Goal: Information Seeking & Learning: Find specific fact

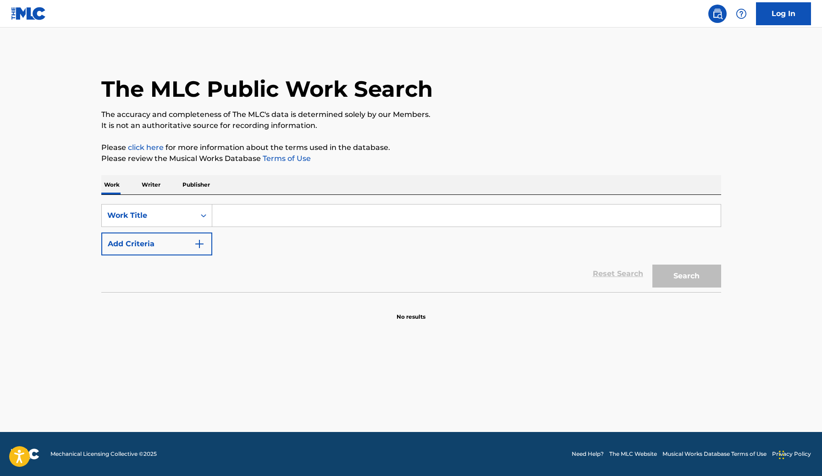
click at [254, 214] on input "Search Form" at bounding box center [466, 215] width 508 height 22
paste input "Explore This"
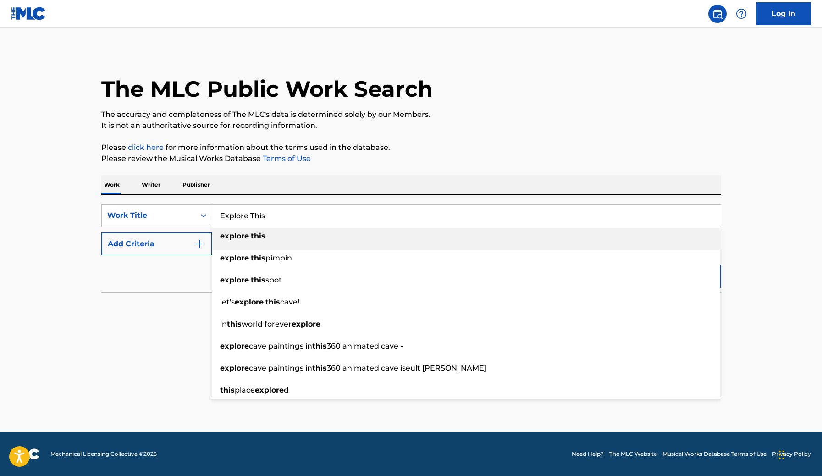
type input "Explore This"
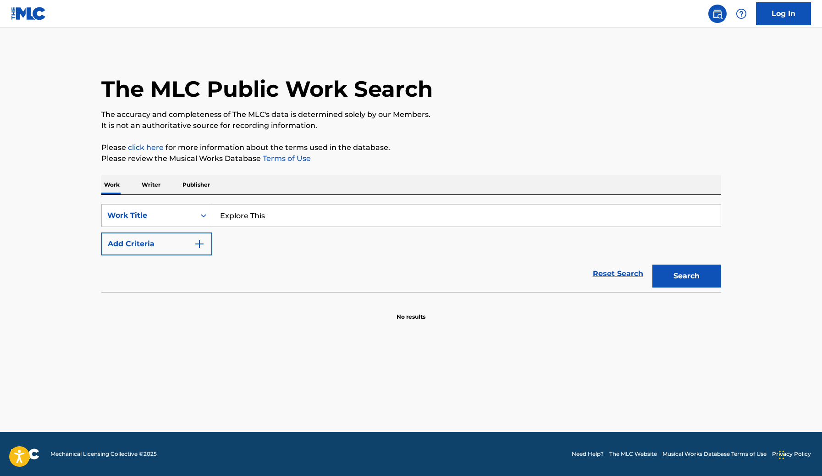
click at [198, 247] on img "Search Form" at bounding box center [199, 243] width 11 height 11
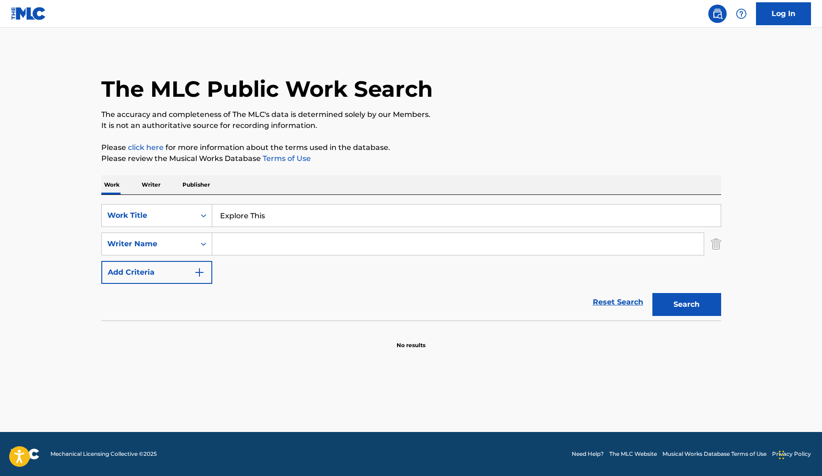
click at [773, 16] on link "Log In" at bounding box center [783, 13] width 55 height 23
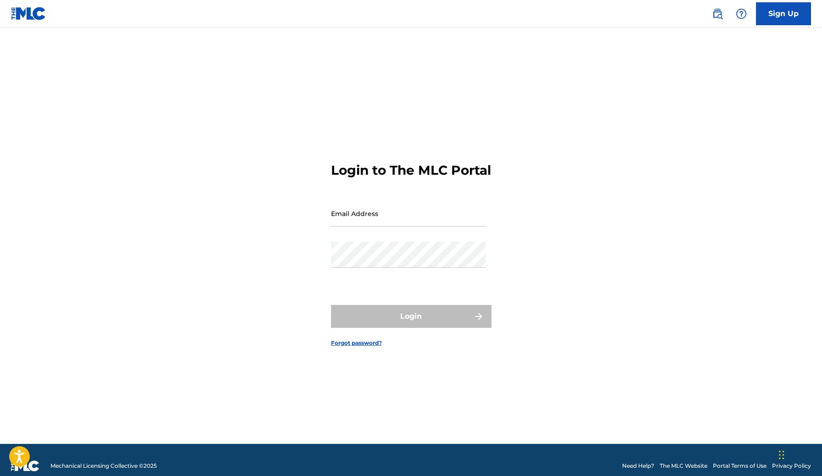
click at [382, 225] on input "Email Address" at bounding box center [408, 213] width 155 height 26
type input "[EMAIL_ADDRESS][DOMAIN_NAME]"
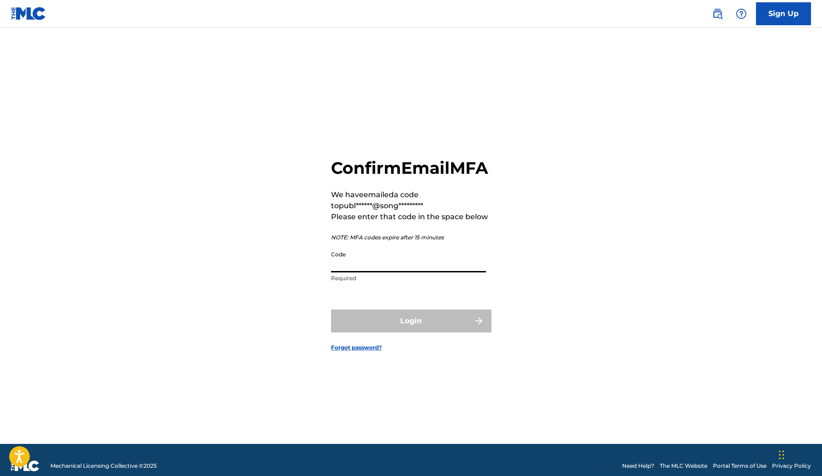
click at [360, 271] on input "Code" at bounding box center [408, 259] width 155 height 26
paste input "522800"
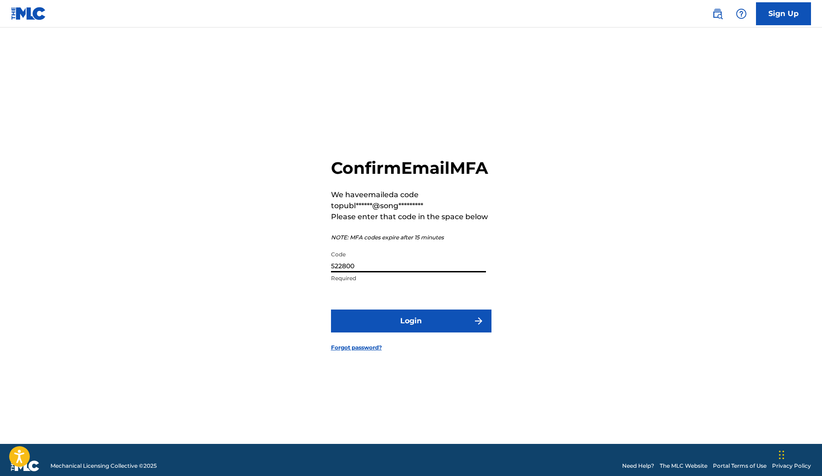
type input "522800"
click at [331, 309] on button "Login" at bounding box center [411, 320] width 160 height 23
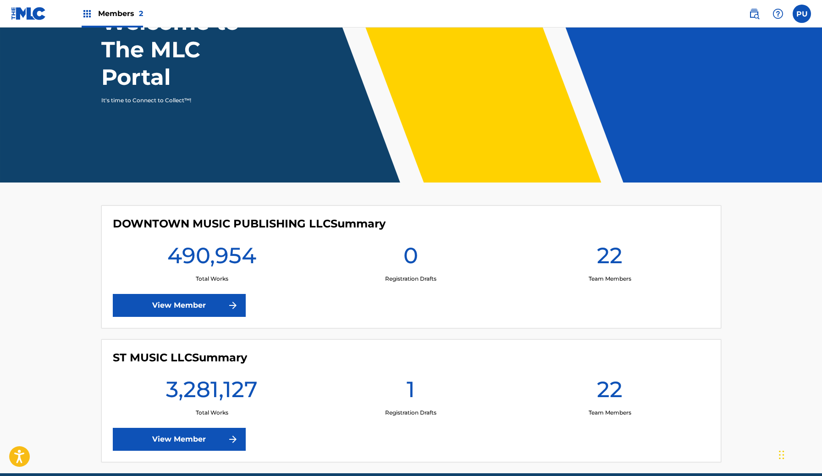
click at [216, 434] on link "View Member" at bounding box center [179, 439] width 133 height 23
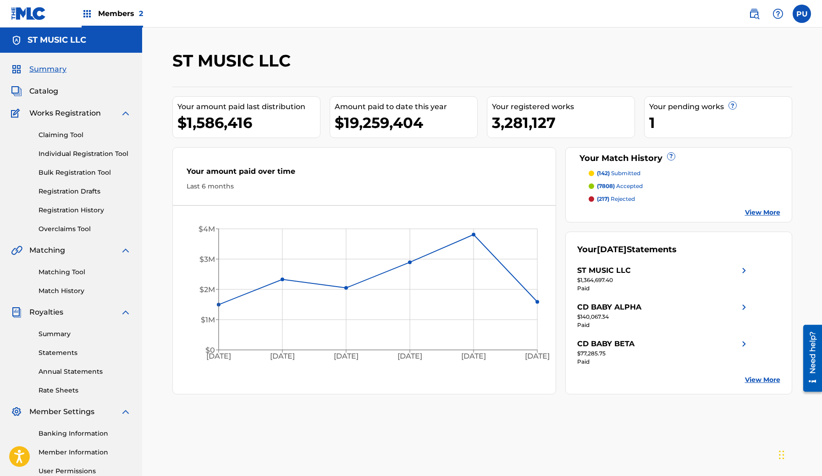
click at [52, 89] on span "Catalog" at bounding box center [43, 91] width 29 height 11
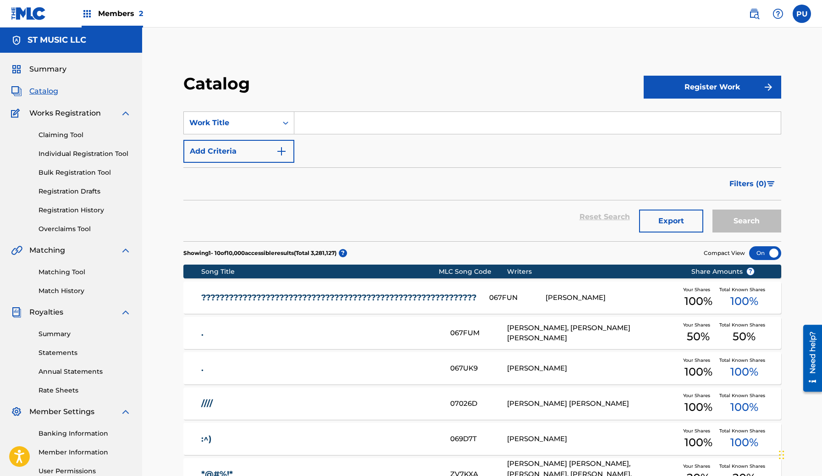
click at [353, 123] on input "Search Form" at bounding box center [537, 123] width 486 height 22
click at [337, 123] on input "Search Form" at bounding box center [537, 123] width 486 height 22
paste input "Explore This"
type input "Explore This"
click at [279, 154] on img "Search Form" at bounding box center [281, 151] width 11 height 11
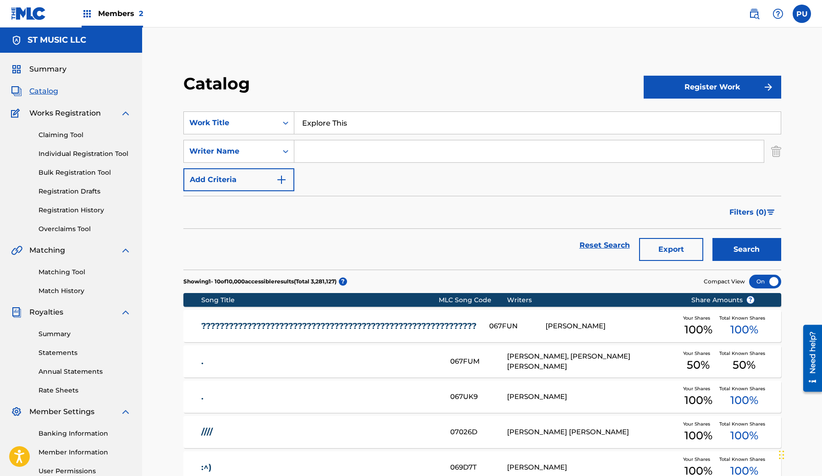
click at [320, 143] on input "Search Form" at bounding box center [528, 151] width 469 height 22
paste input "ALAIN ROGER THOMAS MARTHEZE"
click at [712, 238] on button "Search" at bounding box center [746, 249] width 69 height 23
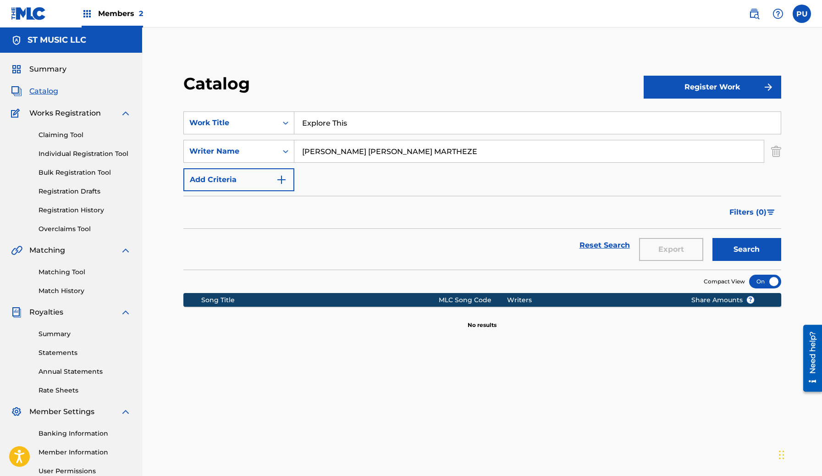
click at [377, 147] on input "ALAIN ROGER THOMAS MARTHEZE" at bounding box center [528, 151] width 469 height 22
click at [344, 153] on input "ALAIN ROGER MARTHEZE" at bounding box center [528, 151] width 469 height 22
click at [712, 238] on button "Search" at bounding box center [746, 249] width 69 height 23
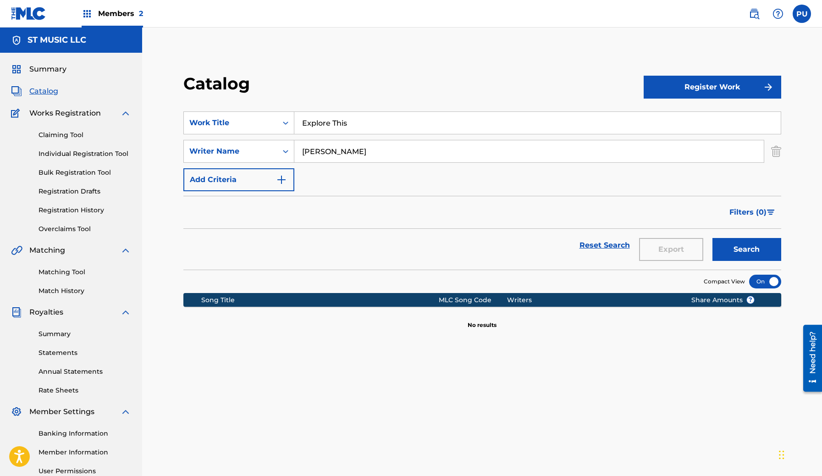
click at [316, 154] on input "ALAIN MARTHEZE" at bounding box center [528, 151] width 469 height 22
type input "MARTHEZE"
click at [712, 238] on button "Search" at bounding box center [746, 249] width 69 height 23
click at [343, 117] on input "Explore This" at bounding box center [537, 123] width 486 height 22
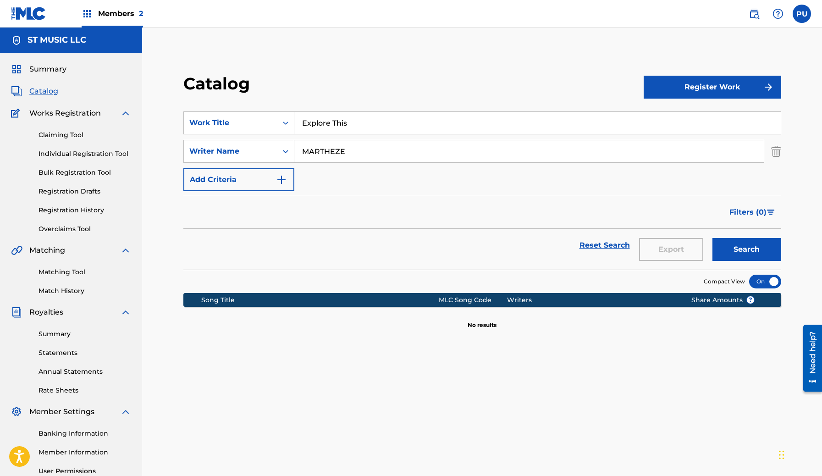
click at [343, 117] on input "Explore This" at bounding box center [537, 123] width 486 height 22
paste input "DEEP REST"
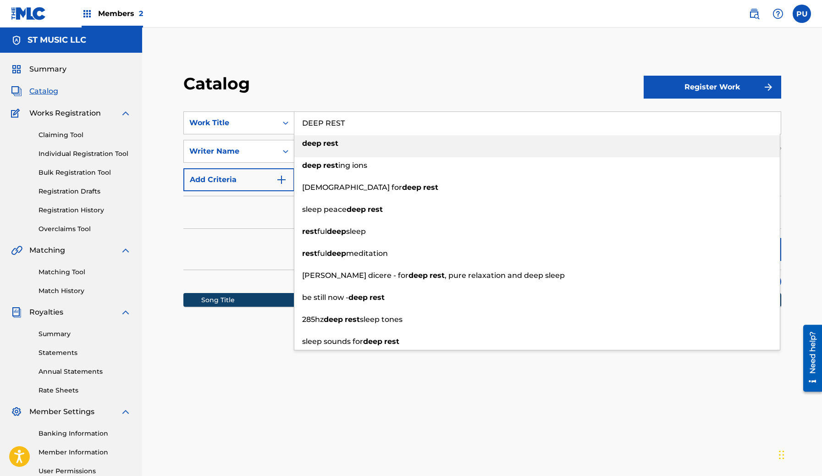
type input "DEEP REST"
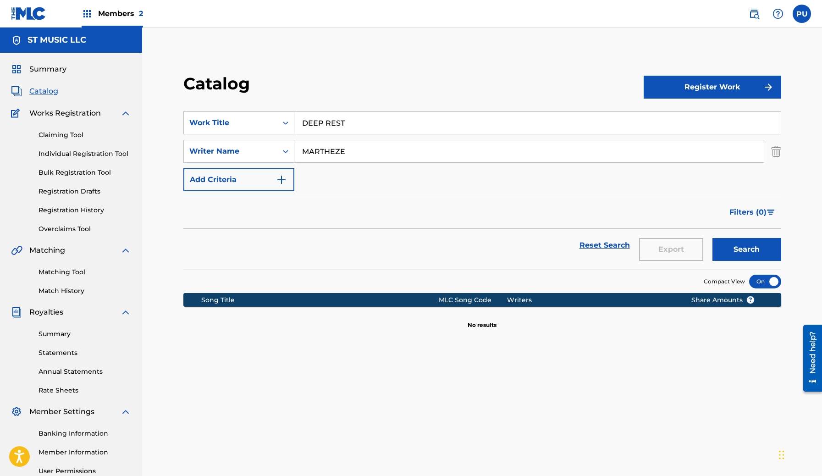
click at [342, 151] on input "MARTHEZE" at bounding box center [528, 151] width 469 height 22
paste input "Alberto Ciccarini"
type input "Alberto Ciccarini"
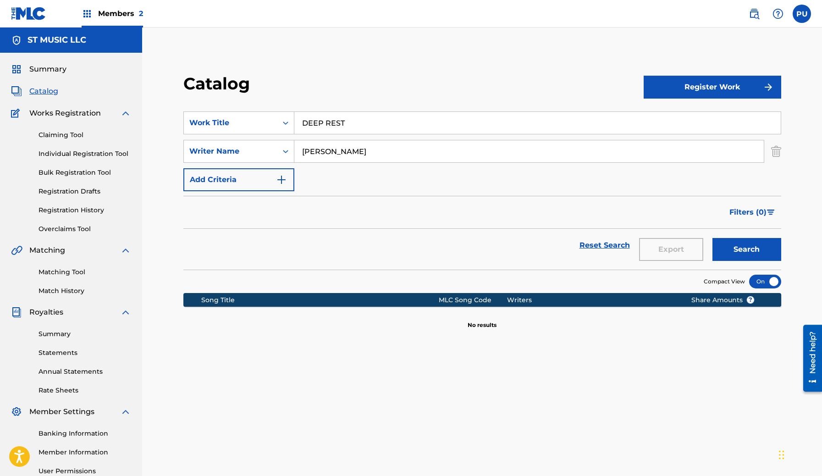
click at [712, 238] on button "Search" at bounding box center [746, 249] width 69 height 23
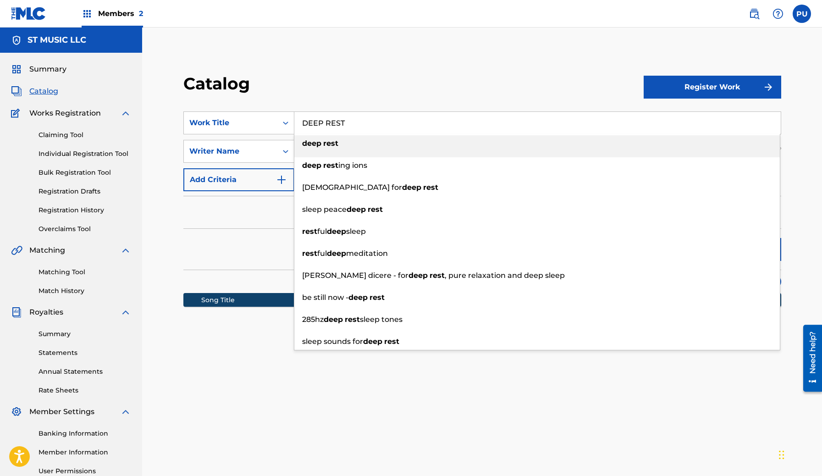
click at [353, 124] on input "DEEP REST" at bounding box center [537, 123] width 486 height 22
paste input "NEBULA"
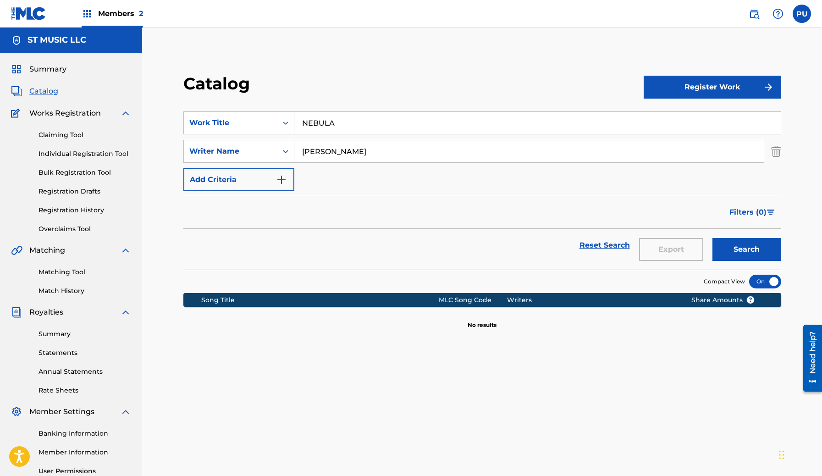
click at [341, 152] on input "Alberto Ciccarini" at bounding box center [528, 151] width 469 height 22
click at [712, 238] on button "Search" at bounding box center [746, 249] width 69 height 23
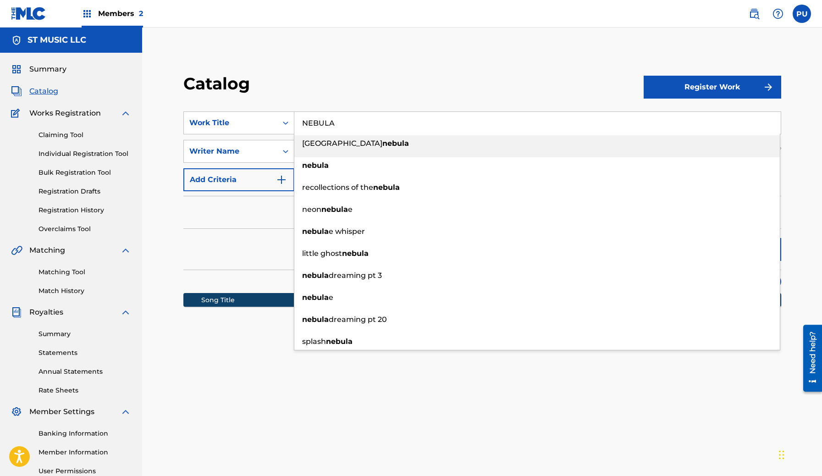
click at [327, 129] on input "NEBULA" at bounding box center [537, 123] width 486 height 22
paste input "weh mi duh"
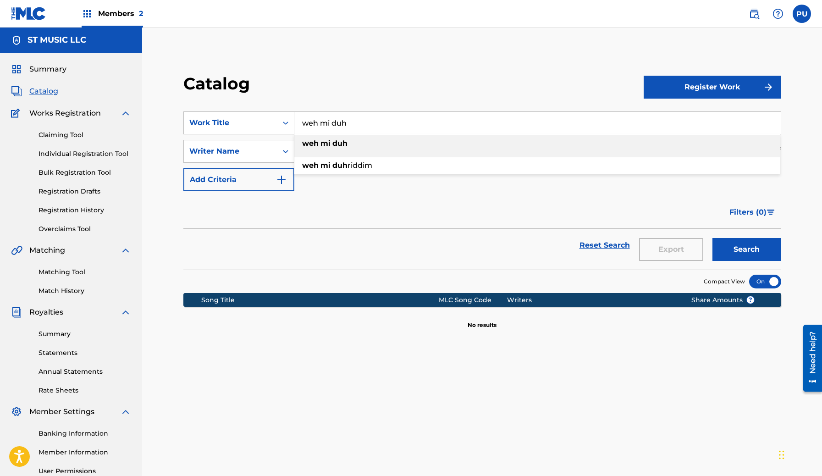
type input "weh mi duh"
click at [345, 142] on strong "duh" at bounding box center [339, 143] width 15 height 9
click at [350, 148] on input "Alberto Ciccarini" at bounding box center [528, 151] width 469 height 22
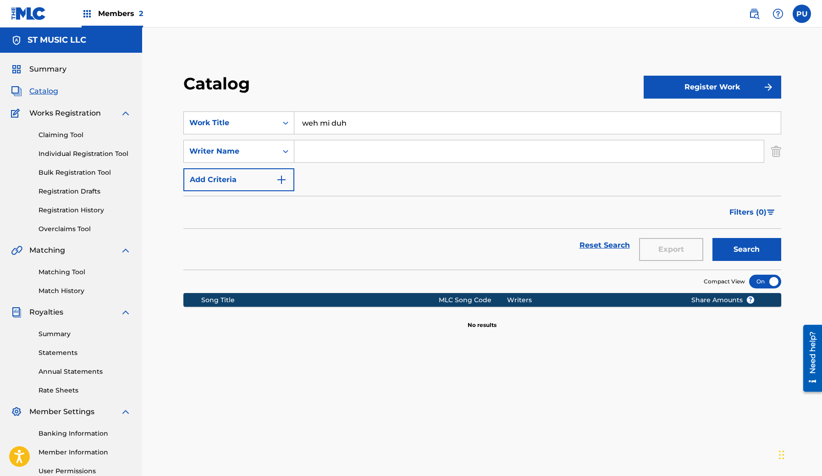
click at [712, 238] on button "Search" at bounding box center [746, 249] width 69 height 23
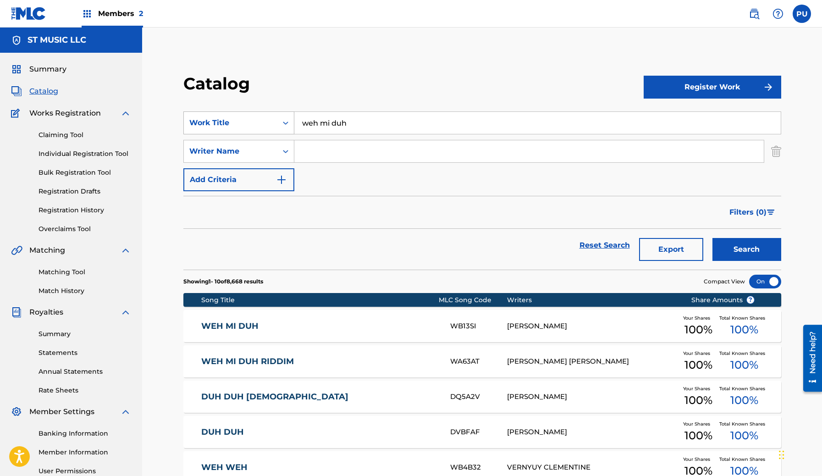
click at [268, 123] on div "Work Title" at bounding box center [230, 122] width 82 height 11
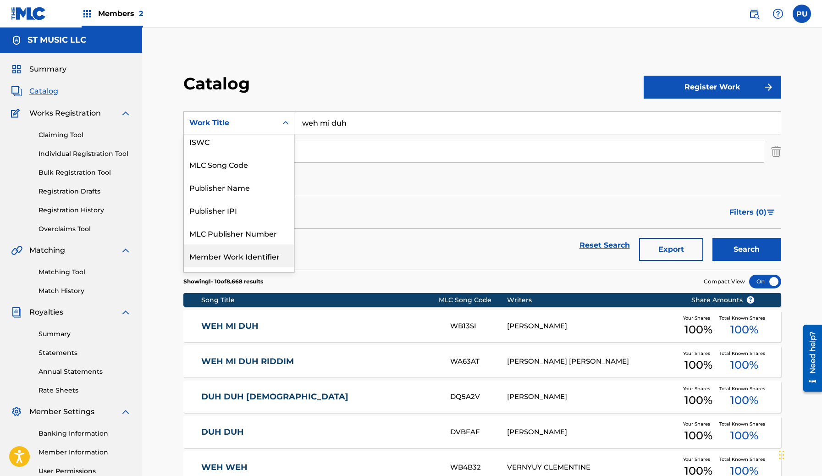
scroll to position [26, 0]
click at [262, 165] on div "MLC Song Code" at bounding box center [239, 165] width 110 height 23
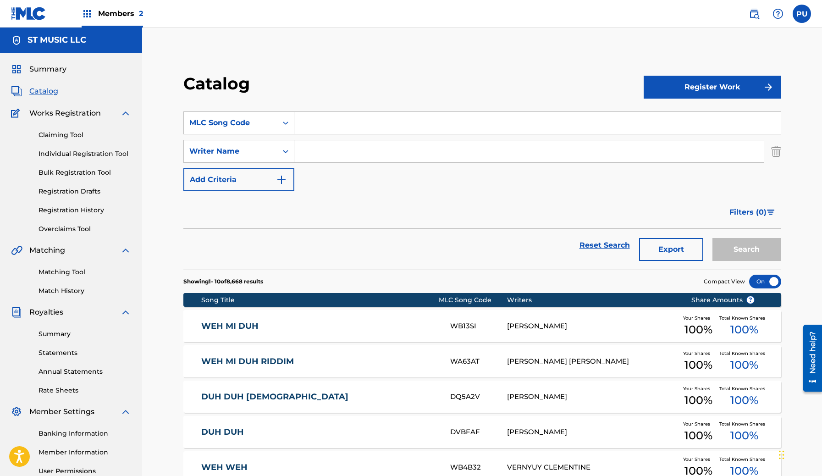
click at [337, 121] on input "Search Form" at bounding box center [537, 123] width 486 height 22
paste input "DB0PIQ"
type input "DB0PIQ"
click at [712, 238] on button "Search" at bounding box center [746, 249] width 69 height 23
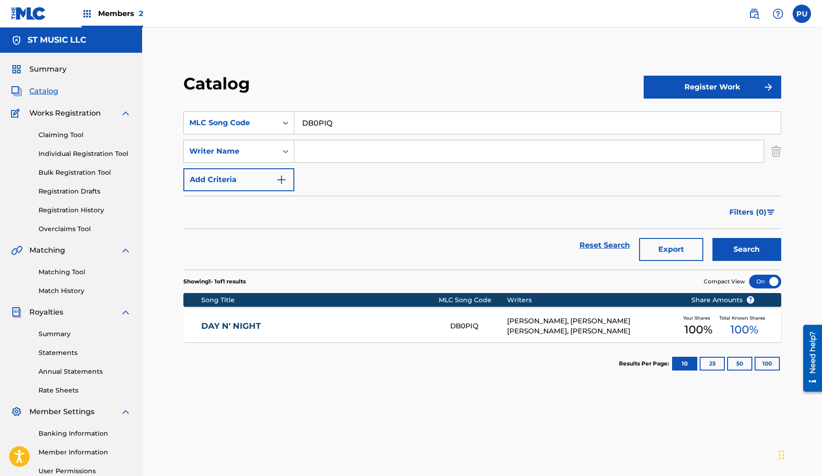
click at [386, 320] on div "DAY N' NIGHT DB0PIQ CALVIN SCULLY, ALDEN EDWARD SYDNEY MARTIN, JESSE FISCHER Yo…" at bounding box center [482, 326] width 598 height 32
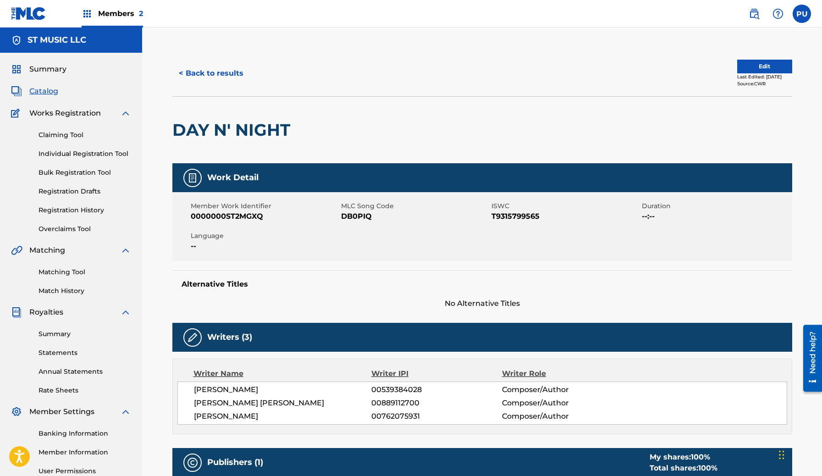
click at [746, 64] on button "Edit" at bounding box center [764, 67] width 55 height 14
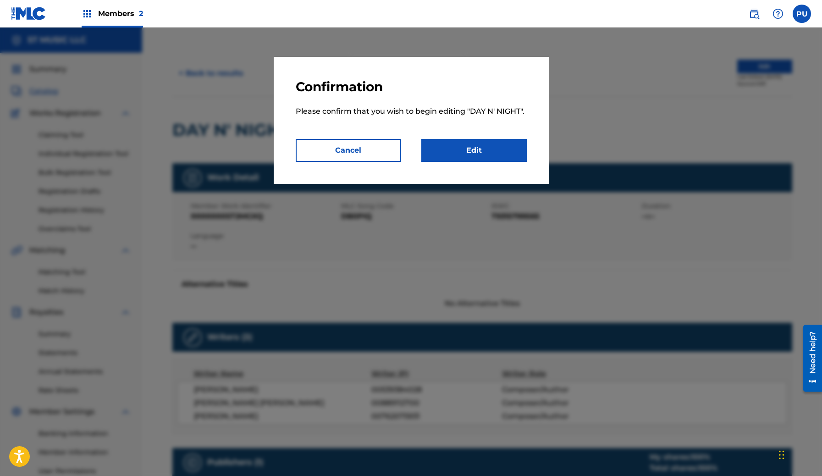
click at [486, 147] on link "Edit" at bounding box center [473, 150] width 105 height 23
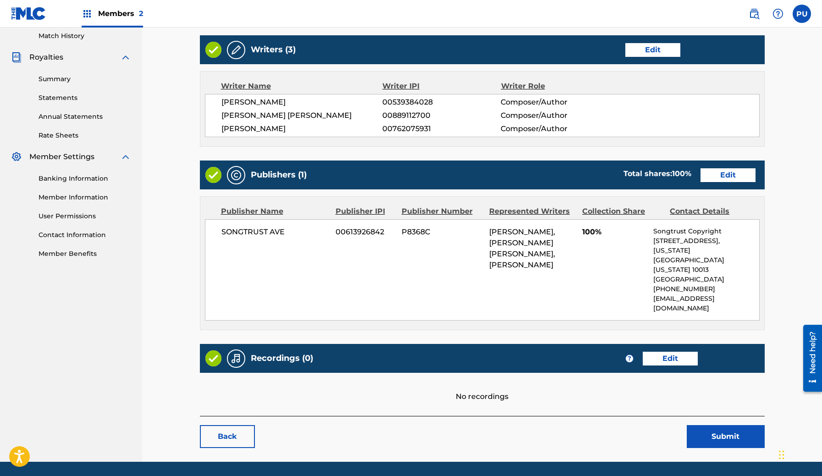
scroll to position [251, 0]
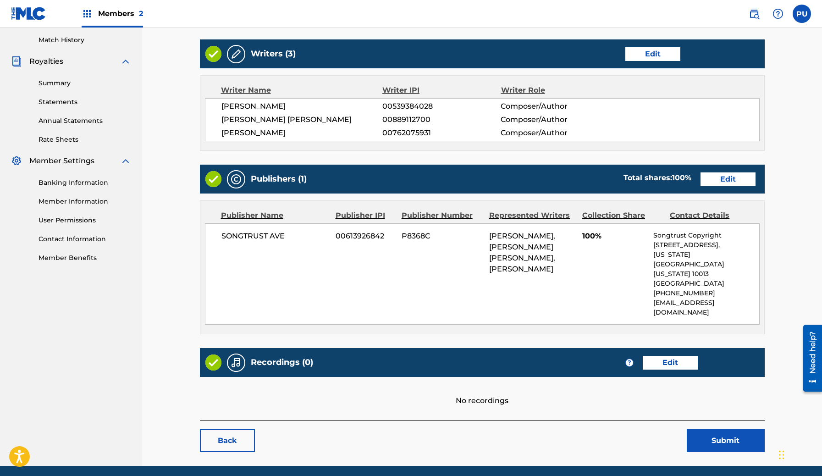
click at [720, 182] on link "Edit" at bounding box center [727, 179] width 55 height 14
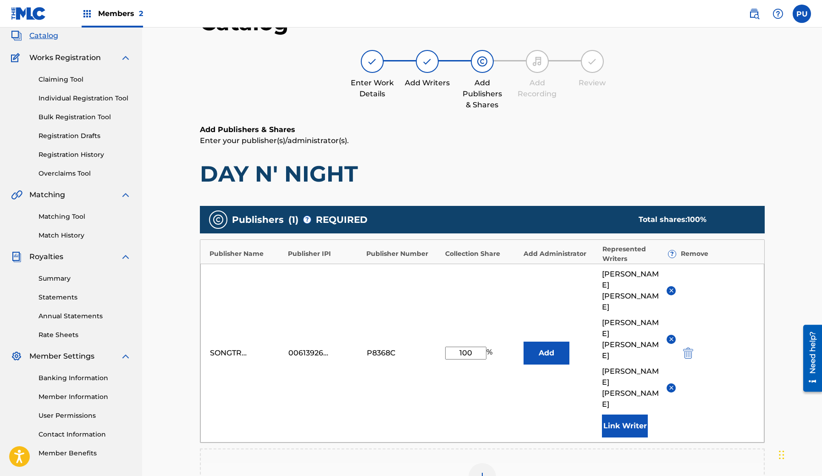
scroll to position [56, 0]
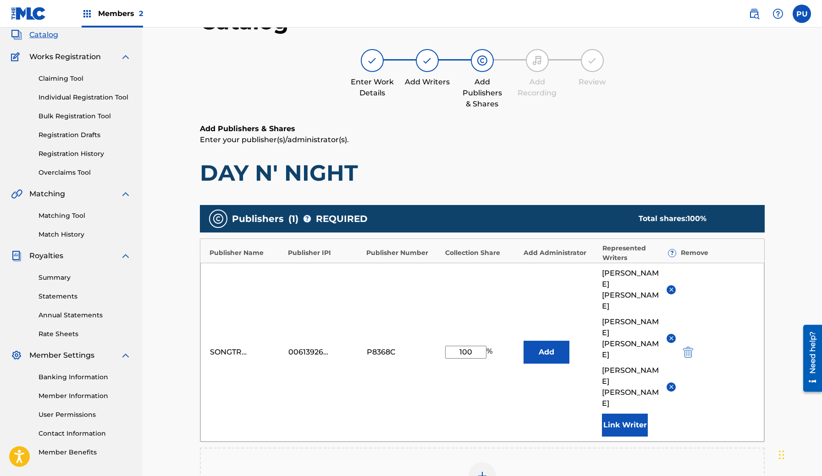
click at [671, 335] on img at bounding box center [671, 338] width 7 height 7
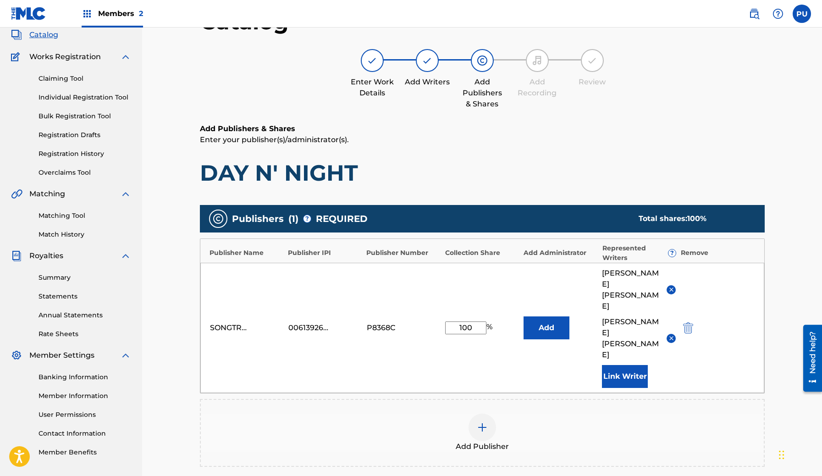
click at [673, 335] on img at bounding box center [671, 338] width 7 height 7
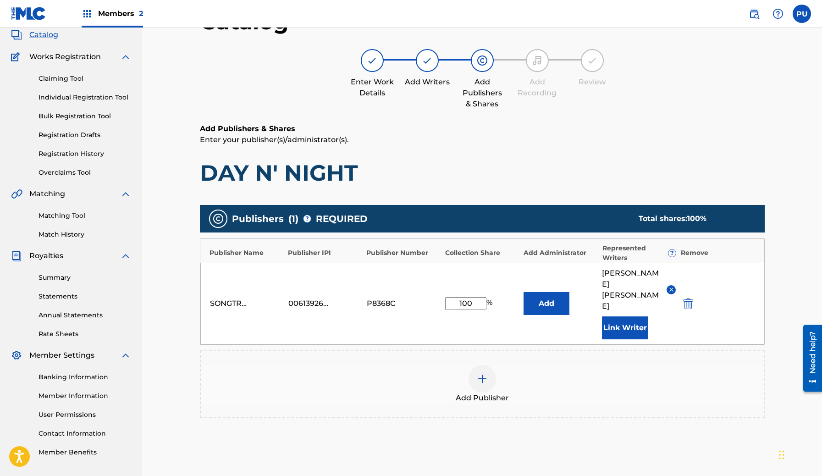
click at [467, 297] on input "100" at bounding box center [465, 303] width 41 height 13
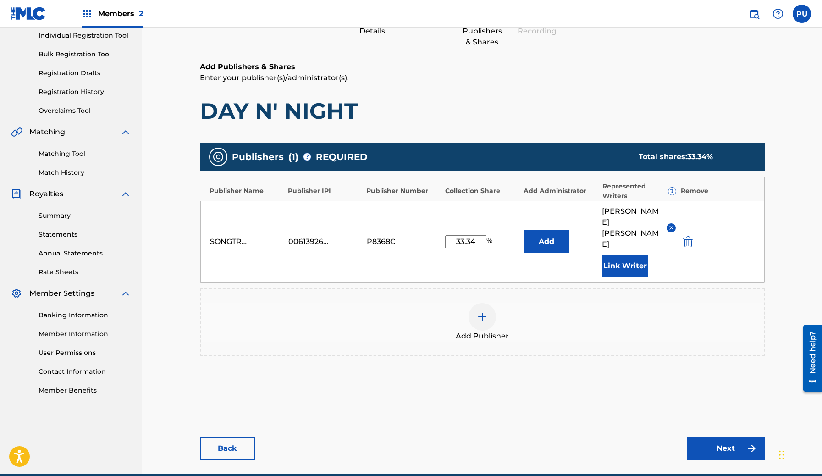
scroll to position [138, 0]
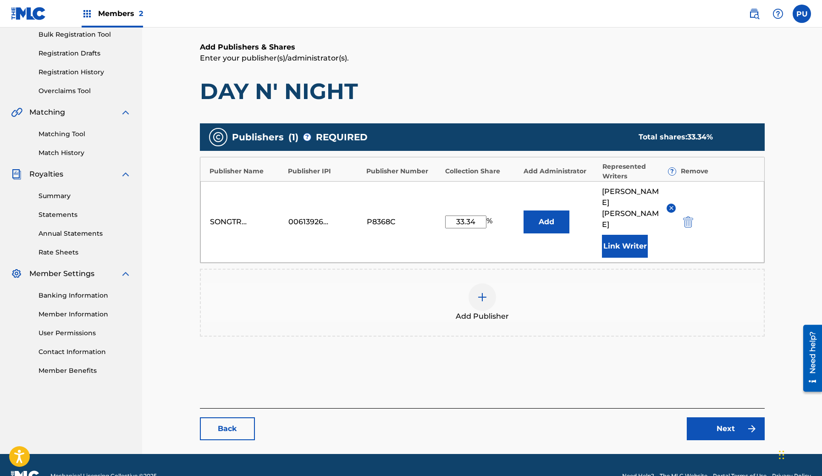
type input "33.34"
click at [733, 417] on link "Next" at bounding box center [726, 428] width 78 height 23
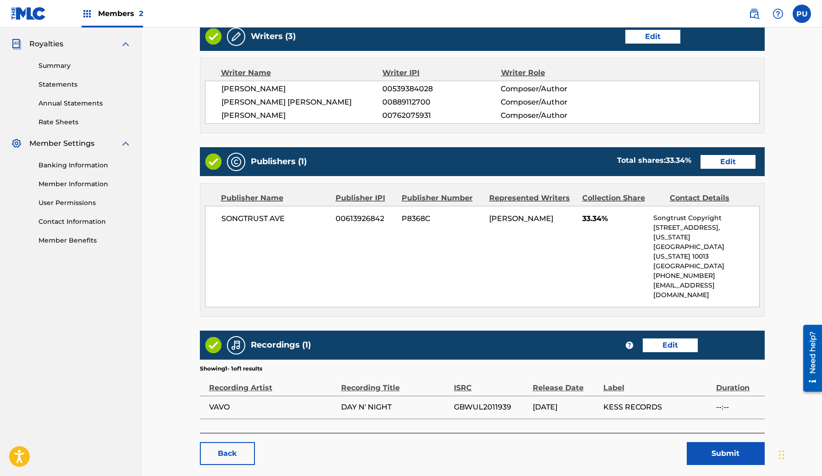
scroll to position [267, 0]
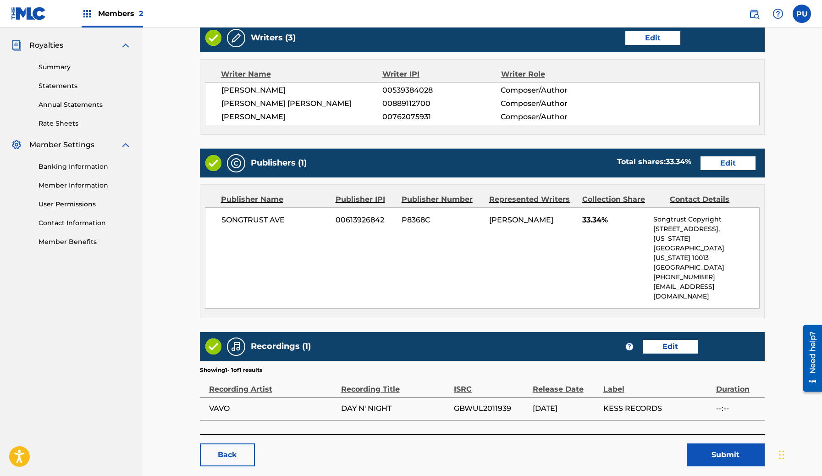
click at [715, 443] on button "Submit" at bounding box center [726, 454] width 78 height 23
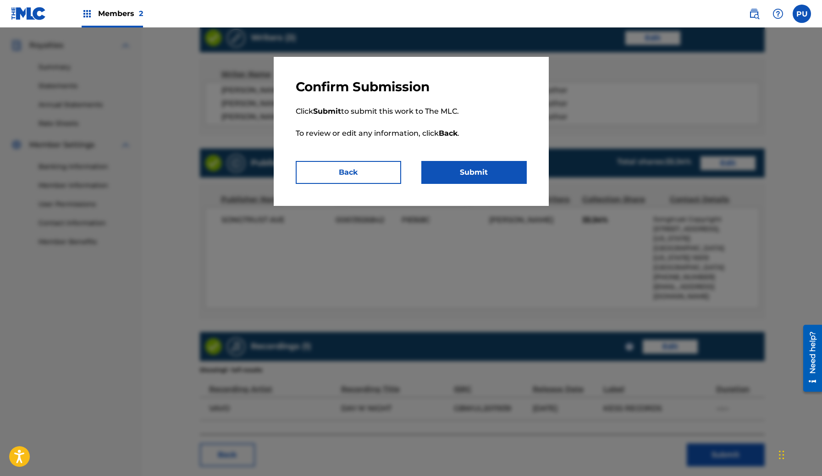
click at [466, 176] on button "Submit" at bounding box center [473, 172] width 105 height 23
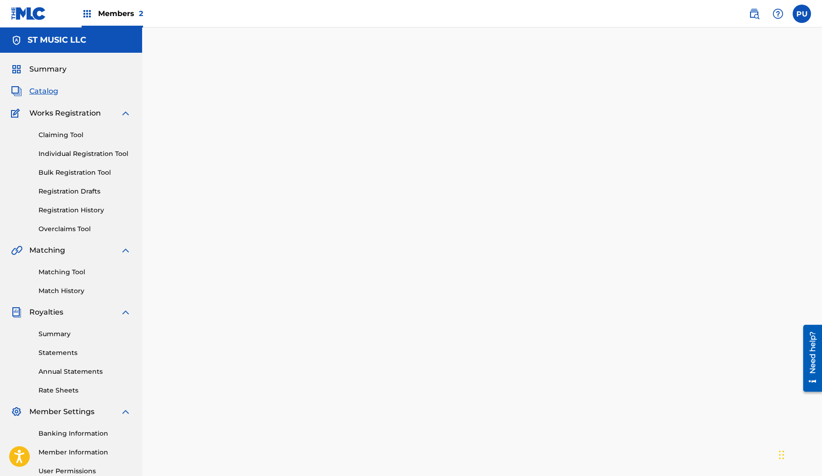
click at [46, 90] on span "Catalog" at bounding box center [43, 91] width 29 height 11
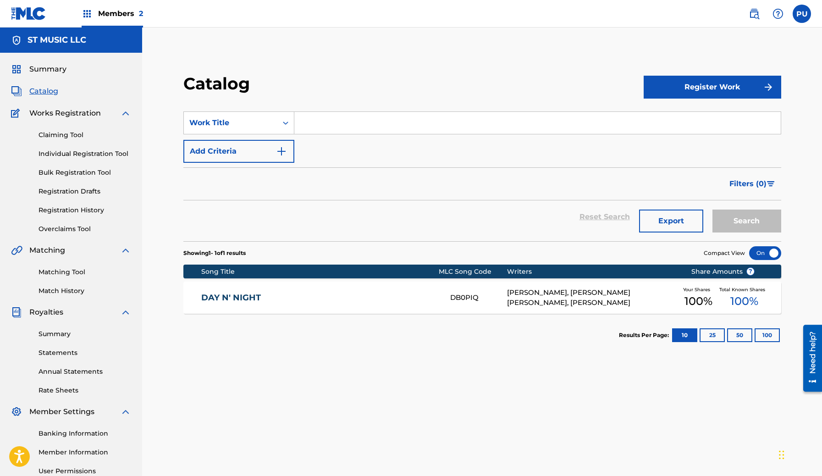
click at [301, 122] on input "Search Form" at bounding box center [537, 123] width 486 height 22
paste input "ANYTHING FOR YOU"
type input "anything for you"
click at [278, 143] on button "Add Criteria" at bounding box center [238, 151] width 111 height 23
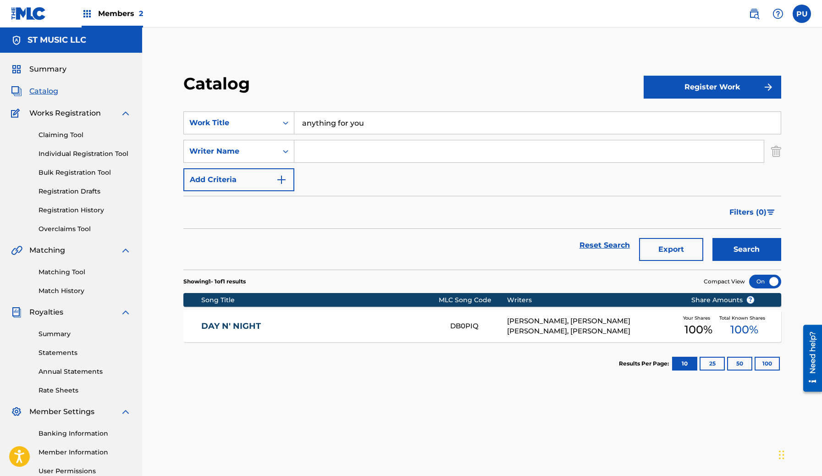
click at [335, 148] on input "Search Form" at bounding box center [528, 151] width 469 height 22
paste input "[PERSON_NAME]"
type input "[PERSON_NAME]"
click at [712, 238] on button "Search" at bounding box center [746, 249] width 69 height 23
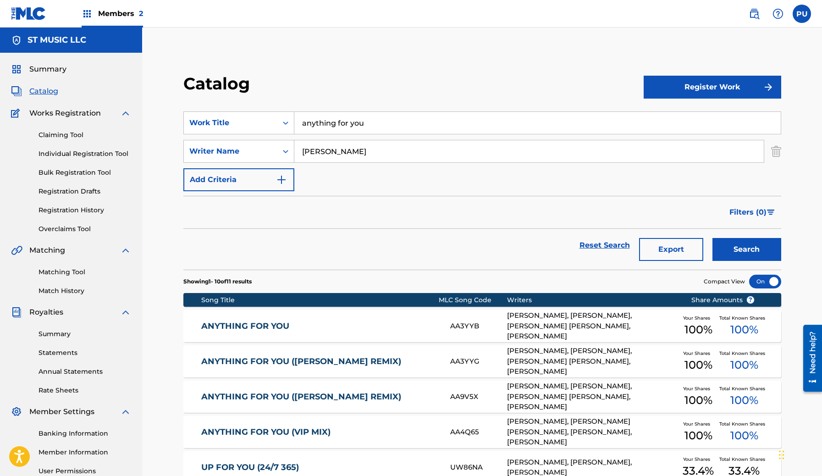
click at [501, 332] on div "ANYTHING FOR YOU AA3YYB RYAN BINHAMMER, JESSE FISCHER, ALDEN EDWARD SYDNEY MART…" at bounding box center [482, 326] width 598 height 32
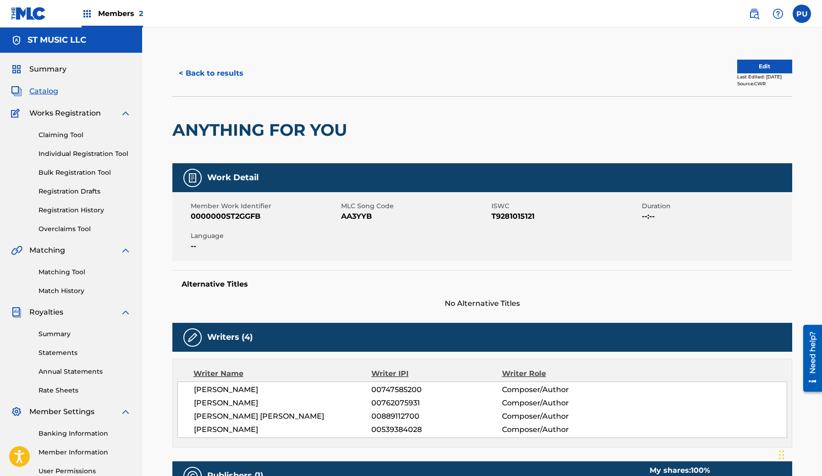
click at [737, 66] on button "Edit" at bounding box center [764, 67] width 55 height 14
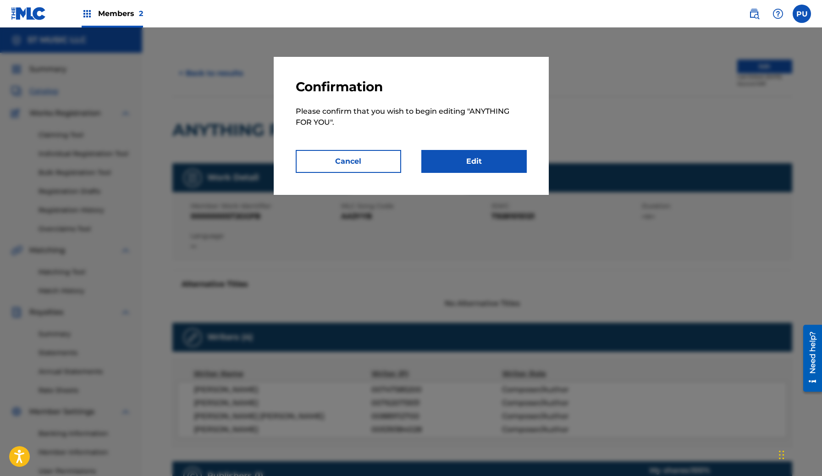
click at [481, 163] on link "Edit" at bounding box center [473, 161] width 105 height 23
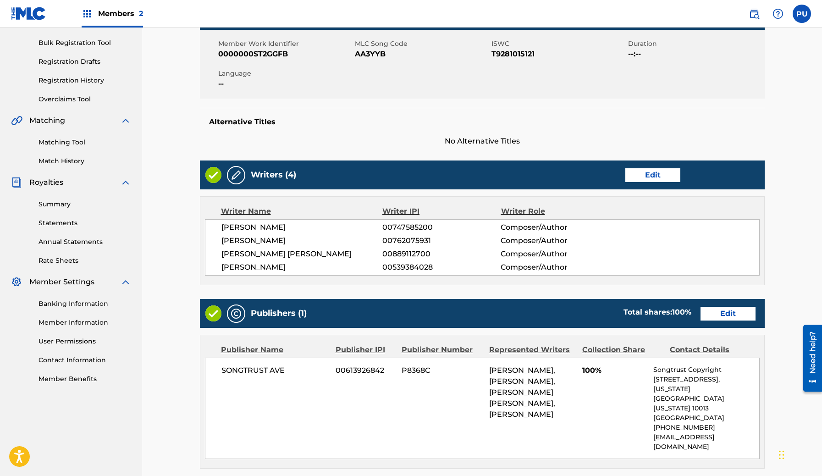
scroll to position [138, 0]
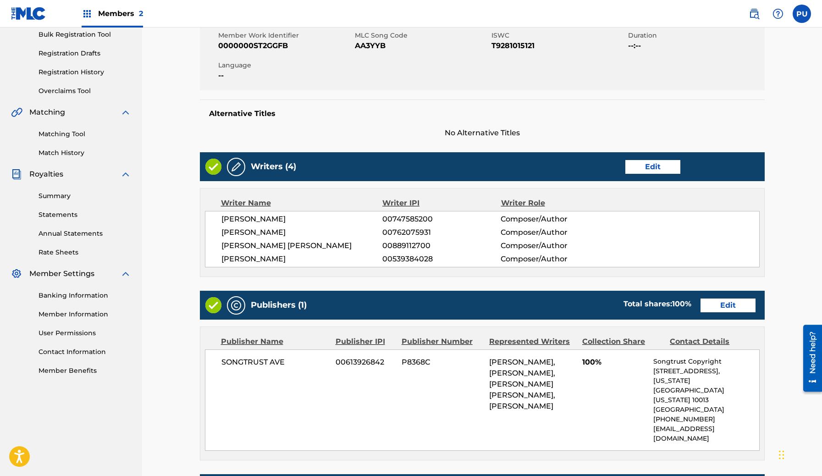
click at [738, 303] on link "Edit" at bounding box center [727, 305] width 55 height 14
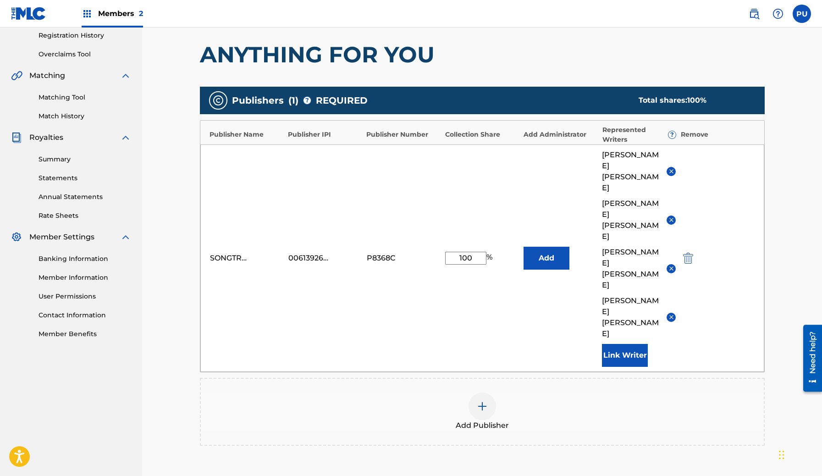
scroll to position [229, 0]
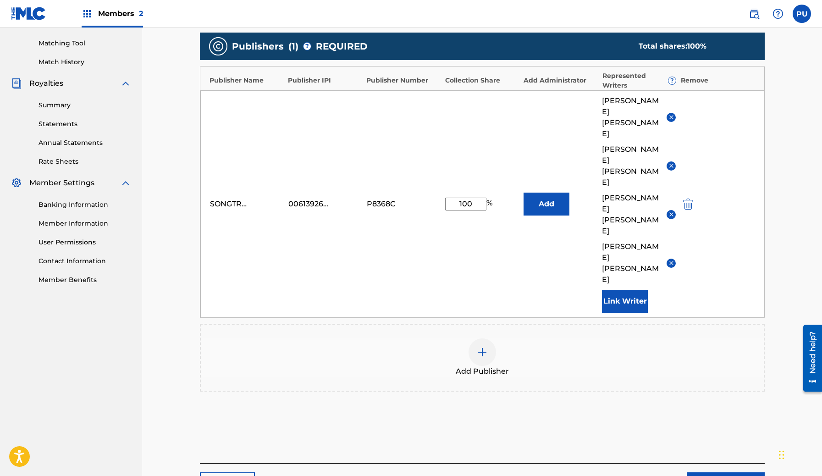
click at [669, 211] on img at bounding box center [671, 214] width 7 height 7
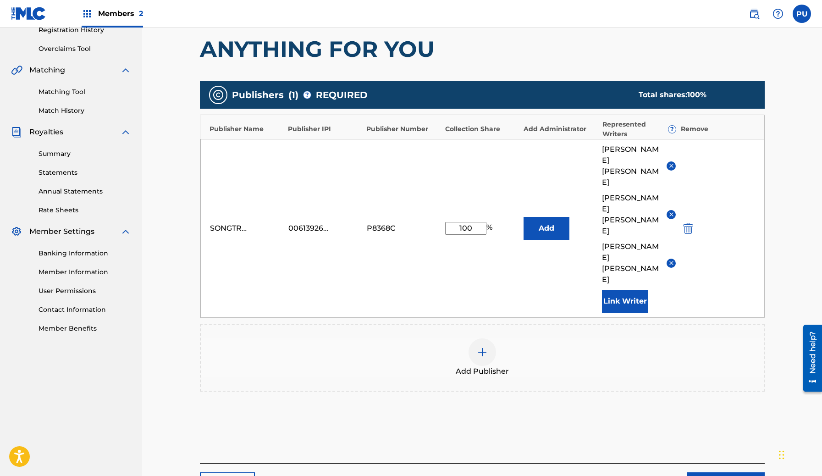
click at [672, 162] on img at bounding box center [671, 165] width 7 height 7
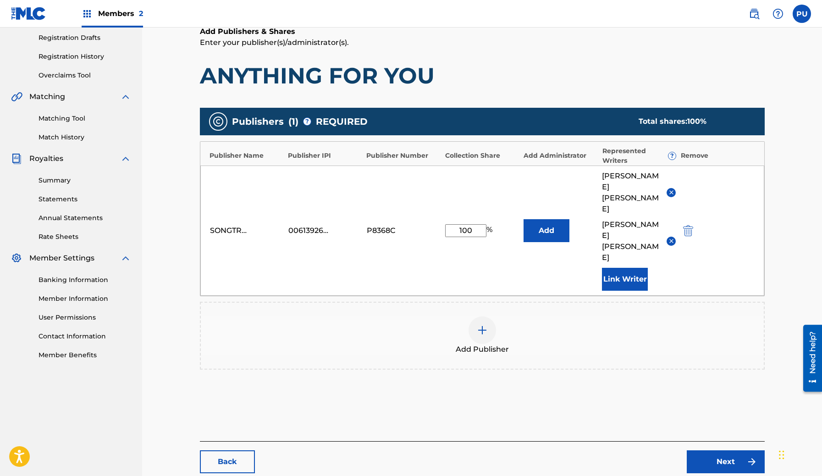
click at [672, 189] on img at bounding box center [671, 192] width 7 height 7
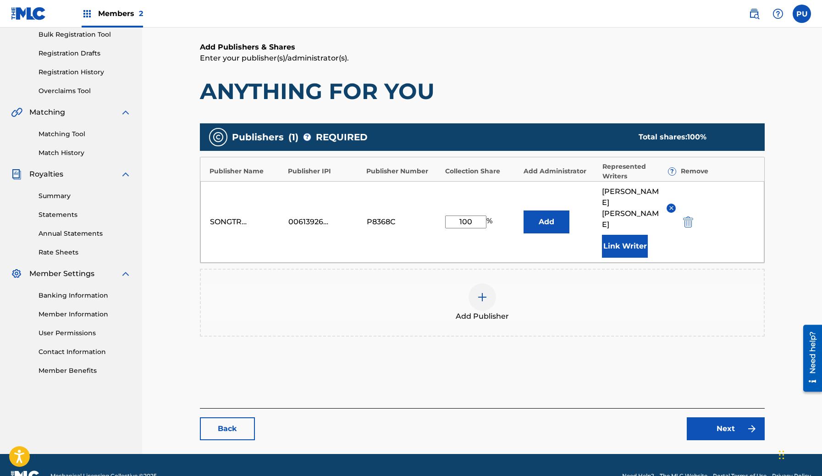
click at [466, 203] on div "SONGTRUST AVE 00613926842 P8368C 100 % Add CALVIN SCULLY Link Writer" at bounding box center [482, 222] width 564 height 82
click at [466, 215] on input "100" at bounding box center [465, 221] width 41 height 13
type input "33.34"
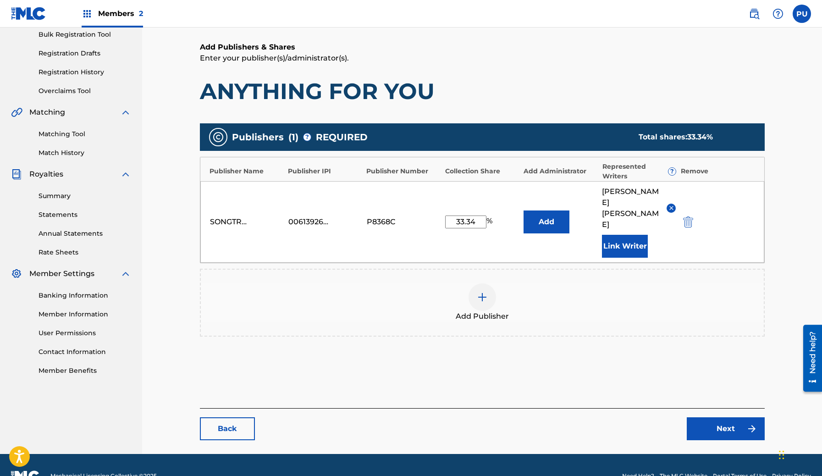
click at [733, 417] on link "Next" at bounding box center [726, 428] width 78 height 23
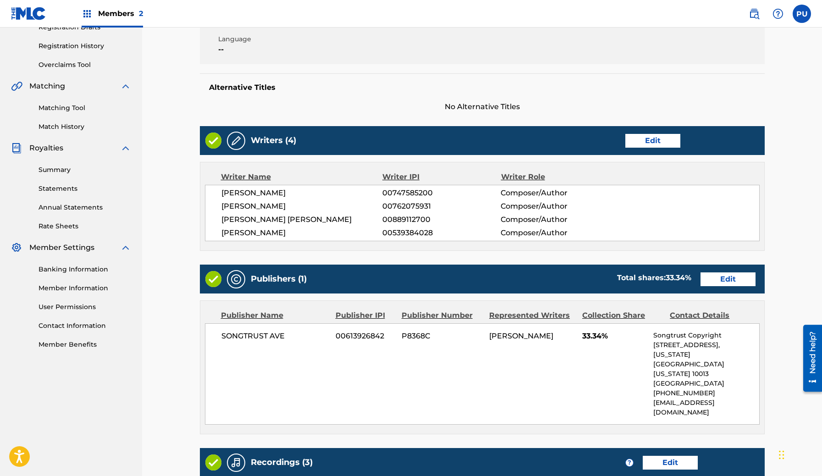
scroll to position [51, 0]
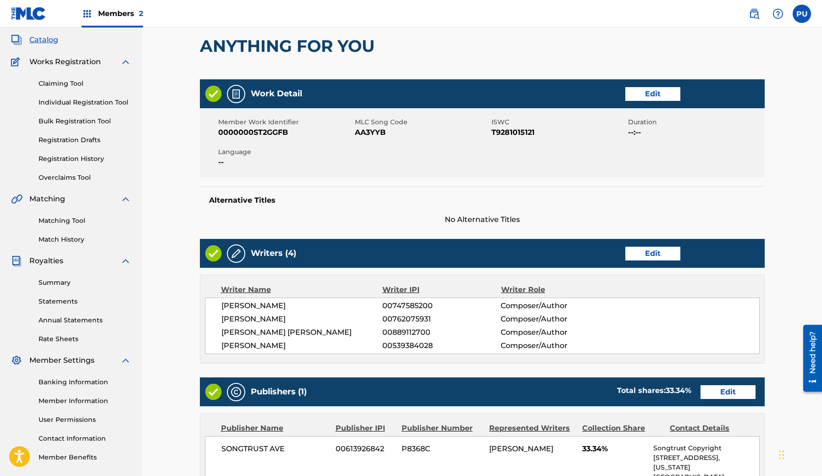
click at [383, 132] on span "AA3YYB" at bounding box center [422, 132] width 134 height 11
copy span "AA3YYB"
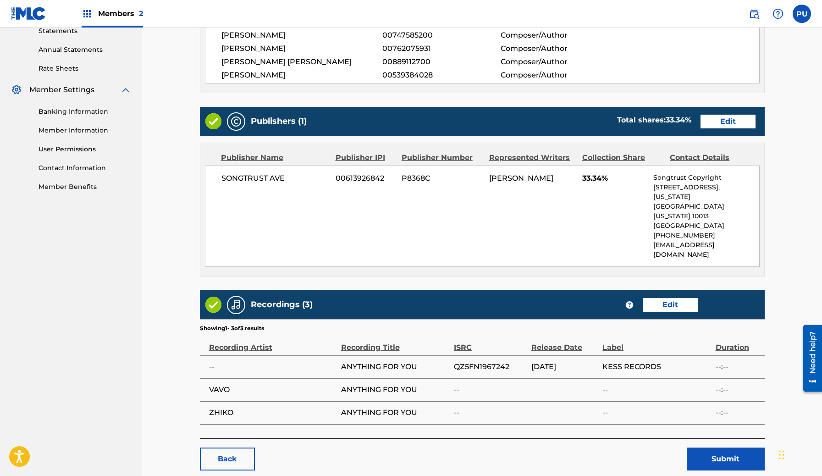
scroll to position [311, 0]
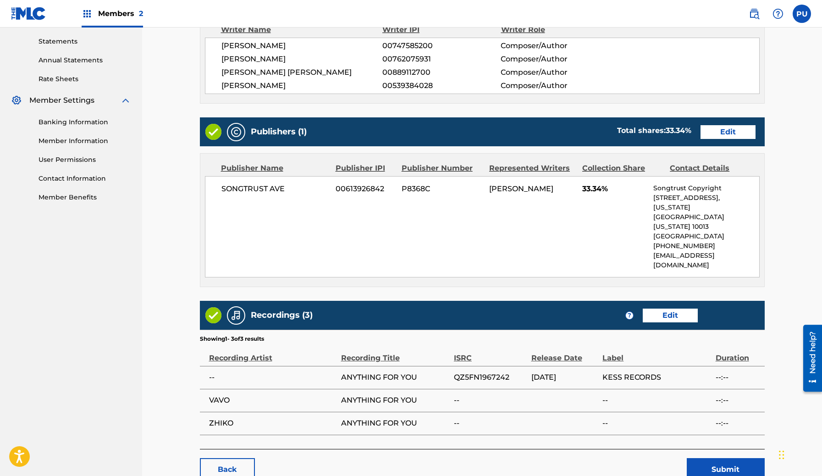
click at [727, 458] on button "Submit" at bounding box center [726, 469] width 78 height 23
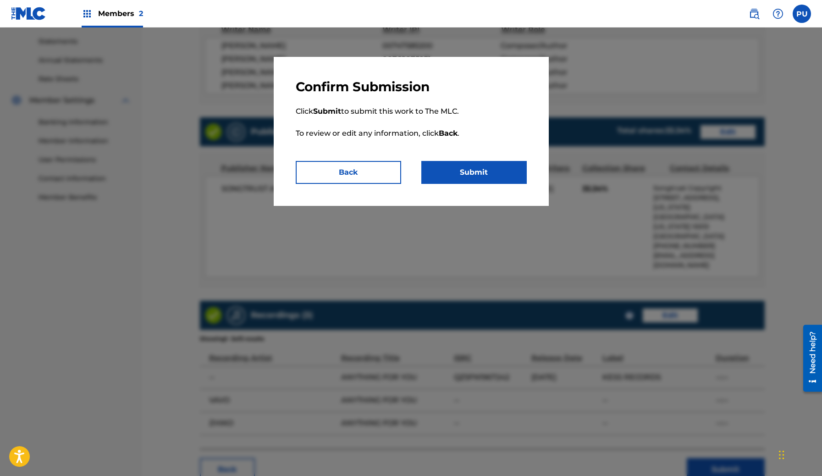
click at [471, 171] on button "Submit" at bounding box center [473, 172] width 105 height 23
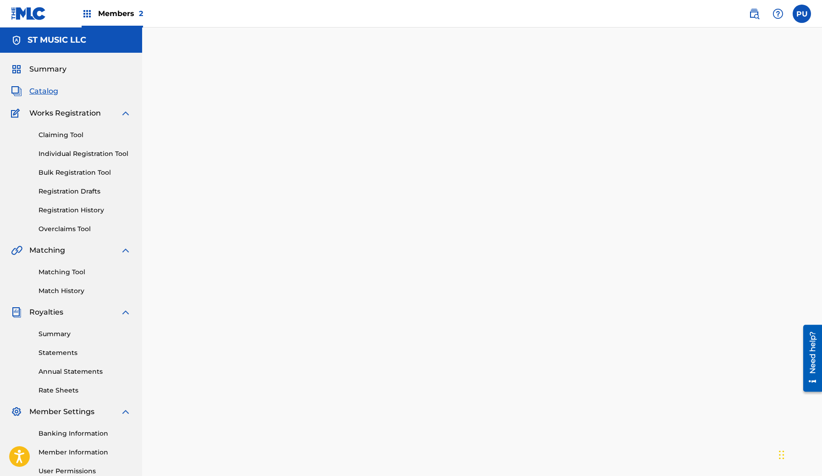
click at [51, 88] on span "Catalog" at bounding box center [43, 91] width 29 height 11
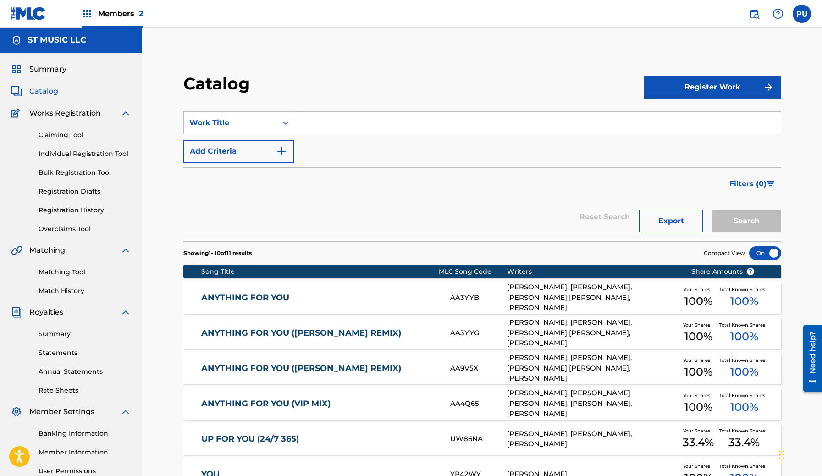
click at [338, 122] on input "Search Form" at bounding box center [537, 123] width 486 height 22
paste input "Stay Saved"
type input "Stay Saved"
click at [289, 153] on button "Add Criteria" at bounding box center [238, 151] width 111 height 23
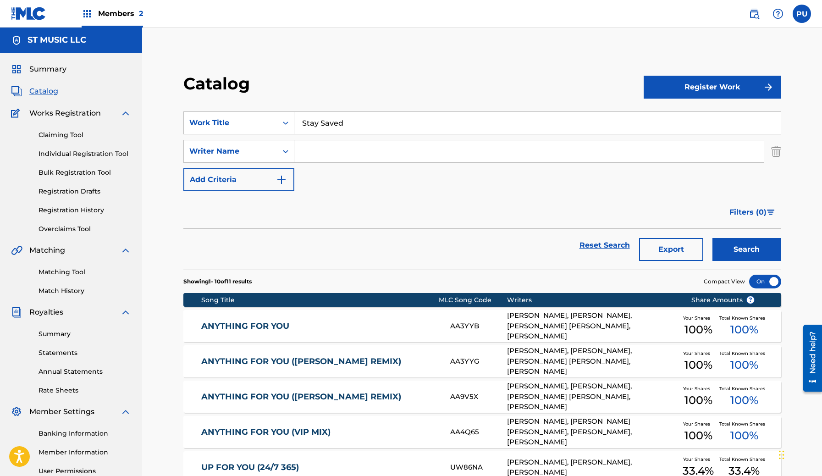
click at [324, 154] on input "Search Form" at bounding box center [528, 151] width 469 height 22
paste input "[PERSON_NAME]"
type input "[PERSON_NAME]"
click at [712, 238] on button "Search" at bounding box center [746, 249] width 69 height 23
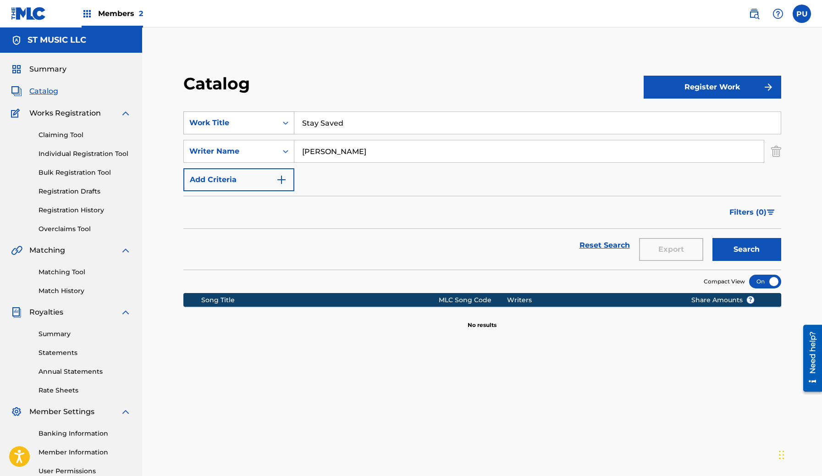
click at [275, 122] on div "Work Title" at bounding box center [230, 122] width 93 height 17
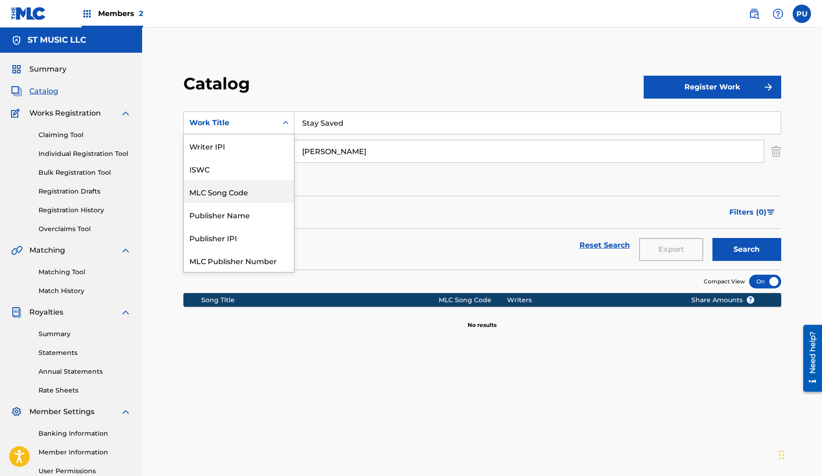
click at [247, 195] on div "MLC Song Code" at bounding box center [239, 191] width 110 height 23
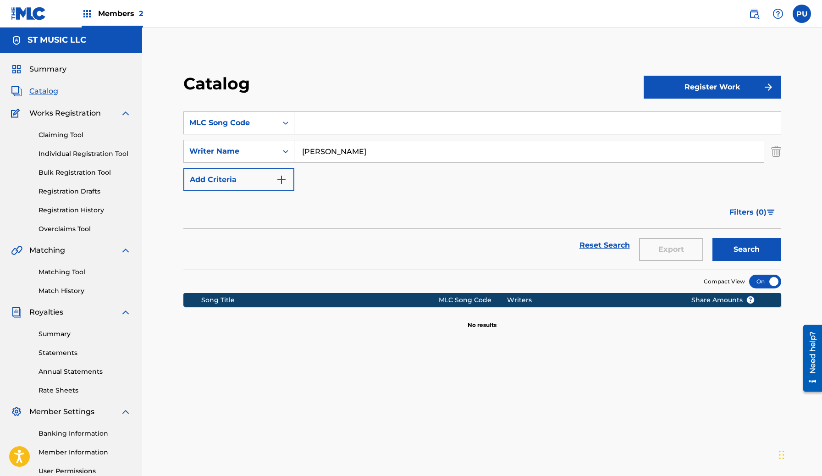
click at [330, 128] on input "Search Form" at bounding box center [537, 123] width 486 height 22
paste input "DA5JGO"
type input "DA5JGO"
click at [788, 134] on div "Catalog Register Work SearchWithCriteria4921a4b0-aa8e-4dd6-9861-5ce8cf4e05ca ML…" at bounding box center [482, 201] width 620 height 256
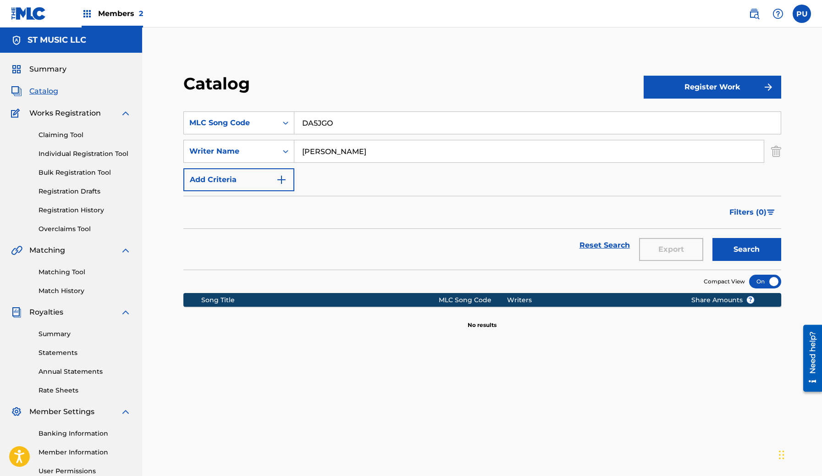
click at [783, 141] on div "Catalog Register Work SearchWithCriteria4921a4b0-aa8e-4dd6-9861-5ce8cf4e05ca ML…" at bounding box center [482, 201] width 620 height 256
click at [779, 151] on img "Search Form" at bounding box center [776, 151] width 10 height 23
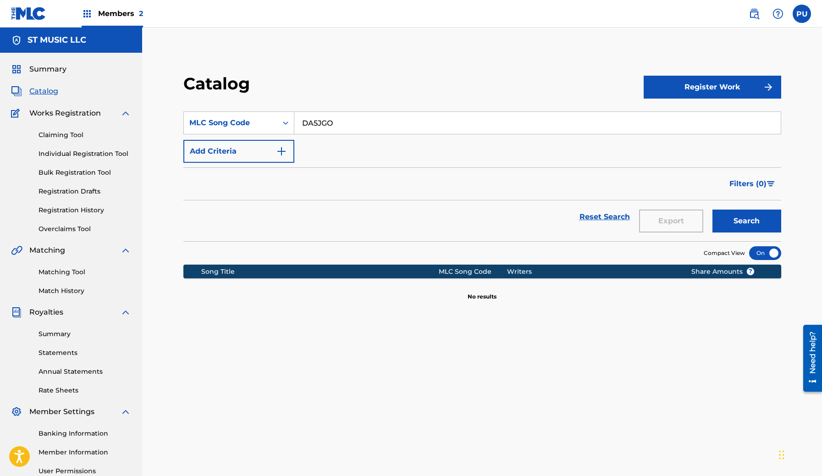
click at [725, 222] on button "Search" at bounding box center [746, 220] width 69 height 23
click at [287, 123] on icon "Search Form" at bounding box center [285, 122] width 9 height 9
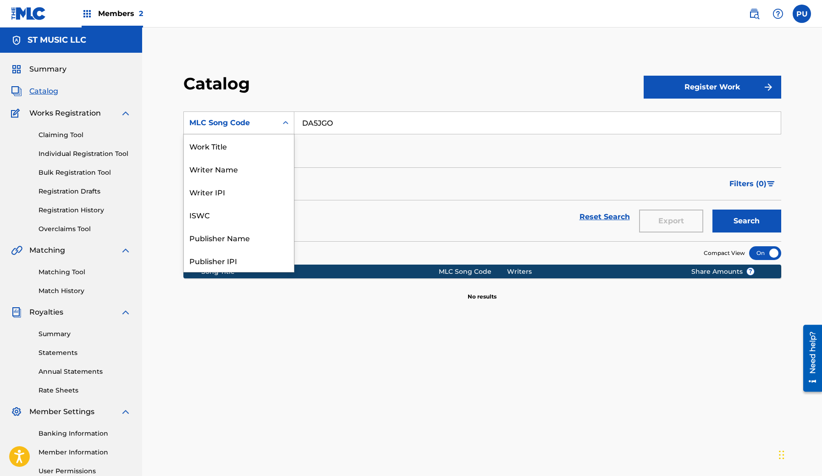
click at [287, 123] on icon "Search Form" at bounding box center [285, 122] width 9 height 9
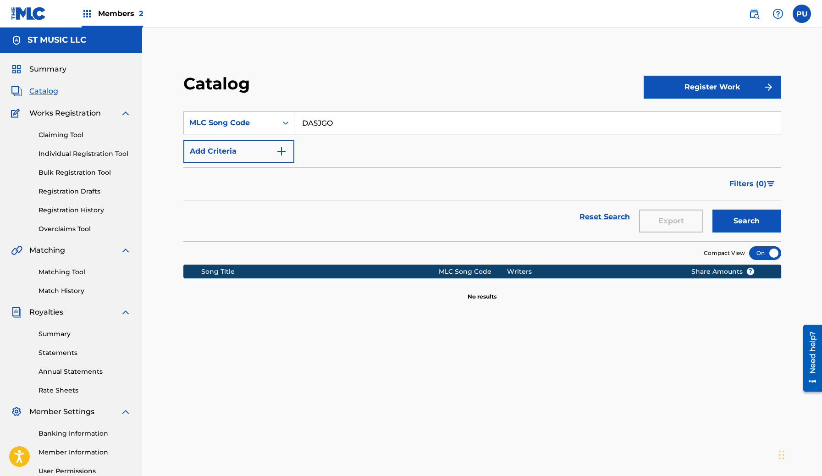
click at [336, 120] on input "DA5JGO" at bounding box center [537, 123] width 486 height 22
click at [712, 209] on button "Search" at bounding box center [746, 220] width 69 height 23
click at [258, 114] on div "MLC Song Code" at bounding box center [238, 122] width 111 height 23
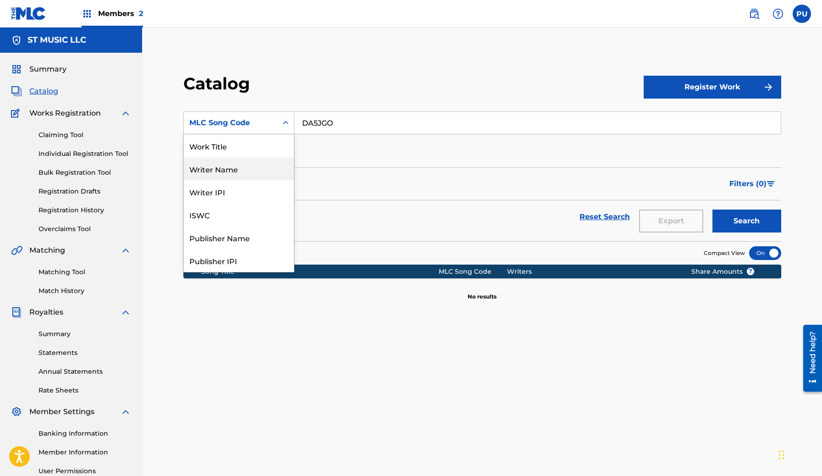
drag, startPoint x: 247, startPoint y: 150, endPoint x: 246, endPoint y: 166, distance: 16.0
click at [246, 166] on div "Work Title Writer Name Writer IPI ISWC Publisher Name Publisher IPI MLC Publish…" at bounding box center [239, 202] width 110 height 137
click at [254, 166] on div "Writer Name" at bounding box center [239, 168] width 110 height 23
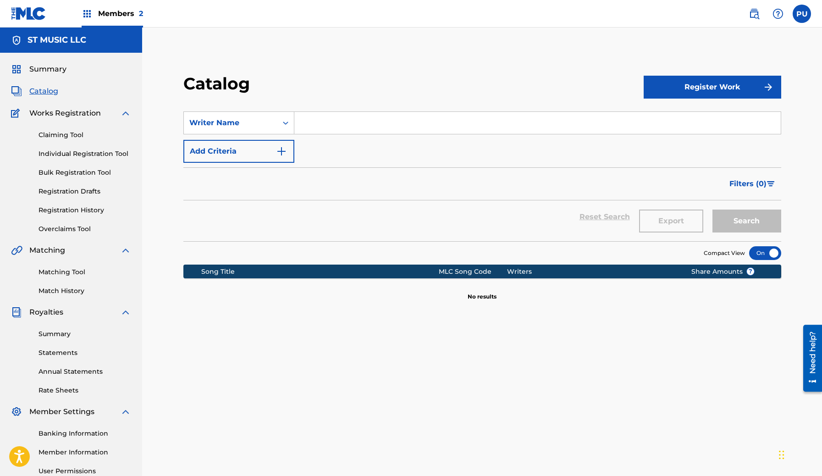
click at [335, 124] on input "Search Form" at bounding box center [537, 123] width 486 height 22
paste input "[PERSON_NAME]"
type input "[PERSON_NAME]"
click at [286, 156] on img "Search Form" at bounding box center [281, 151] width 11 height 11
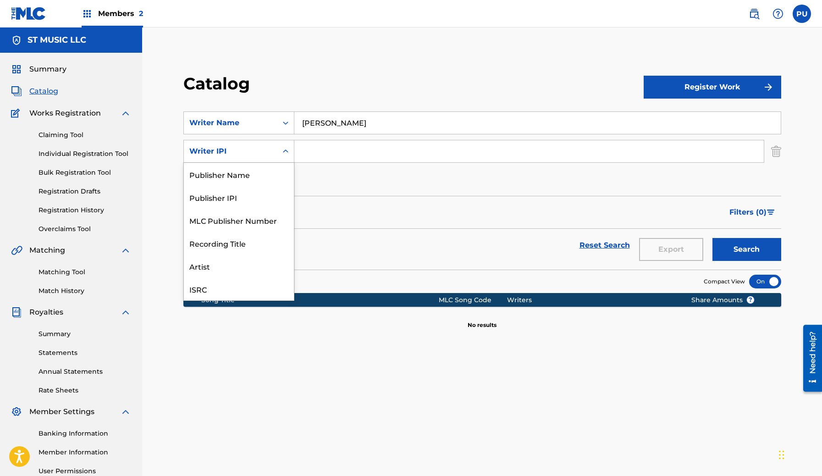
click at [281, 155] on icon "Search Form" at bounding box center [285, 151] width 9 height 9
click at [245, 225] on div "Recording Title" at bounding box center [239, 220] width 110 height 23
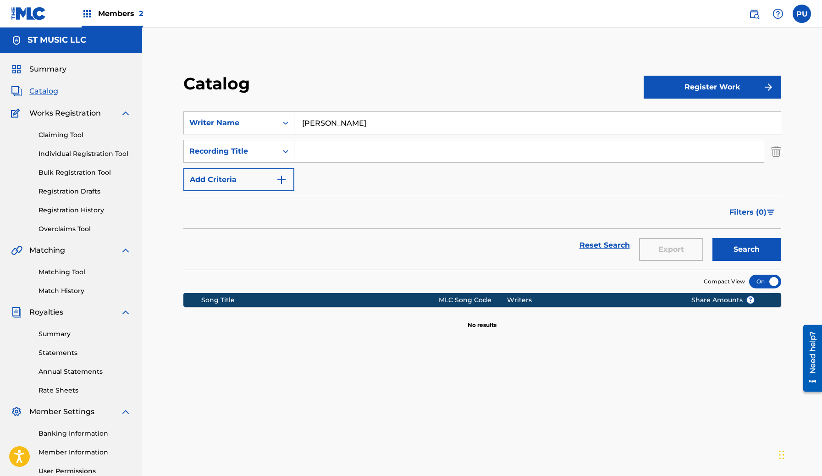
click at [329, 149] on input "Search Form" at bounding box center [528, 151] width 469 height 22
paste input "Destination"
type input "Destination"
click at [712, 238] on button "Search" at bounding box center [746, 249] width 69 height 23
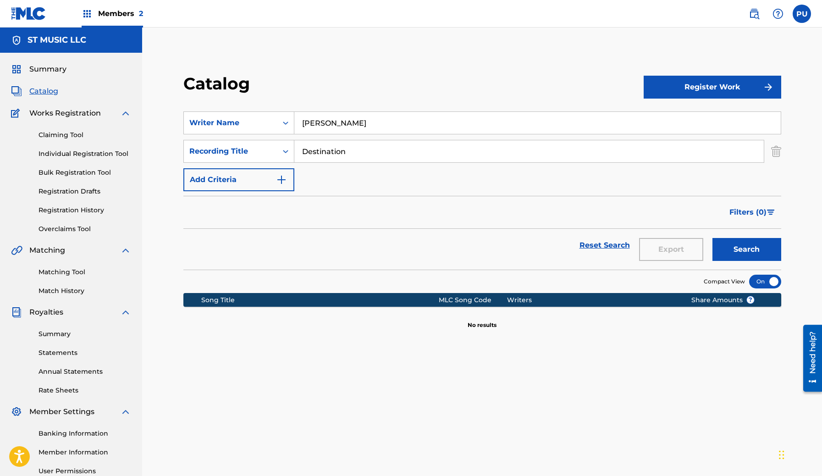
click at [44, 91] on span "Catalog" at bounding box center [43, 91] width 29 height 11
click at [51, 88] on span "Catalog" at bounding box center [43, 91] width 29 height 11
click at [349, 126] on input "[PERSON_NAME]" at bounding box center [537, 123] width 486 height 22
click at [371, 120] on input "[PERSON_NAME]" at bounding box center [537, 123] width 486 height 22
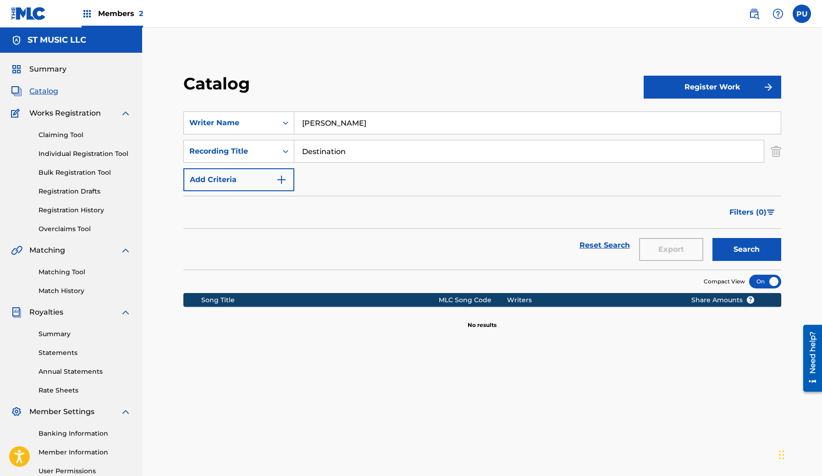
click at [371, 120] on input "[PERSON_NAME]" at bounding box center [537, 123] width 486 height 22
paste input "Brothers in Arms"
type input "Brothers in Arms"
click at [53, 91] on span "Catalog" at bounding box center [43, 91] width 29 height 11
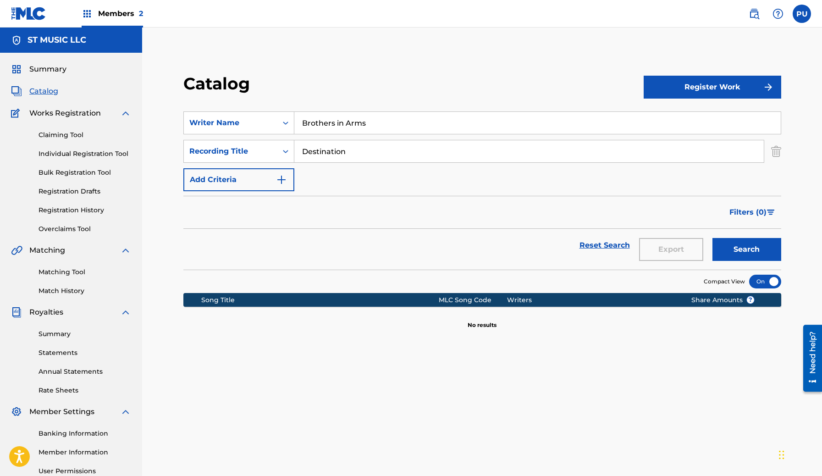
click at [47, 91] on span "Catalog" at bounding box center [43, 91] width 29 height 11
click at [56, 136] on link "Claiming Tool" at bounding box center [84, 135] width 93 height 10
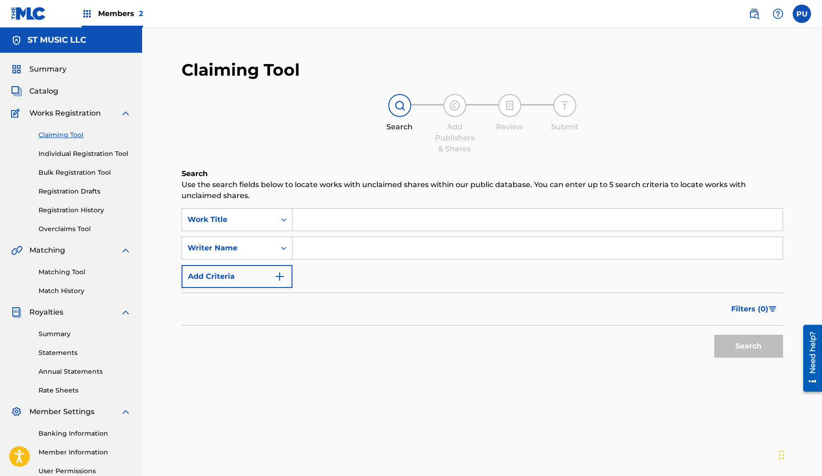
click at [43, 88] on span "Catalog" at bounding box center [43, 91] width 29 height 11
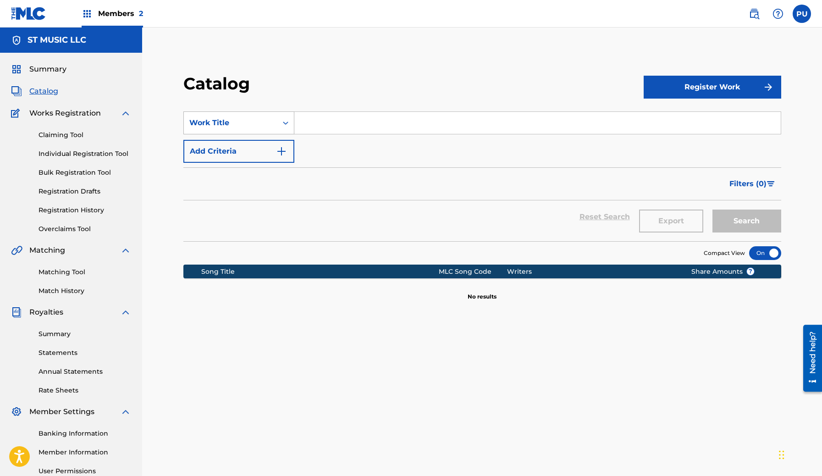
click at [263, 119] on div "Work Title" at bounding box center [230, 122] width 82 height 11
click at [384, 148] on div "SearchWithCriteriae23acc0d-807a-4cba-9a00-6cbffde766f3 Work Title Add Criteria" at bounding box center [482, 136] width 598 height 51
click at [338, 121] on input "Search Form" at bounding box center [537, 123] width 486 height 22
paste input "Brothers in Arms"
click at [344, 125] on input "Brothers in Arms" at bounding box center [537, 123] width 486 height 22
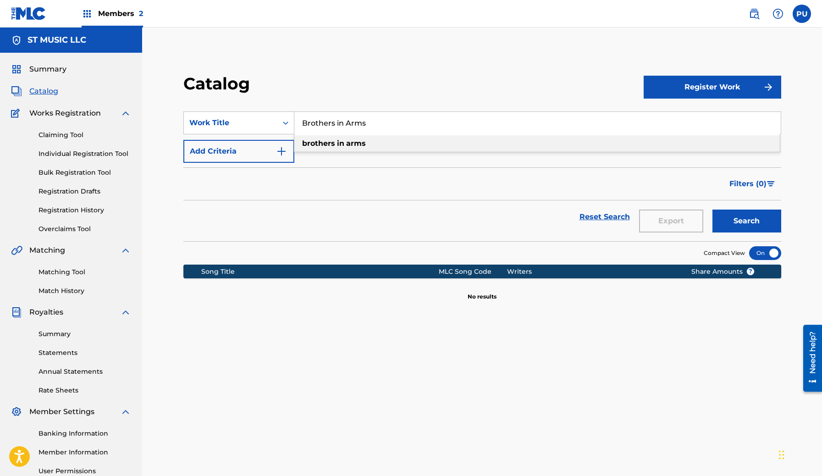
click at [337, 143] on strong "in" at bounding box center [340, 143] width 7 height 9
type input "brothers in arms"
click at [745, 219] on button "Search" at bounding box center [746, 220] width 69 height 23
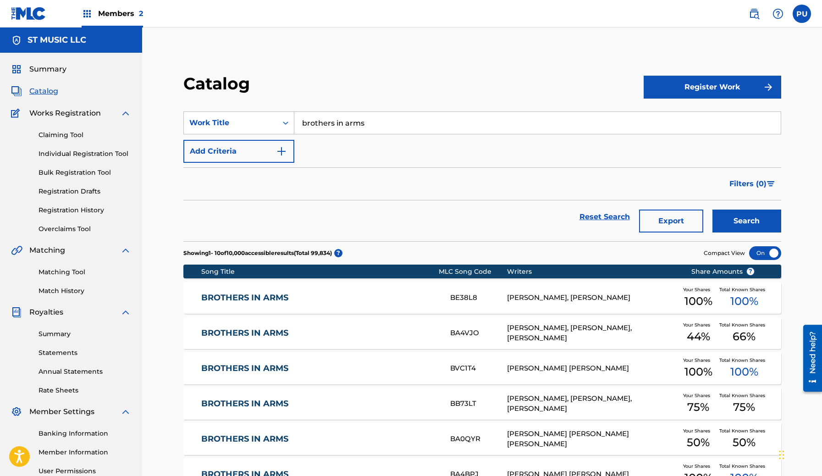
click at [263, 152] on button "Add Criteria" at bounding box center [238, 151] width 111 height 23
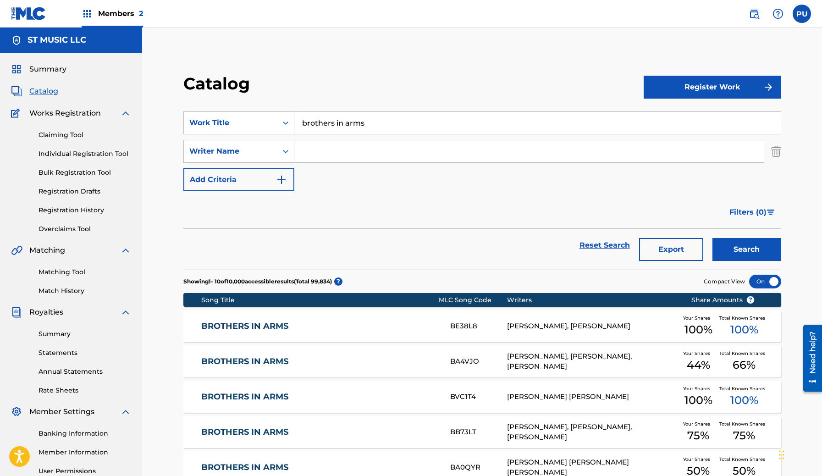
click at [311, 154] on input "Search Form" at bounding box center [528, 151] width 469 height 22
paste input "Chad Ruhlig, James Hocking"
drag, startPoint x: 423, startPoint y: 149, endPoint x: 347, endPoint y: 148, distance: 76.1
click at [347, 148] on input "Chad Ruhlig, James Hocking" at bounding box center [528, 151] width 469 height 22
type input "Chad Ruhlig"
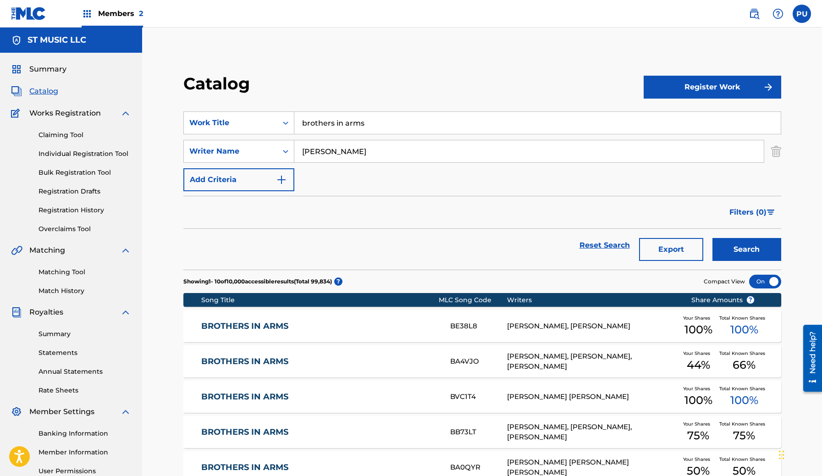
click at [712, 238] on button "Search" at bounding box center [746, 249] width 69 height 23
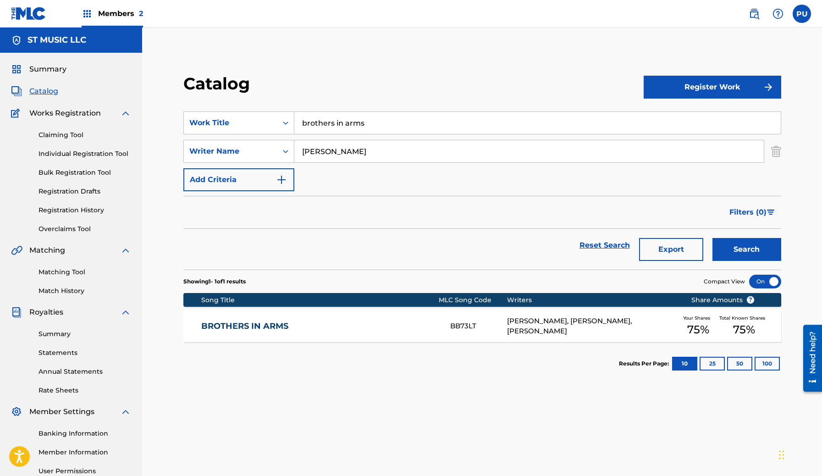
click at [605, 319] on div "CHAD RUHLIG, JAMES HOCKING, ANDREW RUSSELL TKACZYK" at bounding box center [592, 326] width 170 height 21
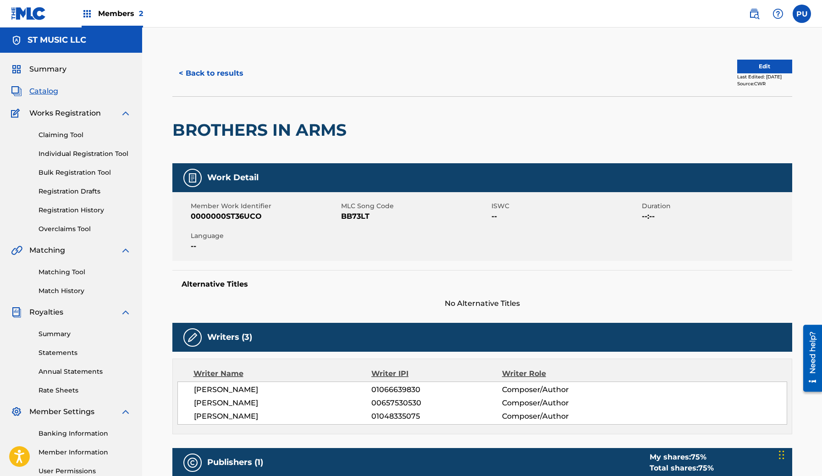
click at [345, 215] on span "BB73LT" at bounding box center [415, 216] width 148 height 11
copy span "BB73LT"
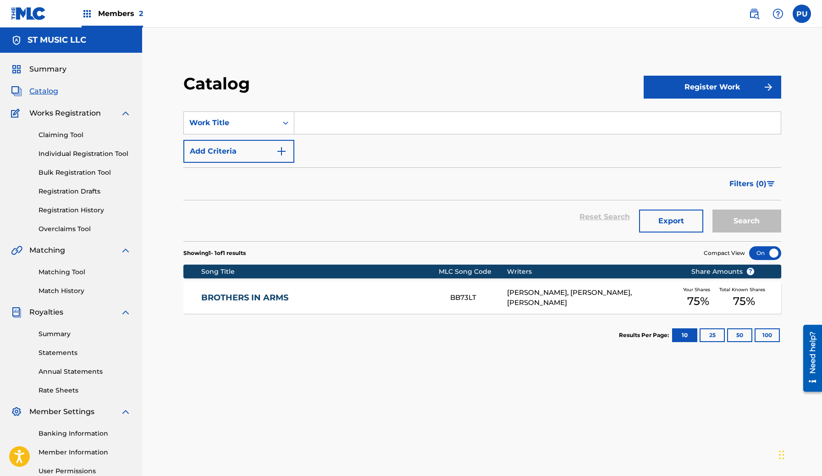
click at [338, 125] on input "Search Form" at bounding box center [537, 123] width 486 height 22
paste input "Emerald Blue"
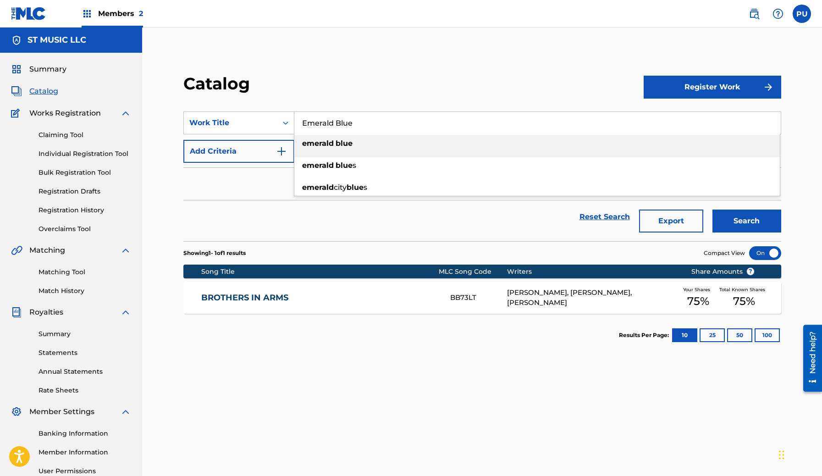
type input "Emerald Blue"
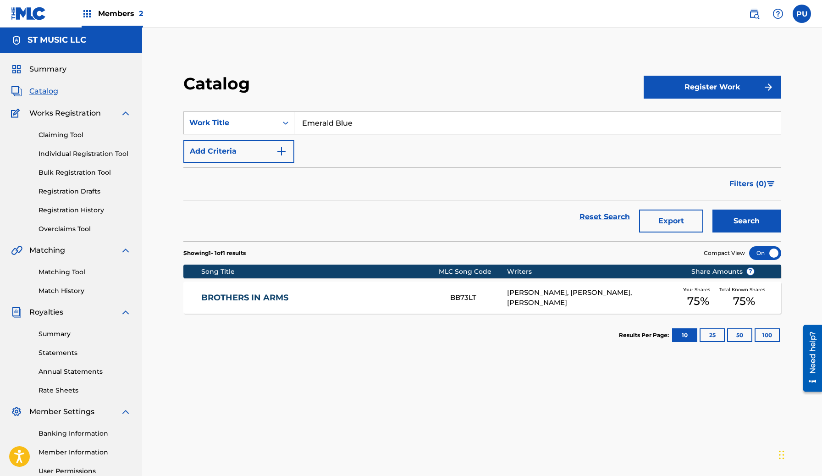
click at [249, 150] on button "Add Criteria" at bounding box center [238, 151] width 111 height 23
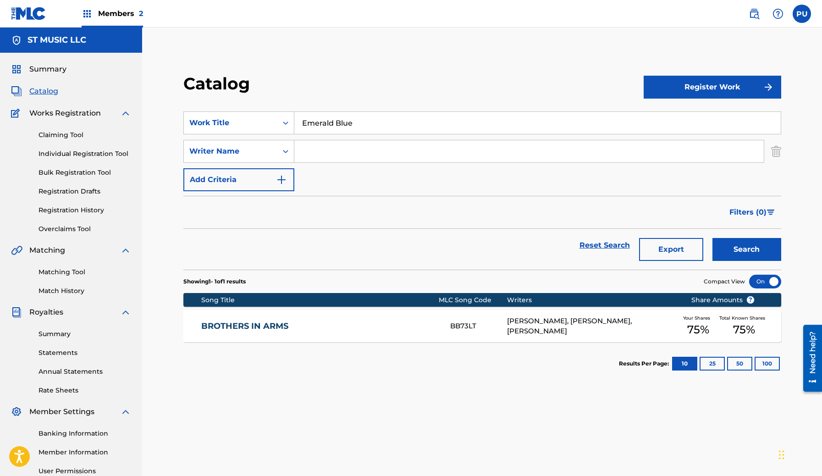
click at [329, 155] on input "Search Form" at bounding box center [528, 151] width 469 height 22
paste input "Chad Ruhlig, James Hocking"
drag, startPoint x: 422, startPoint y: 150, endPoint x: 346, endPoint y: 148, distance: 76.1
click at [346, 148] on input "Chad Ruhlig, James Hocking" at bounding box center [528, 151] width 469 height 22
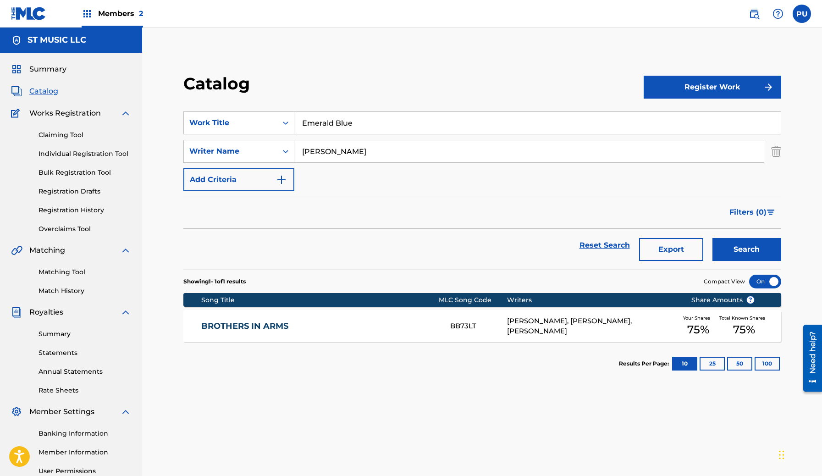
type input "Chad Ruhlig"
click at [712, 238] on button "Search" at bounding box center [746, 249] width 69 height 23
click at [561, 319] on div "CHAD RUHLIG, JAMES HOCKING, ANDREW RUSSELL TKACZYK" at bounding box center [592, 326] width 170 height 21
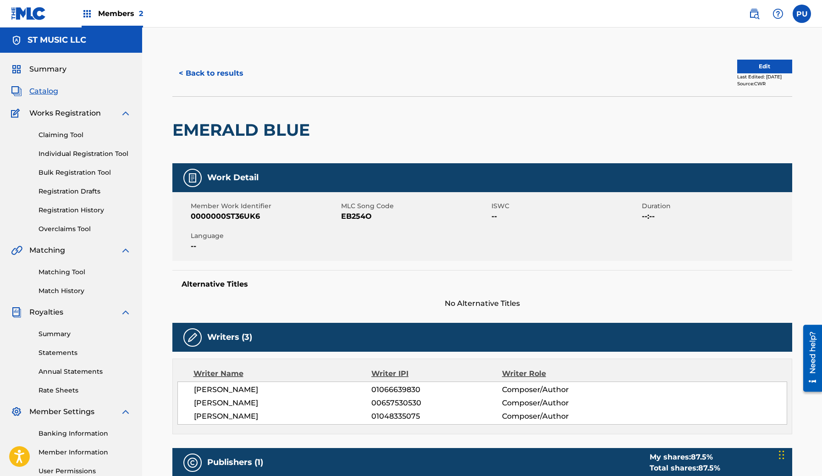
click at [356, 209] on span "MLC Song Code" at bounding box center [415, 206] width 148 height 10
click at [346, 213] on span "EB254O" at bounding box center [415, 216] width 148 height 11
copy span "EB254O"
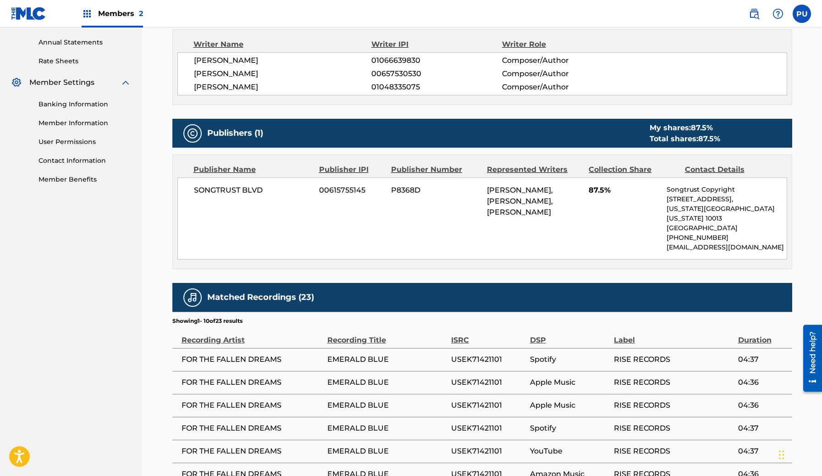
scroll to position [262, 0]
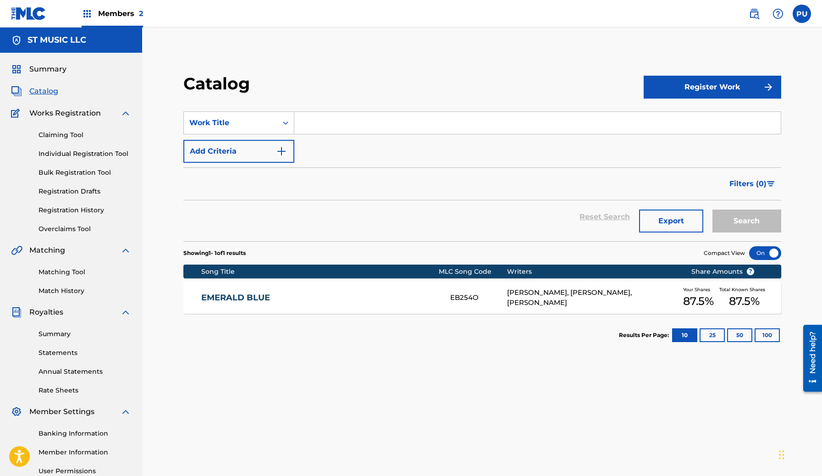
click at [343, 127] on input "Search Form" at bounding box center [537, 123] width 486 height 22
paste input "Lighters"
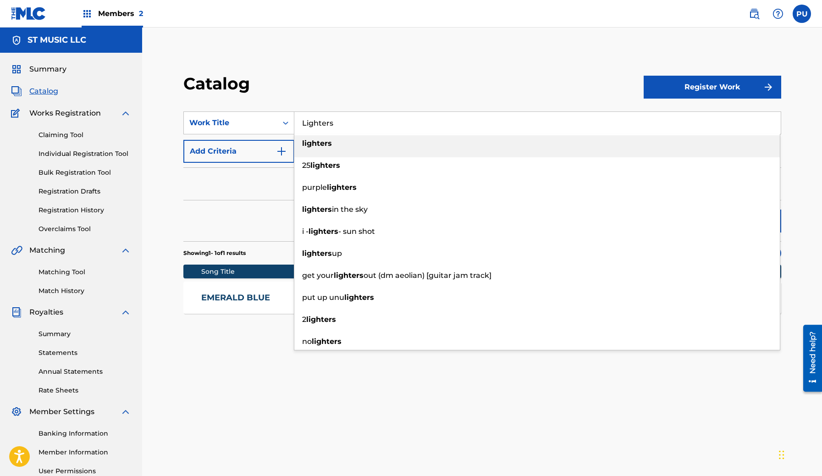
type input "Lighters"
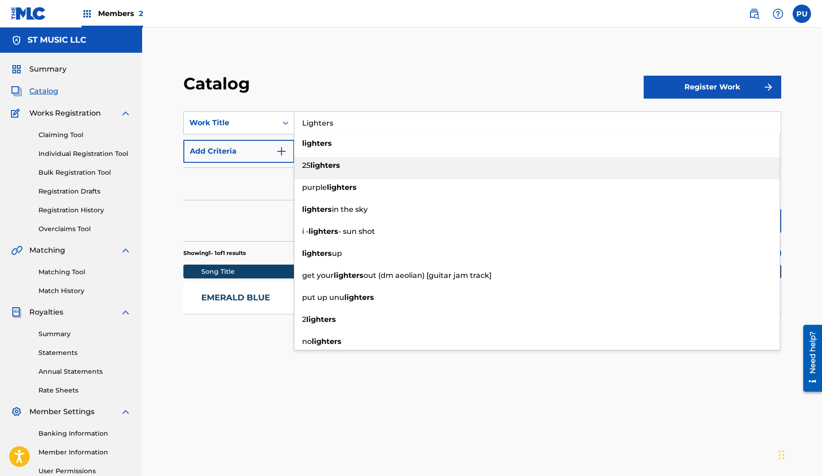
click at [281, 156] on img "Search Form" at bounding box center [281, 151] width 11 height 11
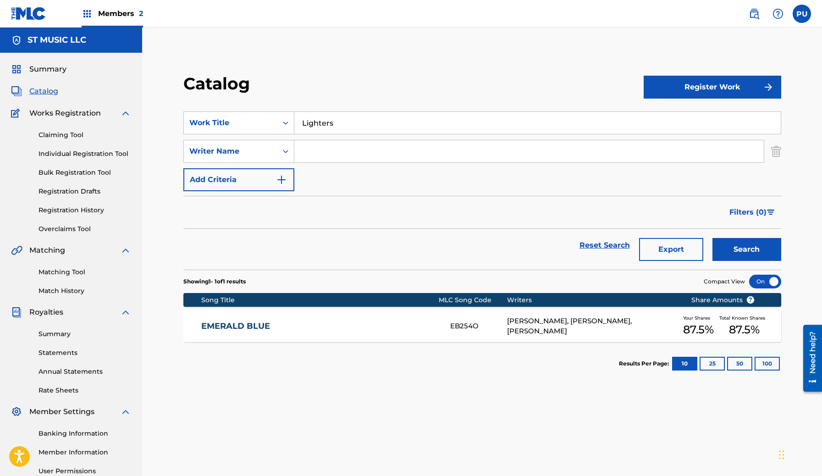
click at [323, 157] on input "Search Form" at bounding box center [528, 151] width 469 height 22
paste input "Catlin Chin Charles Jerome Taylor"
click at [712, 238] on button "Search" at bounding box center [746, 249] width 69 height 23
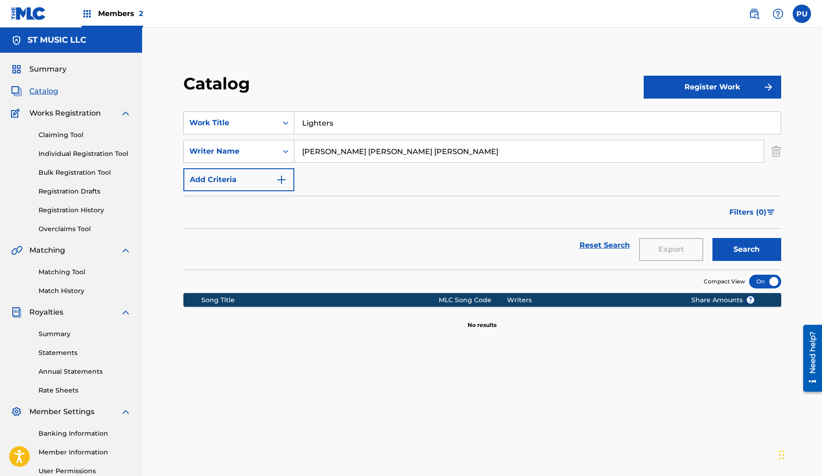
drag, startPoint x: 405, startPoint y: 152, endPoint x: 300, endPoint y: 153, distance: 105.0
click at [300, 153] on input "Catlin Chin Charles Jerome Taylor" at bounding box center [528, 151] width 469 height 22
click at [357, 152] on input "Catlin Chin Charles Jerome Taylor" at bounding box center [528, 151] width 469 height 22
drag, startPoint x: 347, startPoint y: 151, endPoint x: 236, endPoint y: 171, distance: 112.7
click at [239, 168] on div "SearchWithCriteriae23acc0d-807a-4cba-9a00-6cbffde766f3 Work Title Lighters Sear…" at bounding box center [482, 151] width 598 height 80
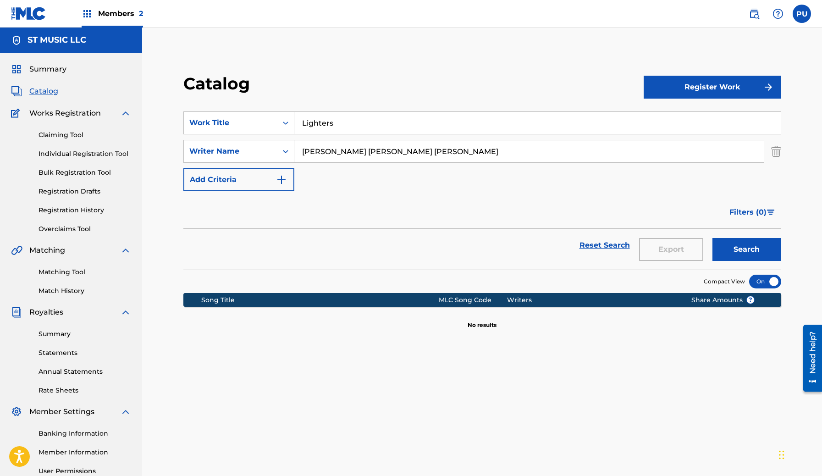
click at [346, 158] on input "Catlin Chin Charles Jerome Taylor" at bounding box center [528, 151] width 469 height 22
drag, startPoint x: 346, startPoint y: 150, endPoint x: 295, endPoint y: 150, distance: 50.9
click at [295, 150] on input "Catlin Chin Charles Jerome Taylor" at bounding box center [528, 151] width 469 height 22
click at [712, 238] on button "Search" at bounding box center [746, 249] width 69 height 23
click at [336, 155] on input "[PERSON_NAME] [PERSON_NAME]" at bounding box center [528, 151] width 469 height 22
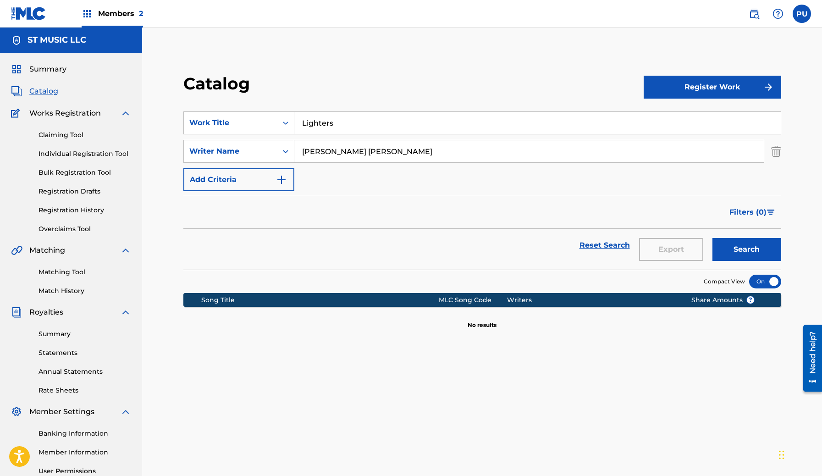
click at [336, 155] on input "[PERSON_NAME] [PERSON_NAME]" at bounding box center [528, 151] width 469 height 22
type input "[PERSON_NAME]"
click at [712, 238] on button "Search" at bounding box center [746, 249] width 69 height 23
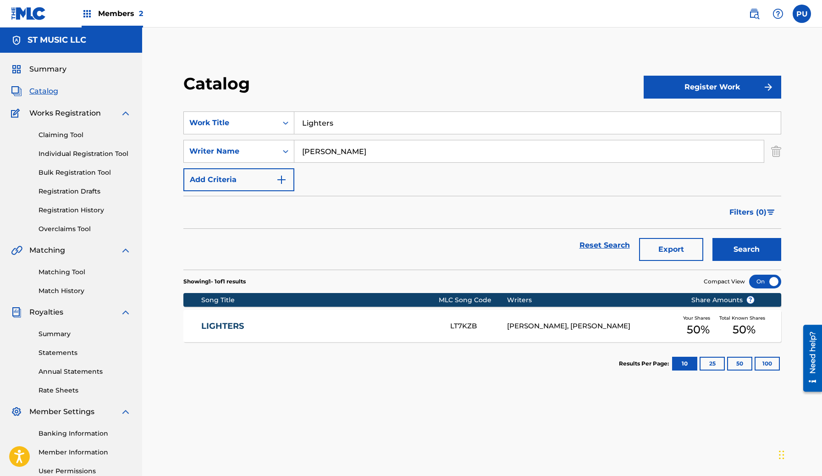
click at [494, 328] on div "LT7KZB" at bounding box center [478, 326] width 57 height 11
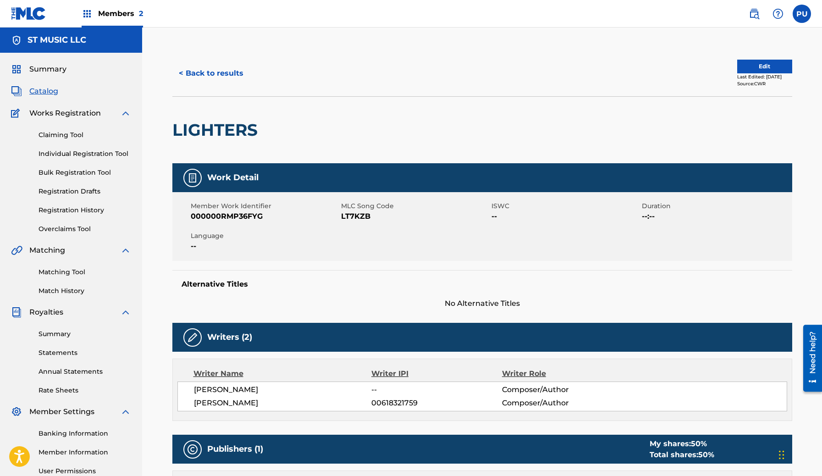
click at [360, 214] on span "LT7KZB" at bounding box center [415, 216] width 148 height 11
copy span "LT7KZB"
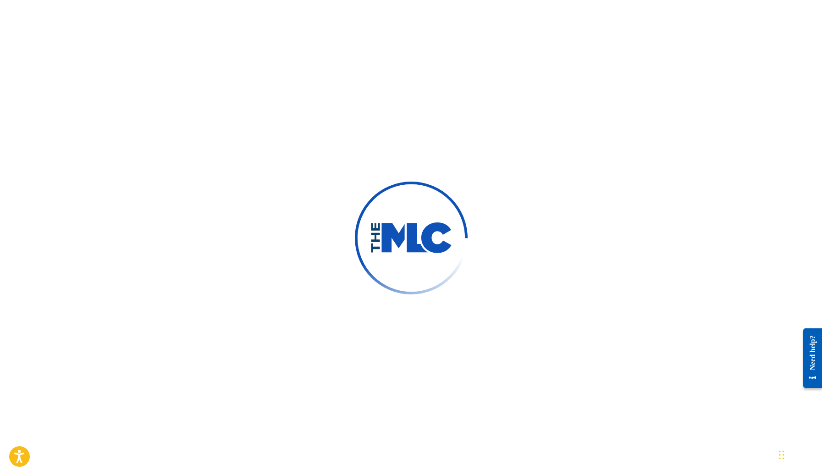
click at [422, 275] on img at bounding box center [410, 237] width 159 height 159
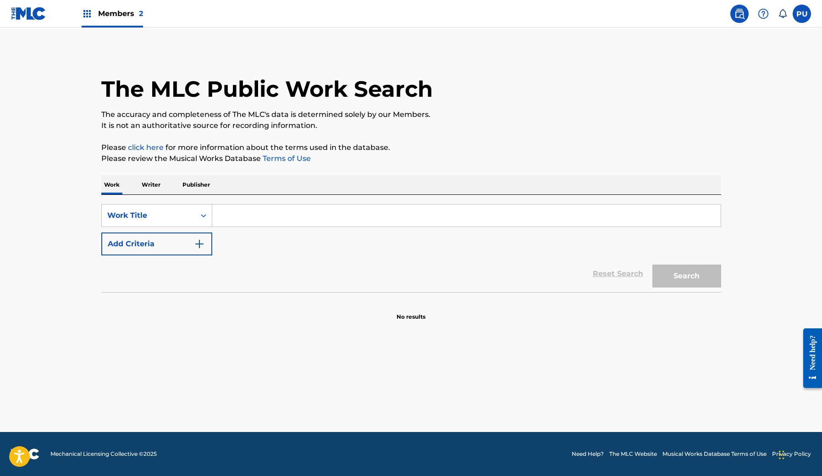
click at [265, 217] on input "Search Form" at bounding box center [466, 215] width 508 height 22
paste input "NEBULA"
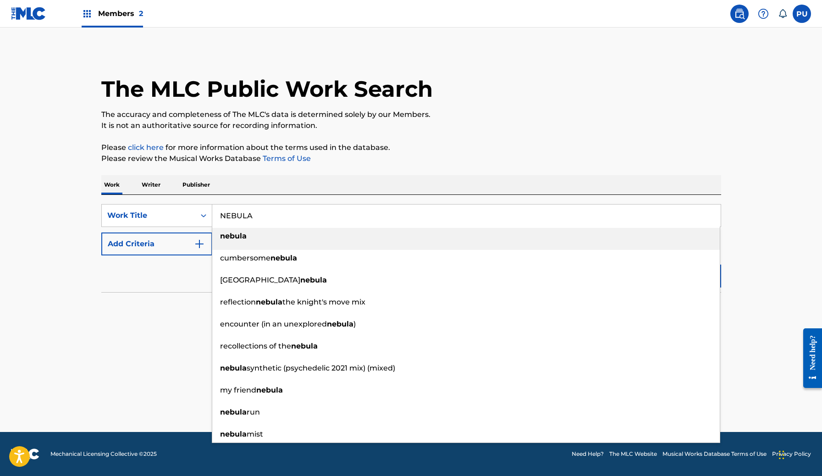
type input "NEBULA"
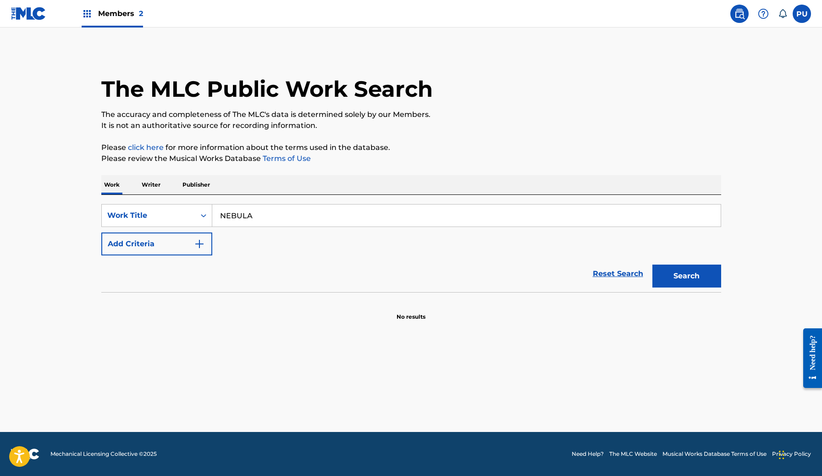
click at [191, 239] on button "Add Criteria" at bounding box center [156, 243] width 111 height 23
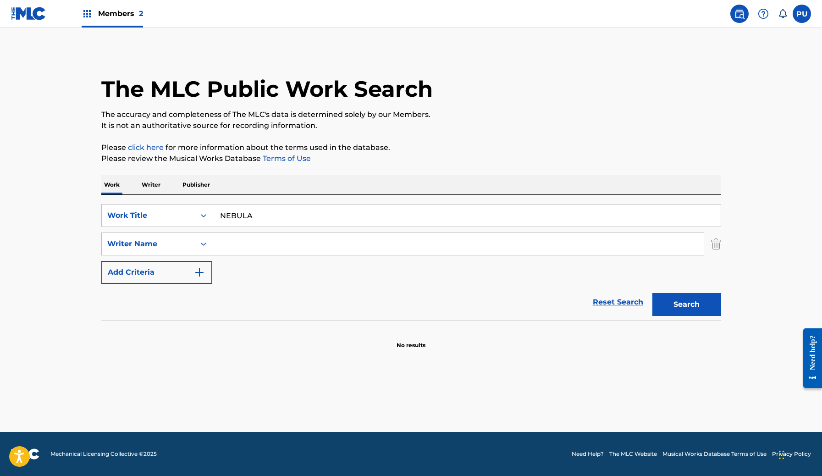
click at [256, 239] on input "Search Form" at bounding box center [457, 244] width 491 height 22
paste input "Alberto Ciccarini"
type input "Alberto Ciccarini"
click at [652, 293] on button "Search" at bounding box center [686, 304] width 69 height 23
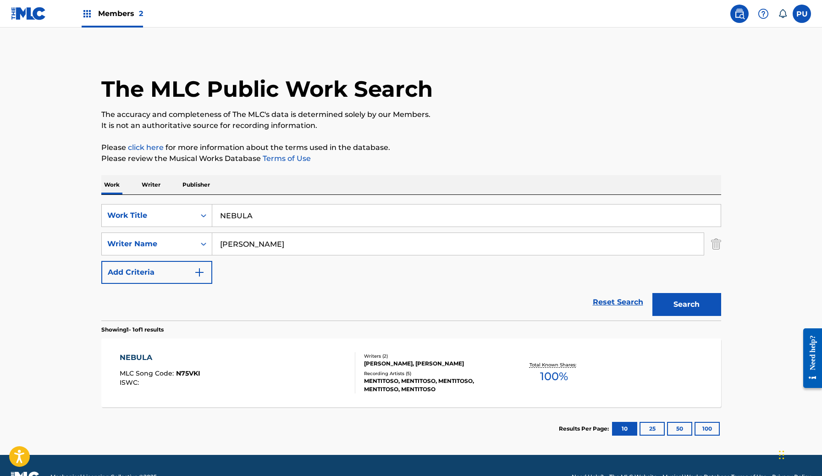
click at [275, 360] on div "NEBULA MLC Song Code : N75VKI ISWC :" at bounding box center [238, 372] width 236 height 41
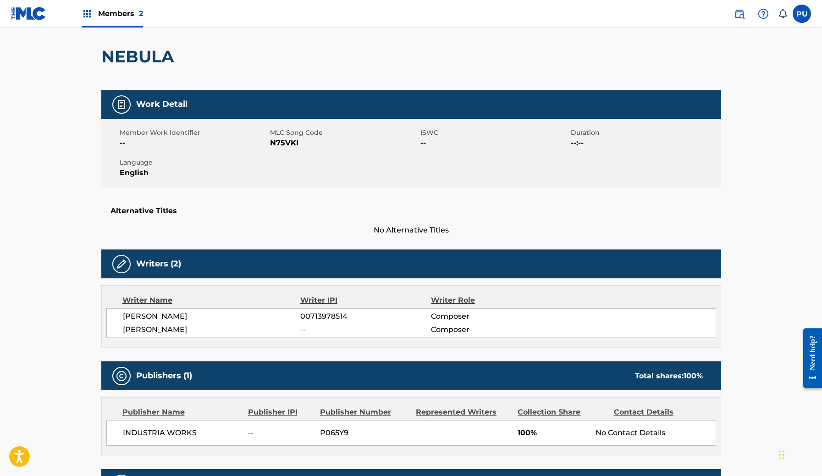
scroll to position [75, 0]
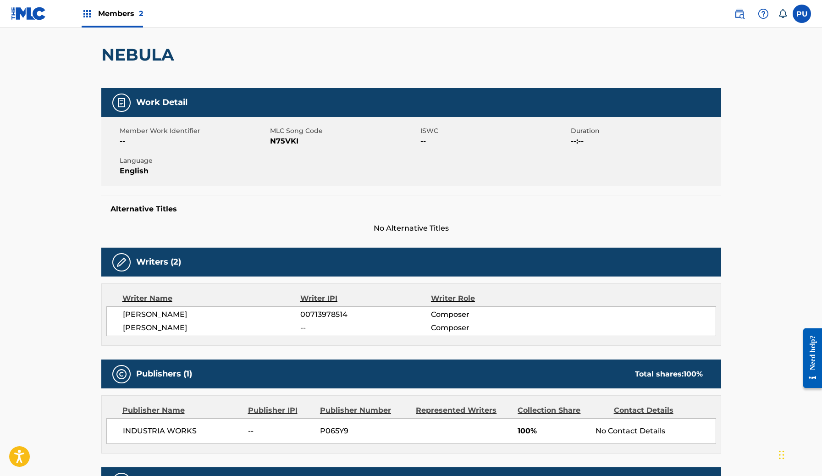
click at [173, 432] on span "INDUSTRIA WORKS" at bounding box center [182, 430] width 119 height 11
copy div "INDUSTRIA WORKS"
click at [275, 145] on span "N75VKI" at bounding box center [344, 141] width 148 height 11
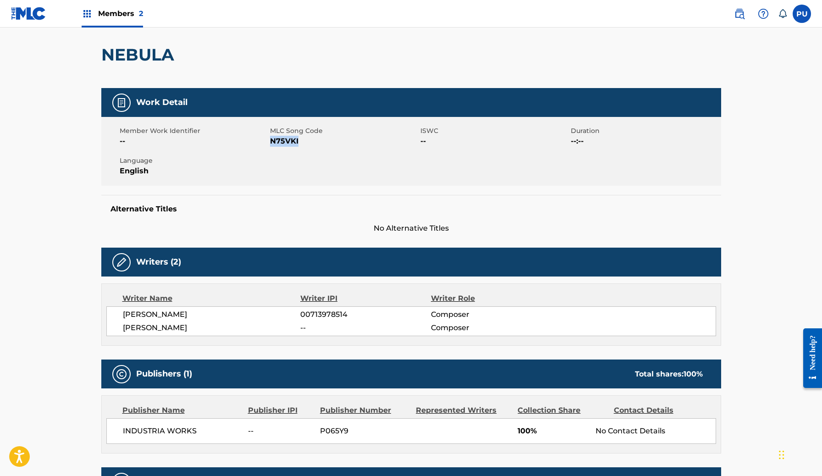
click at [275, 145] on span "N75VKI" at bounding box center [344, 141] width 148 height 11
copy span "N75VKI"
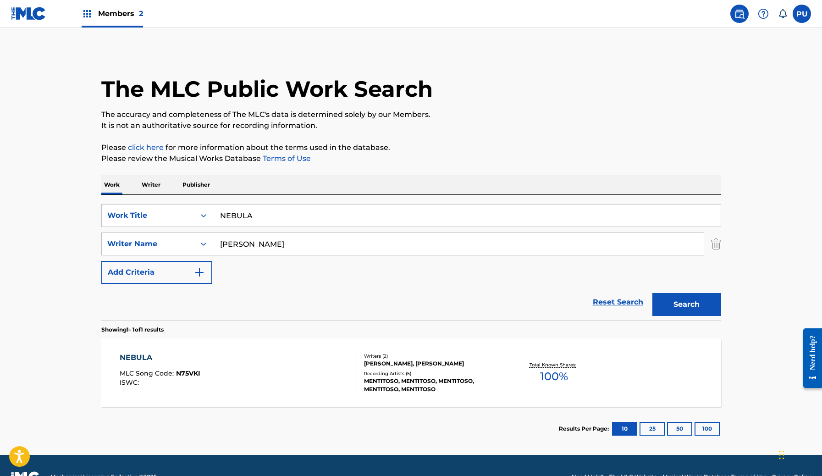
click at [270, 217] on input "NEBULA" at bounding box center [466, 215] width 508 height 22
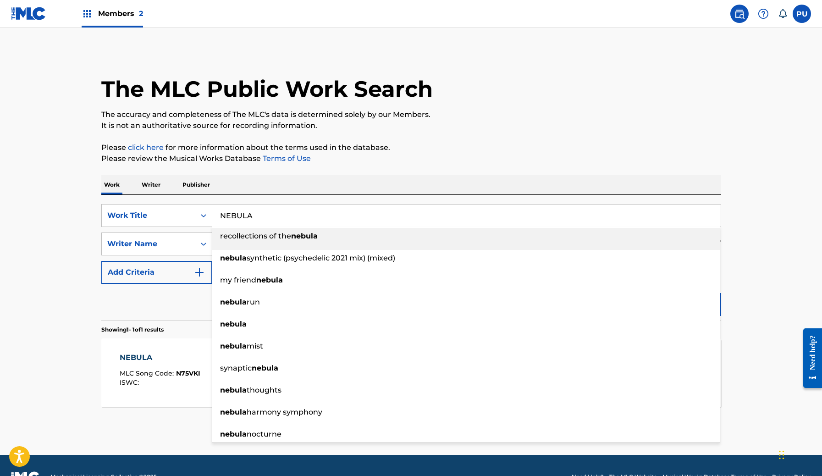
paste input "Explore This"
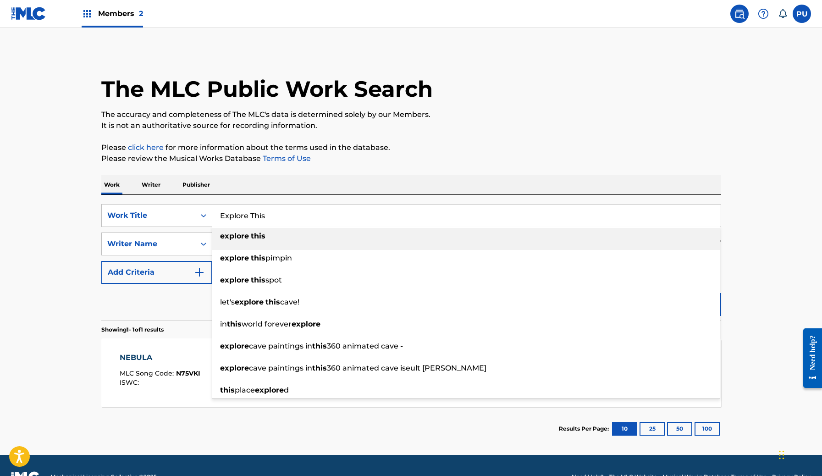
type input "Explore This"
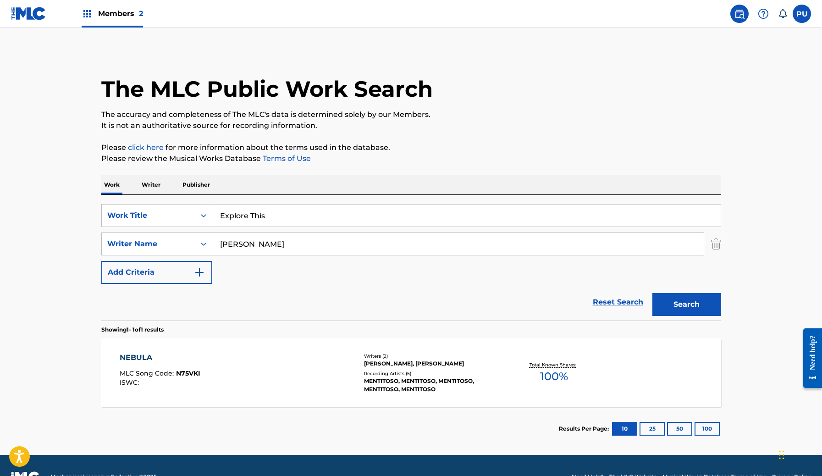
click at [283, 236] on input "Alberto Ciccarini" at bounding box center [457, 244] width 491 height 22
paste input "LAIN ROGER THOMAS MARTHEZE"
click at [652, 293] on button "Search" at bounding box center [686, 304] width 69 height 23
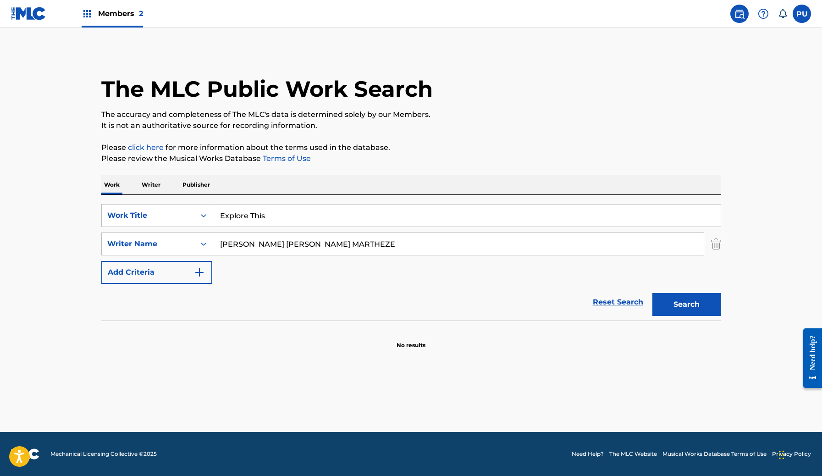
click at [297, 248] on input "ALAIN ROGER THOMAS MARTHEZE" at bounding box center [457, 244] width 491 height 22
click at [289, 244] on input "ALAIN ROGER THOMAS MARTHEZE" at bounding box center [457, 244] width 491 height 22
click at [252, 245] on input "ALAIN ROGER MARTHEZE" at bounding box center [457, 244] width 491 height 22
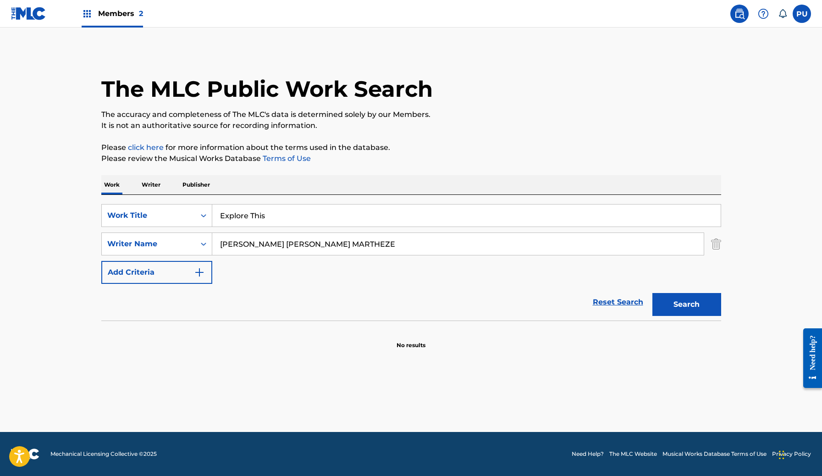
click at [252, 245] on input "ALAIN ROGER MARTHEZE" at bounding box center [457, 244] width 491 height 22
type input "ALAIN MARTHEZE"
click at [652, 293] on button "Search" at bounding box center [686, 304] width 69 height 23
click at [246, 209] on input "Explore This" at bounding box center [466, 215] width 508 height 22
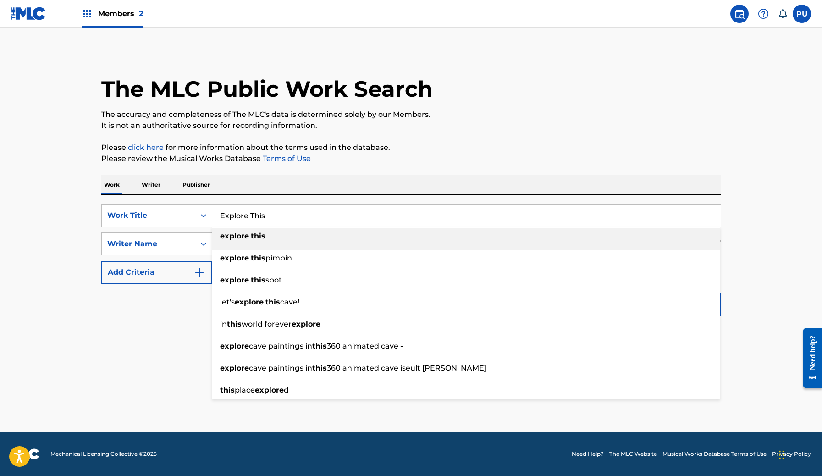
paste input "DEEP REST"
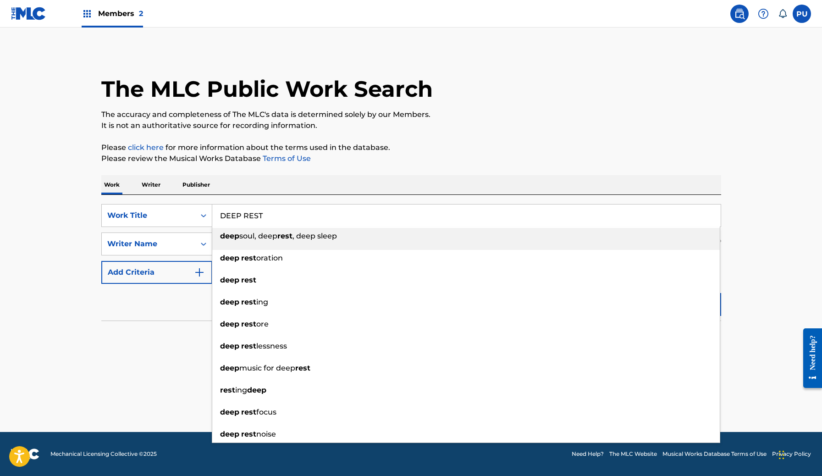
type input "DEEP REST"
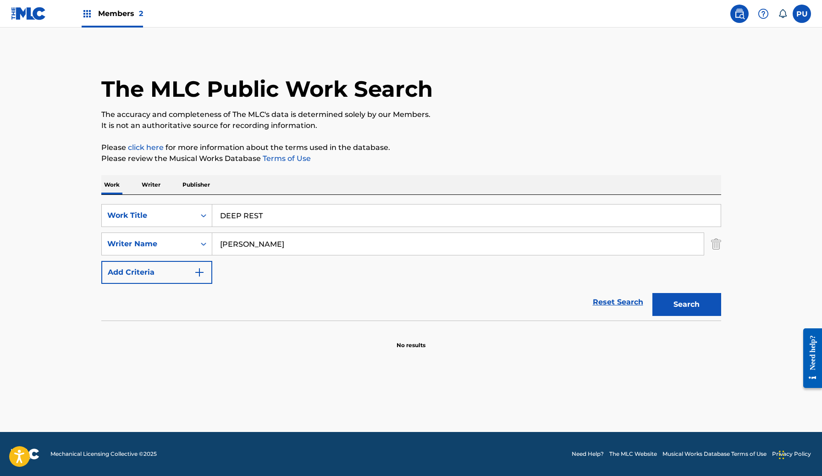
click at [263, 243] on input "ALAIN MARTHEZE" at bounding box center [457, 244] width 491 height 22
paste input "lberto Ciccarini"
type input "Alberto Ciccarini"
click at [652, 293] on button "Search" at bounding box center [686, 304] width 69 height 23
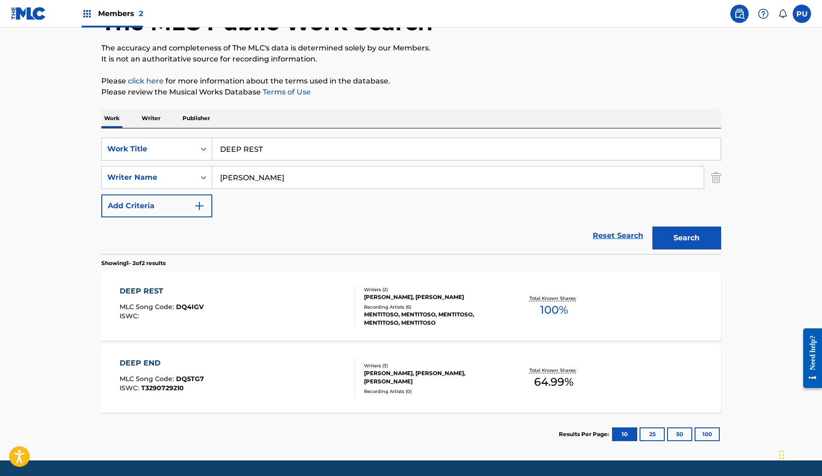
scroll to position [67, 0]
click at [262, 307] on div "DEEP REST MLC Song Code : DQ4IGV ISWC :" at bounding box center [238, 305] width 236 height 41
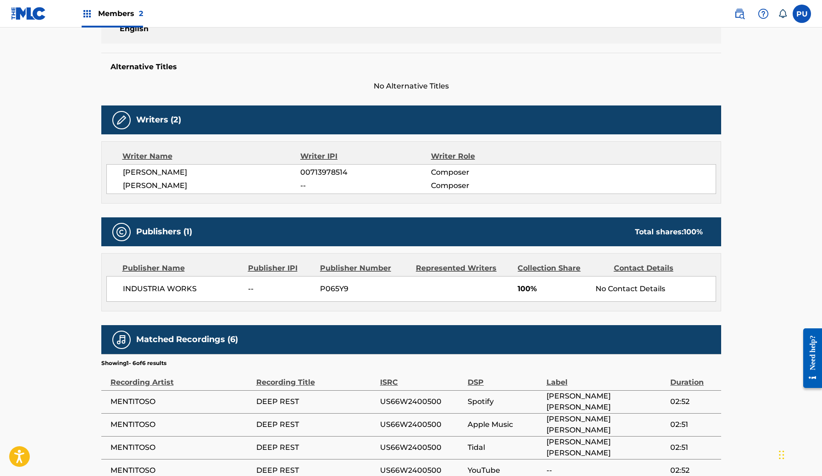
scroll to position [93, 0]
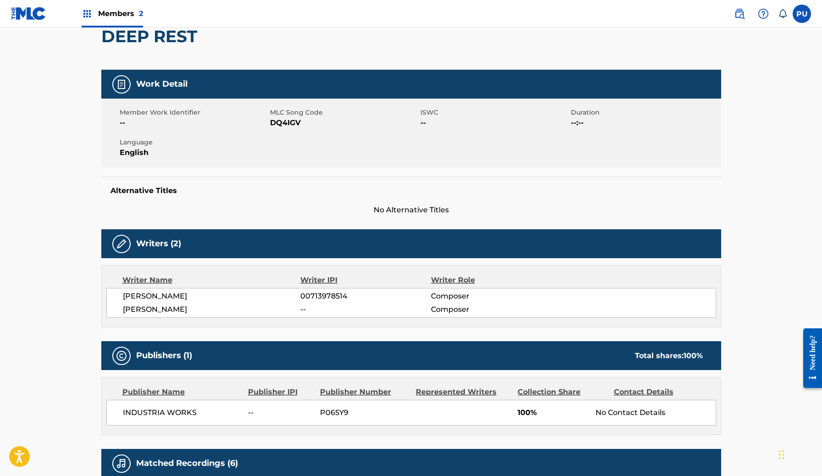
click at [280, 124] on span "DQ4IGV" at bounding box center [344, 122] width 148 height 11
copy span "DQ4IGV"
click at [187, 412] on span "INDUSTRIA WORKS" at bounding box center [182, 412] width 119 height 11
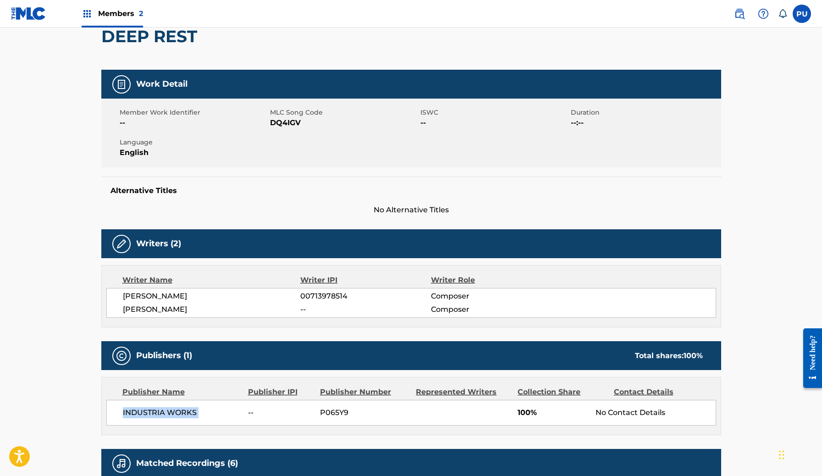
click at [187, 412] on span "INDUSTRIA WORKS" at bounding box center [182, 412] width 119 height 11
copy div "INDUSTRIA WORKS"
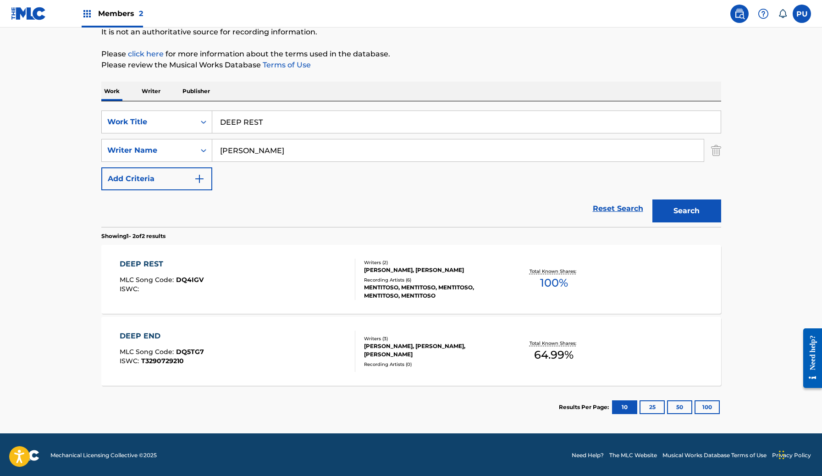
click at [276, 117] on input "DEEP REST" at bounding box center [466, 122] width 508 height 22
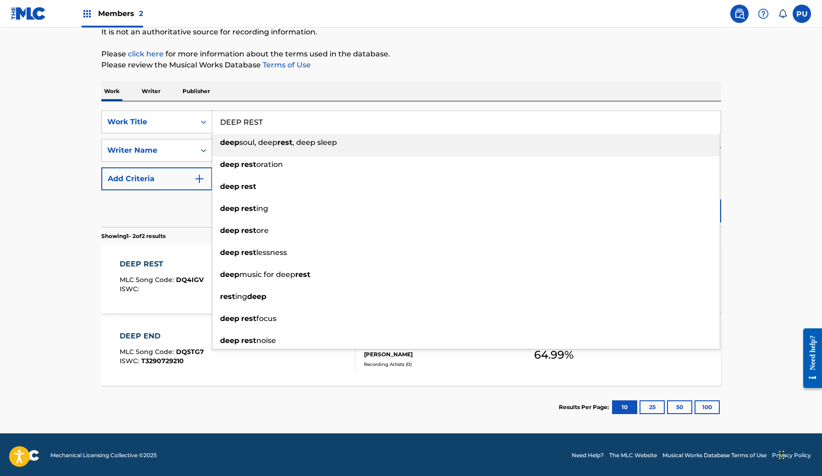
paste input "PARACHUTE"
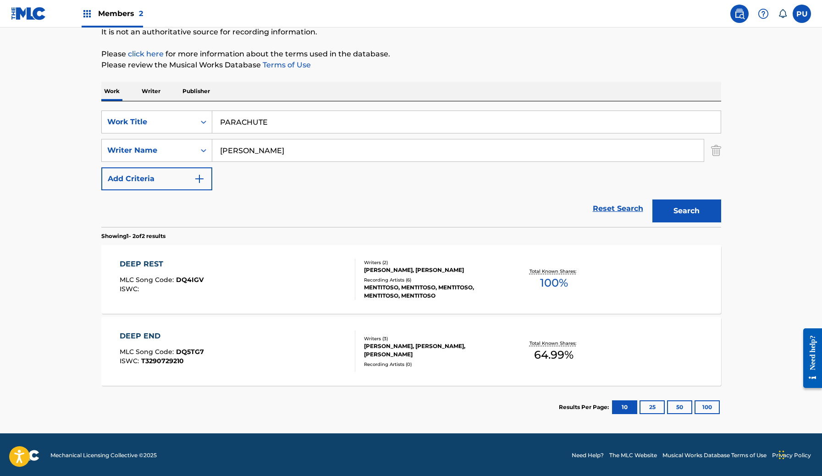
type input "parachute"
click at [275, 148] on input "Alberto Ciccarini" at bounding box center [457, 150] width 491 height 22
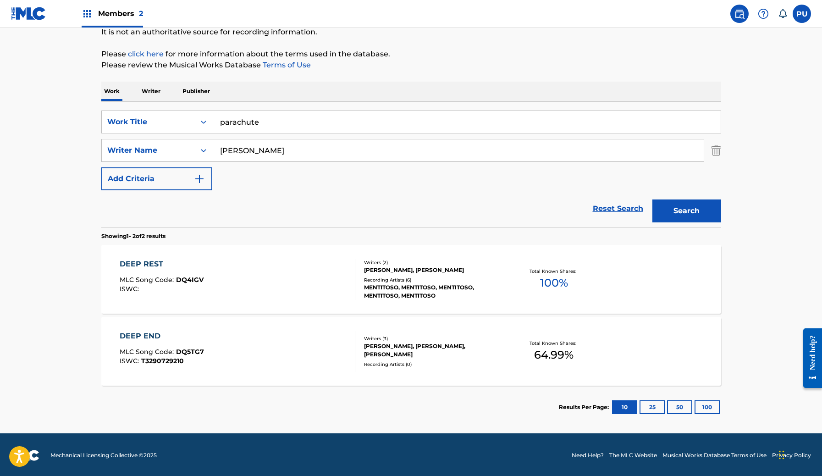
paste input "mir Jerome Salem"
click at [256, 150] on input "Amir Jerome Salem" at bounding box center [457, 150] width 491 height 22
type input "Amir Salem"
click at [652, 199] on button "Search" at bounding box center [686, 210] width 69 height 23
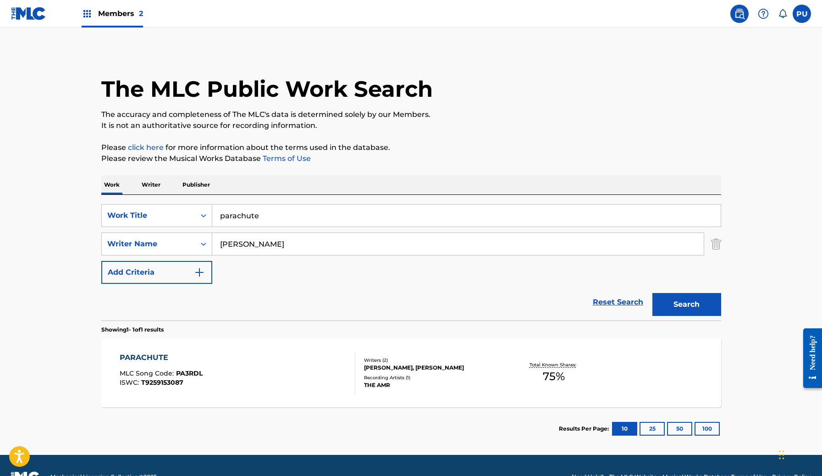
click at [251, 363] on div "PARACHUTE MLC Song Code : PA3RDL ISWC : T9259153087" at bounding box center [238, 372] width 236 height 41
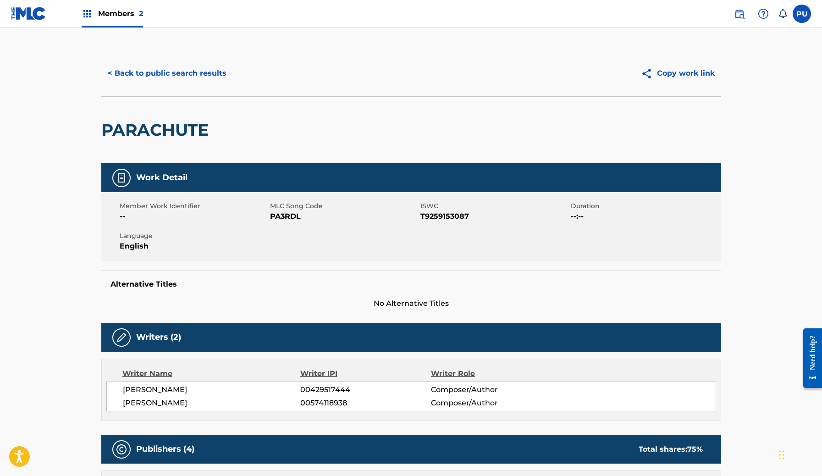
click at [276, 221] on span "PA3RDL" at bounding box center [344, 216] width 148 height 11
copy span "PA3RDL"
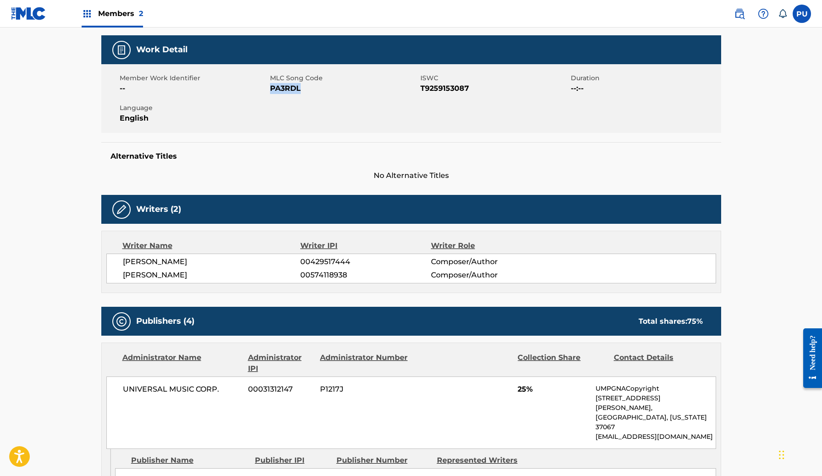
scroll to position [5, 0]
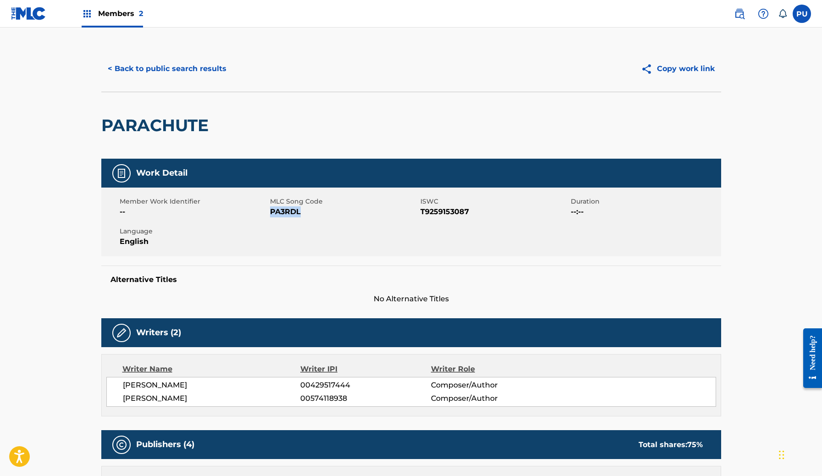
click at [286, 212] on span "PA3RDL" at bounding box center [344, 211] width 148 height 11
click at [190, 72] on button "< Back to public search results" at bounding box center [167, 68] width 132 height 23
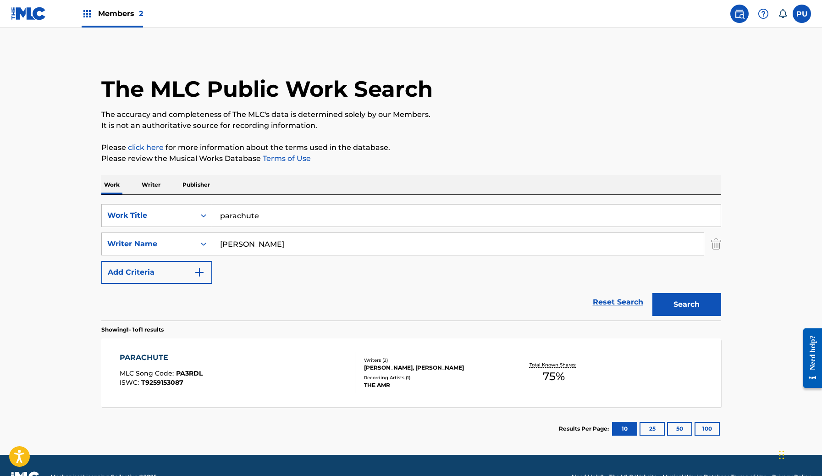
click at [280, 214] on input "parachute" at bounding box center [466, 215] width 508 height 22
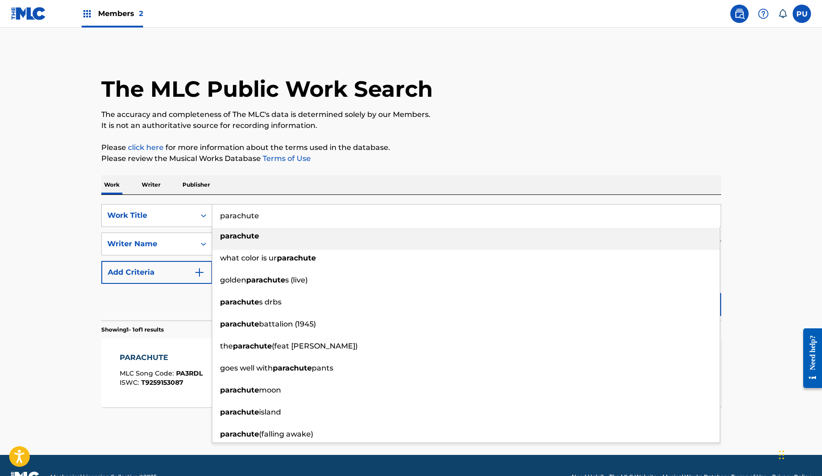
click at [280, 214] on input "parachute" at bounding box center [466, 215] width 508 height 22
paste input "Gang Signs"
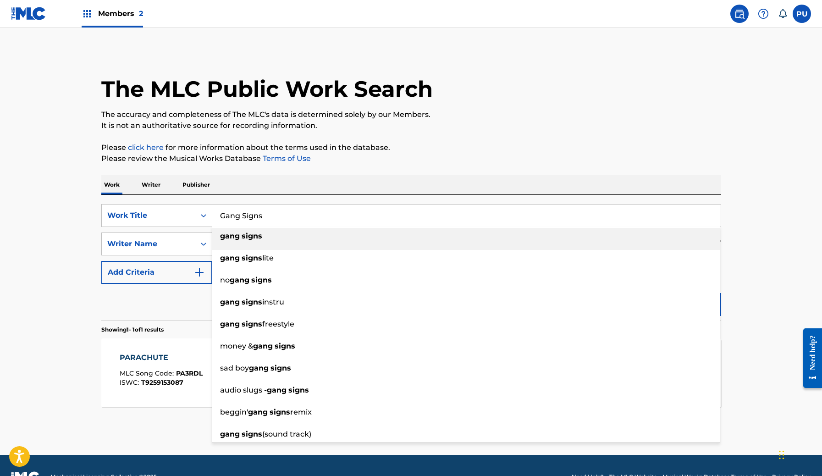
type input "Gang Signs"
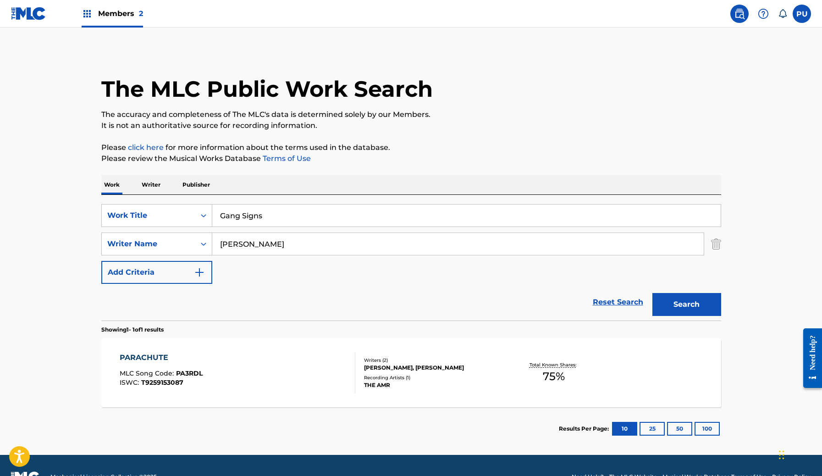
click at [281, 242] on input "Amir Salem" at bounding box center [457, 244] width 491 height 22
paste input "ntonio O Flores Yra"
drag, startPoint x: 281, startPoint y: 247, endPoint x: 254, endPoint y: 247, distance: 27.5
click at [254, 247] on input "Antonio O Flores Yra" at bounding box center [457, 244] width 491 height 22
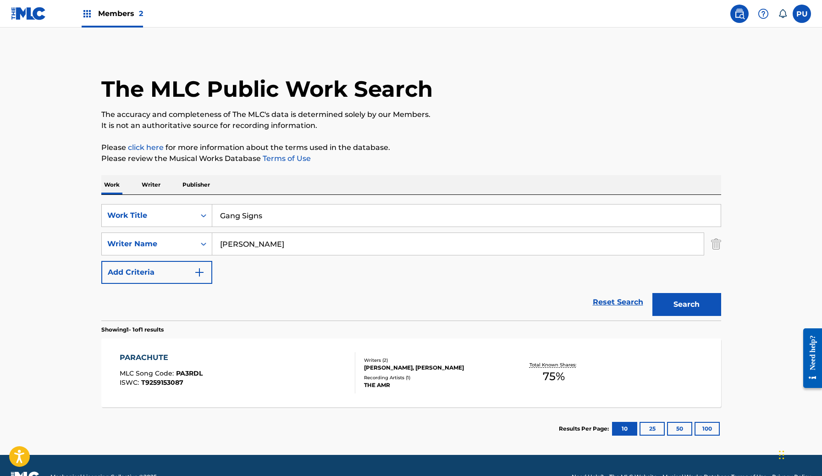
type input "Antonio Yra"
click at [652, 293] on button "Search" at bounding box center [686, 304] width 69 height 23
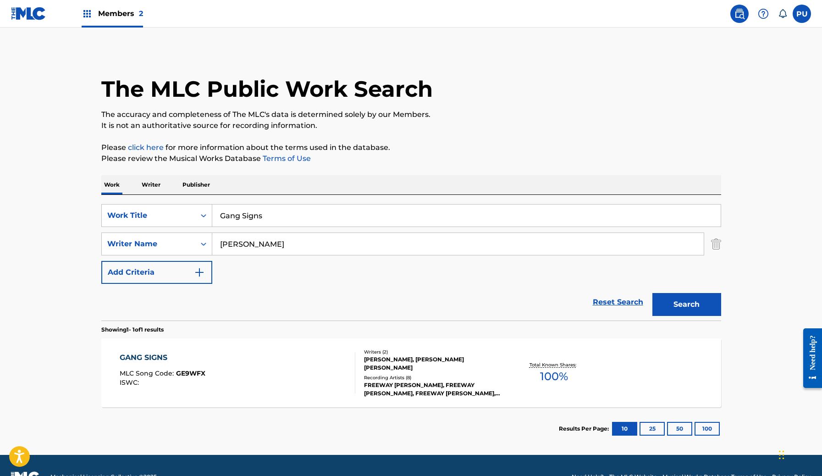
click at [251, 371] on div "GANG SIGNS MLC Song Code : GE9WFX ISWC :" at bounding box center [238, 372] width 236 height 41
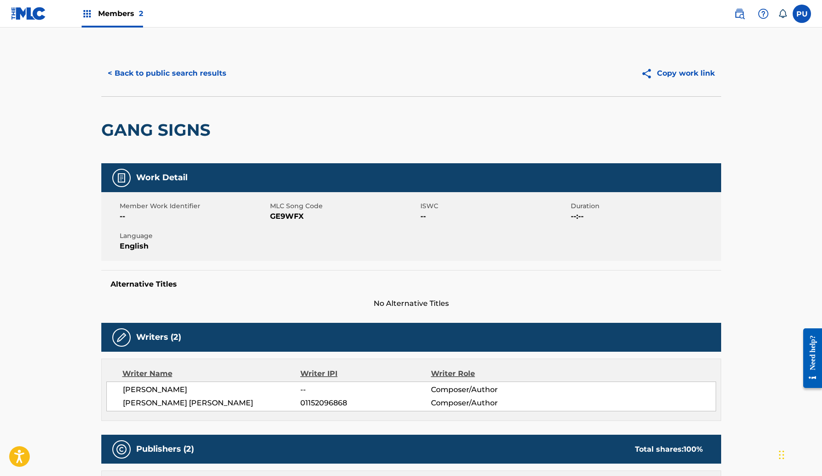
click at [281, 222] on div "Member Work Identifier -- MLC Song Code GE9WFX ISWC -- Duration --:-- Language …" at bounding box center [411, 226] width 620 height 69
click at [279, 216] on span "GE9WFX" at bounding box center [344, 216] width 148 height 11
copy span "GE9WFX"
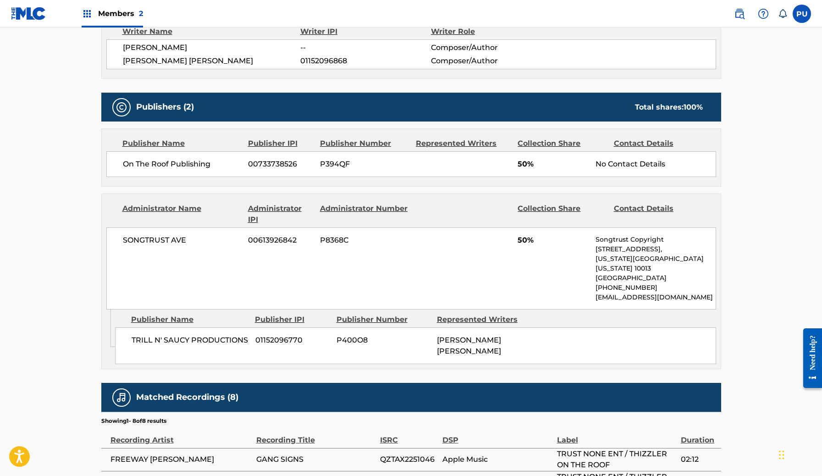
scroll to position [347, 0]
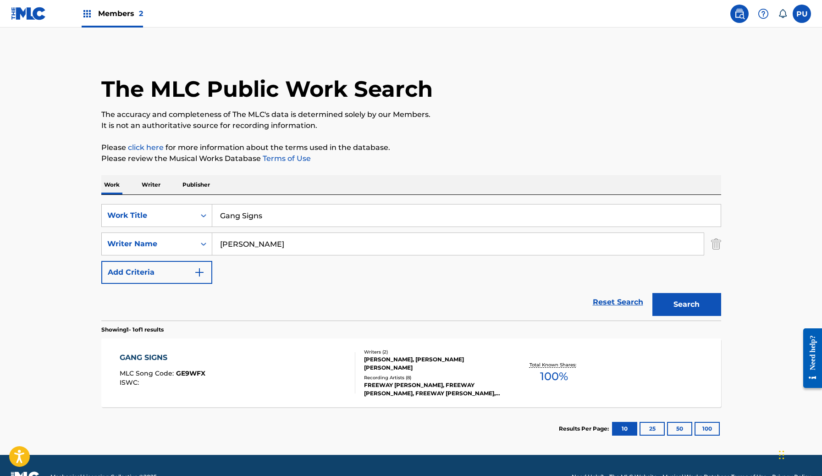
click at [264, 219] on input "Gang Signs" at bounding box center [466, 215] width 508 height 22
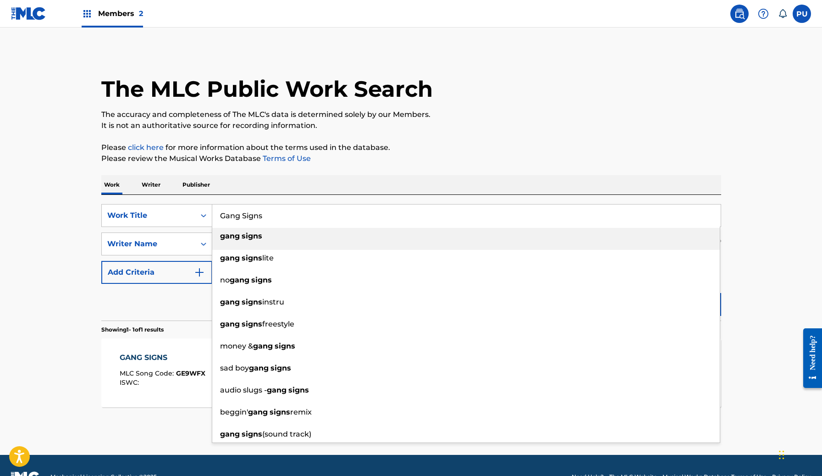
click at [264, 219] on input "Gang Signs" at bounding box center [466, 215] width 508 height 22
paste input "weh mi duh"
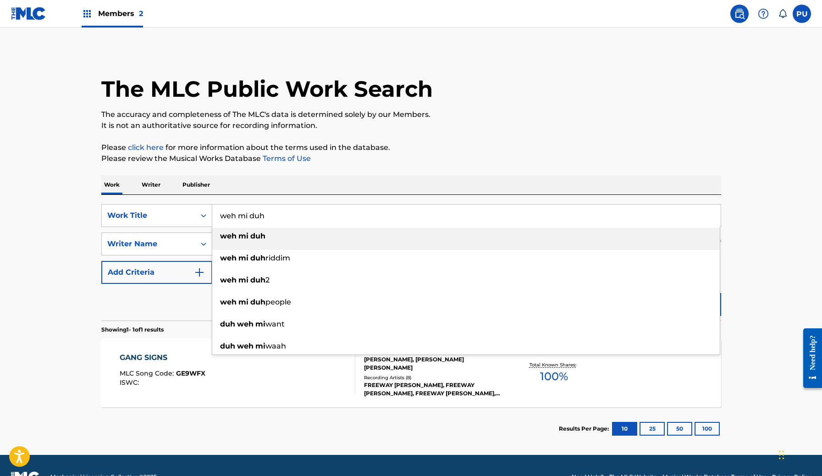
type input "weh mi duh"
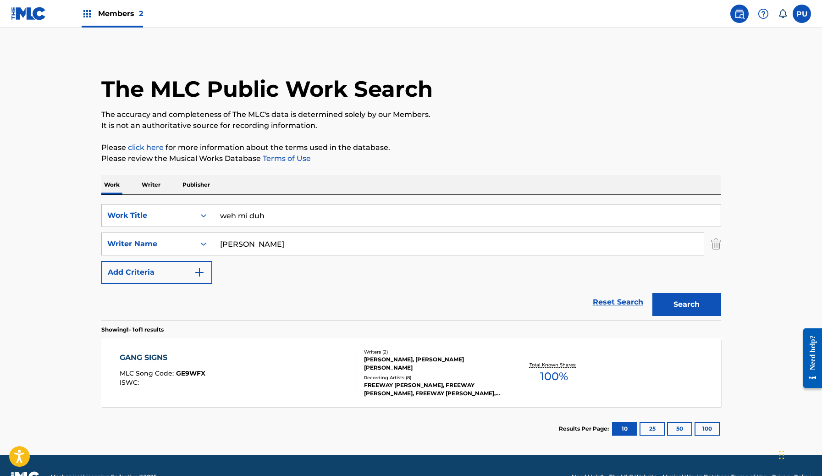
click at [255, 244] on input "Antonio Yra" at bounding box center [457, 244] width 491 height 22
paste input "Briayanna Cecile Asan-Williams"
click at [652, 293] on button "Search" at bounding box center [686, 304] width 69 height 23
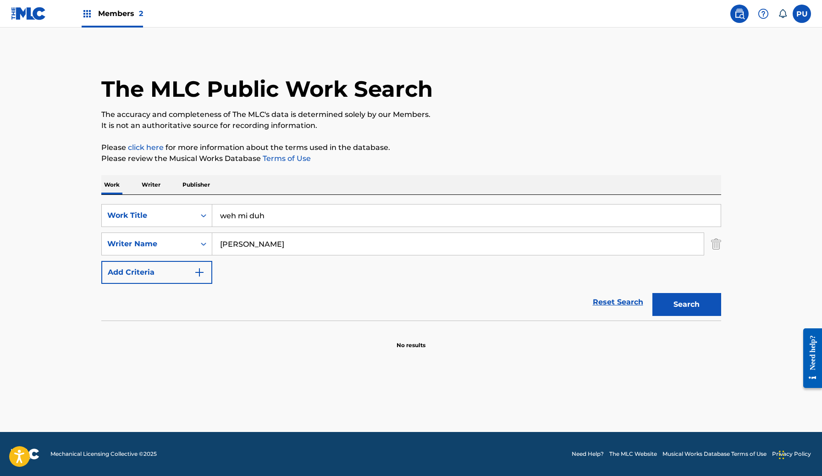
click at [270, 245] on input "Briayanna Cecile Asan-Williams" at bounding box center [457, 244] width 491 height 22
type input "Briayanna Asan-Williams"
click at [652, 293] on button "Search" at bounding box center [686, 304] width 69 height 23
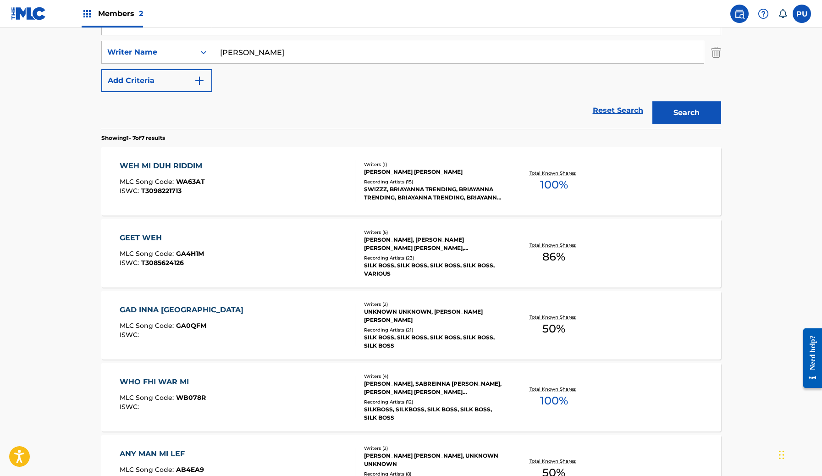
scroll to position [192, 0]
click at [261, 189] on div "WEH MI DUH RIDDIM MLC Song Code : WA63AT ISWC : T3098221713" at bounding box center [238, 180] width 236 height 41
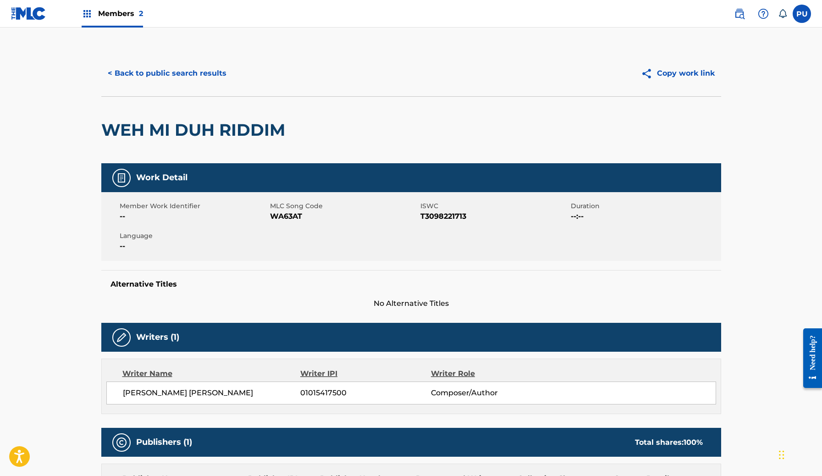
click at [227, 128] on h2 "WEH MI DUH RIDDIM" at bounding box center [195, 130] width 188 height 21
copy div "WEH MI DUH RIDDIM"
click at [192, 79] on button "< Back to public search results" at bounding box center [167, 73] width 132 height 23
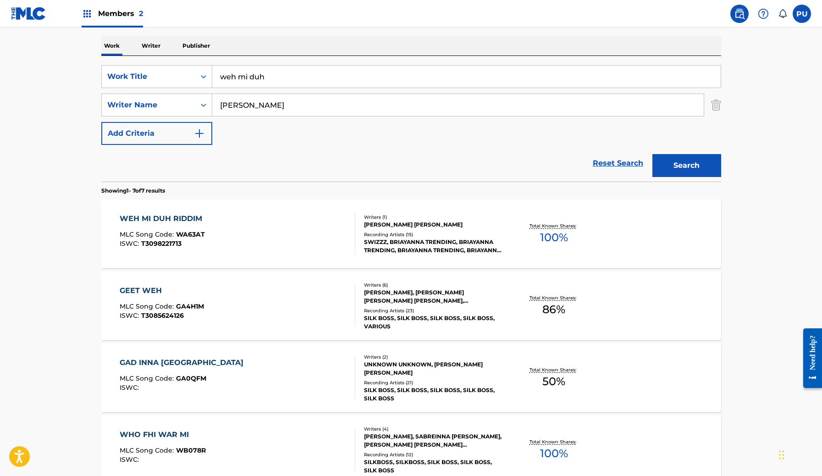
scroll to position [132, 0]
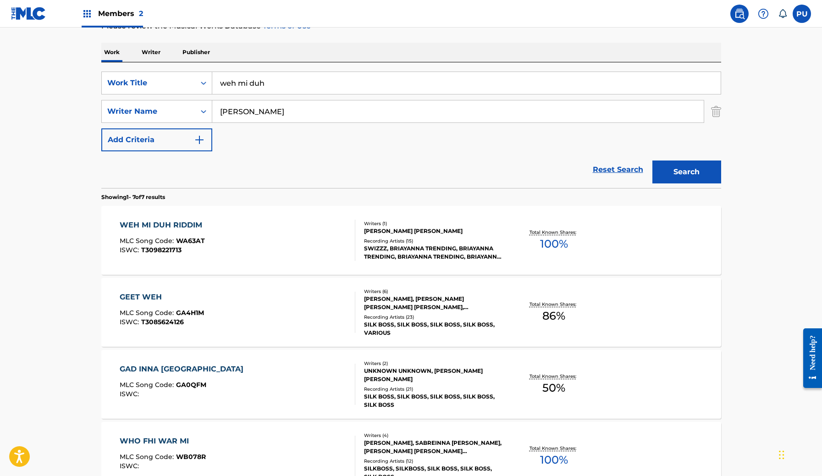
click at [264, 112] on input "Briayanna Asan-Williams" at bounding box center [457, 111] width 491 height 22
drag, startPoint x: 281, startPoint y: 113, endPoint x: 140, endPoint y: 119, distance: 141.3
click at [140, 119] on div "SearchWithCriteriae6b3a418-bbf2-42cd-9c7f-326a50077cc3 Writer Name Briayanna As…" at bounding box center [411, 111] width 620 height 23
click at [230, 132] on div "SearchWithCriteria561273df-0205-4d0c-b5af-fdb66a6157aa Work Title weh mi duh Se…" at bounding box center [411, 111] width 620 height 80
drag, startPoint x: 283, startPoint y: 114, endPoint x: 213, endPoint y: 115, distance: 70.1
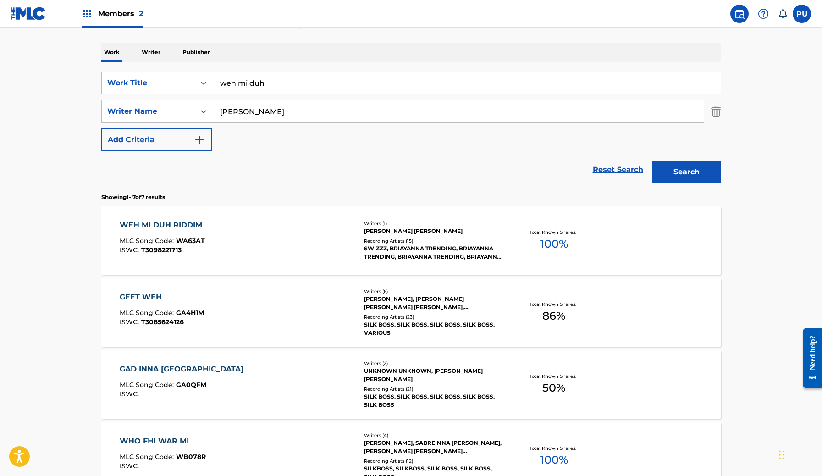
click at [213, 115] on input "Briayanna Asan-Williams" at bounding box center [457, 111] width 491 height 22
type input "Williams"
click at [652, 160] on button "Search" at bounding box center [686, 171] width 69 height 23
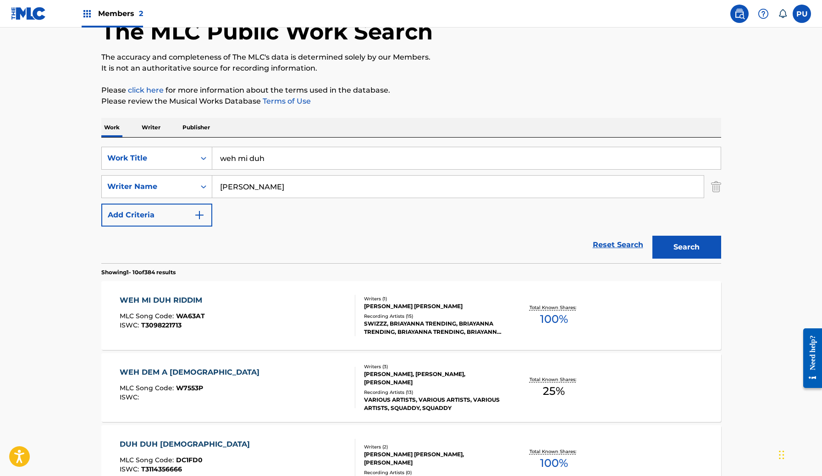
scroll to position [0, 0]
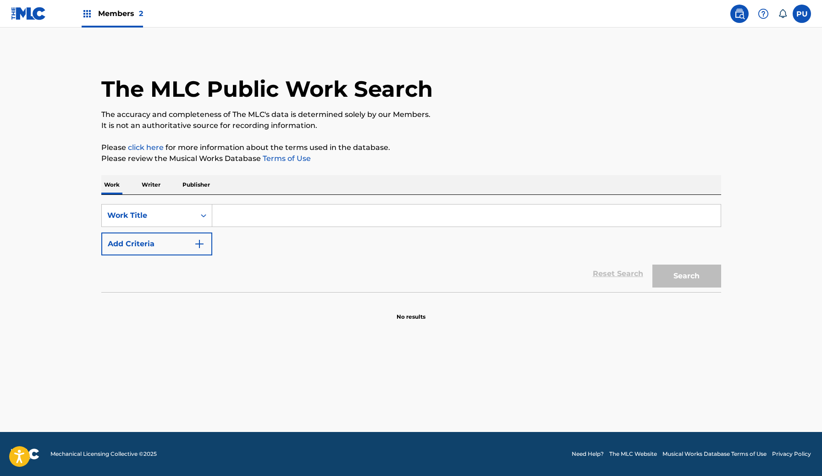
click at [269, 221] on input "Search Form" at bounding box center [466, 215] width 508 height 22
paste input "A MALA E FALSA"
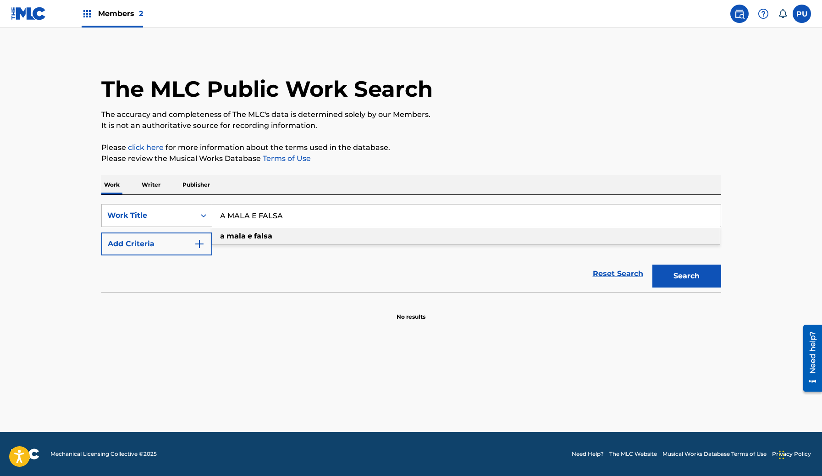
type input "A MALA E FALSA"
click at [192, 244] on button "Add Criteria" at bounding box center [156, 243] width 111 height 23
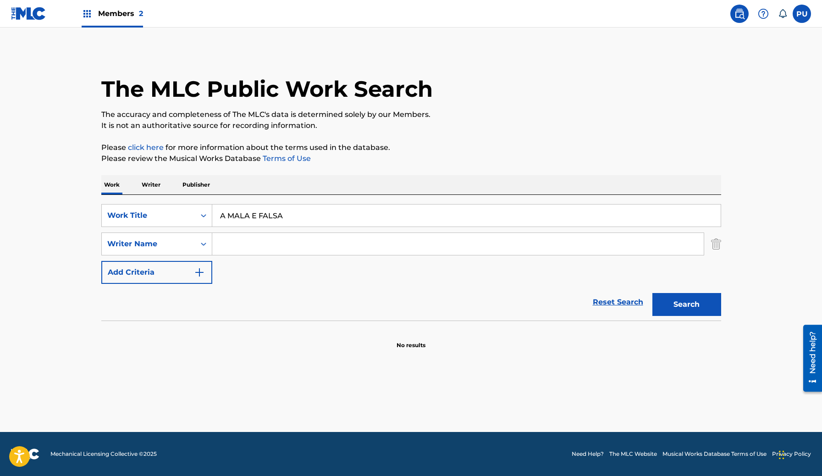
click at [255, 248] on input "Search Form" at bounding box center [457, 244] width 491 height 22
paste input "[PERSON_NAME], [PERSON_NAME] E [PERSON_NAME]"
click at [652, 293] on button "Search" at bounding box center [686, 304] width 69 height 23
drag, startPoint x: 484, startPoint y: 244, endPoint x: 338, endPoint y: 244, distance: 145.3
click at [338, 244] on input "[PERSON_NAME], [PERSON_NAME] E [PERSON_NAME]" at bounding box center [457, 244] width 491 height 22
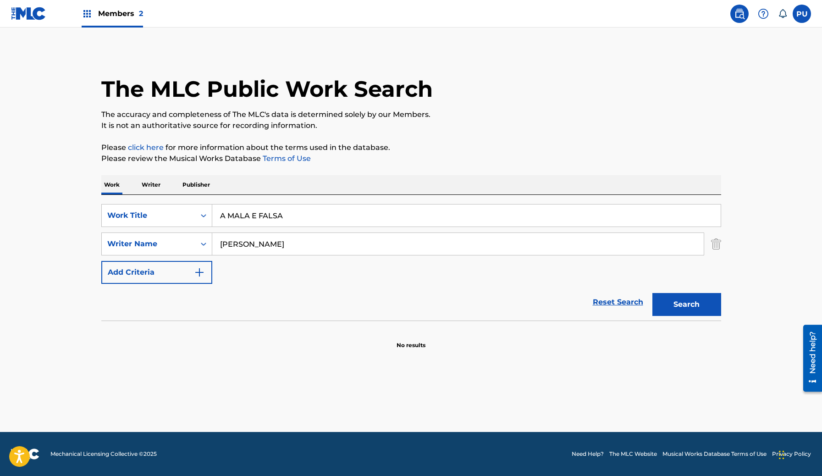
type input "[PERSON_NAME]"
click at [652, 293] on button "Search" at bounding box center [686, 304] width 69 height 23
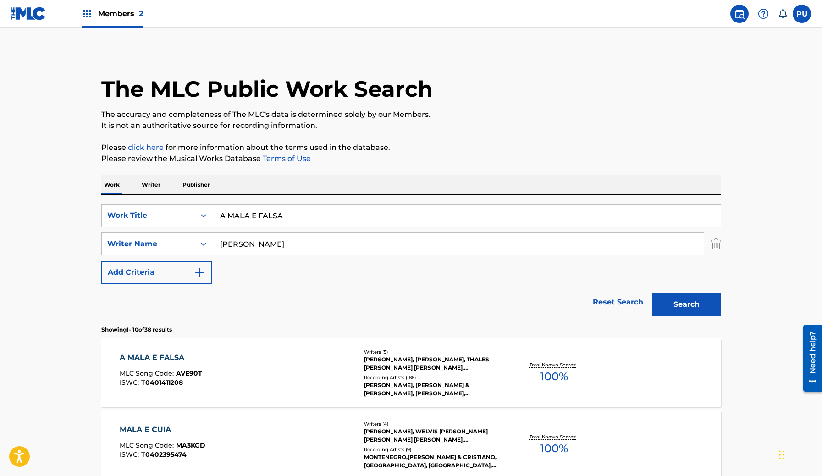
click at [333, 377] on div "A MALA E FALSA MLC Song Code : AVE90T ISWC : T0401411208" at bounding box center [238, 372] width 236 height 41
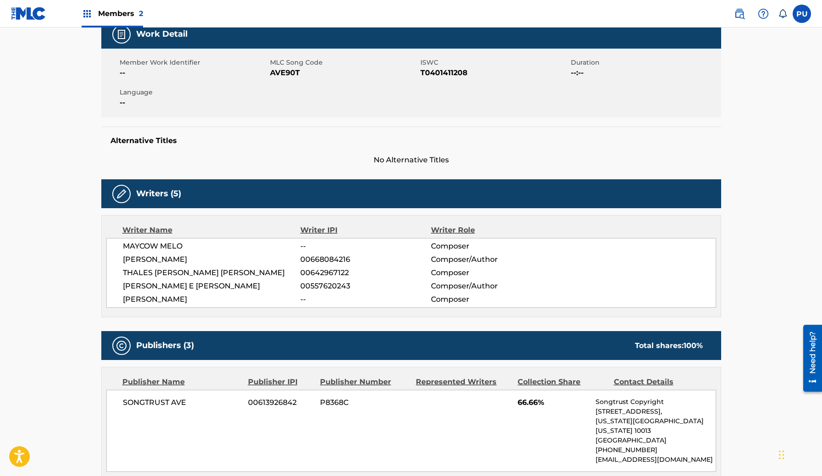
scroll to position [67, 0]
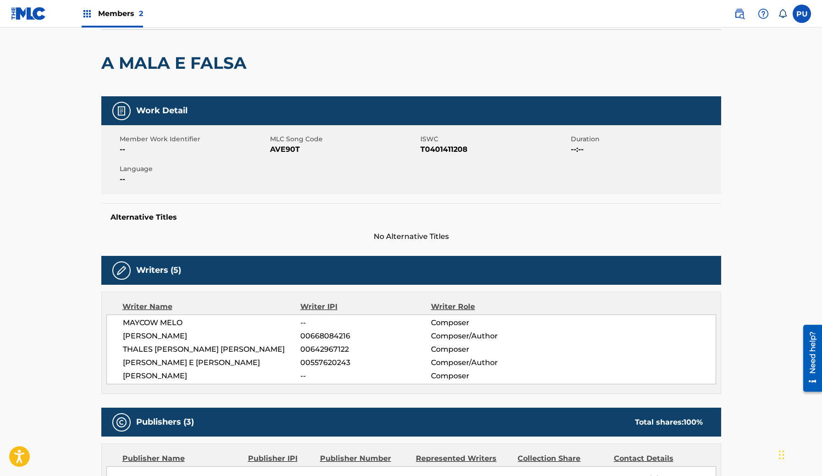
click at [284, 149] on span "AVE90T" at bounding box center [344, 149] width 148 height 11
copy span "AVE90T"
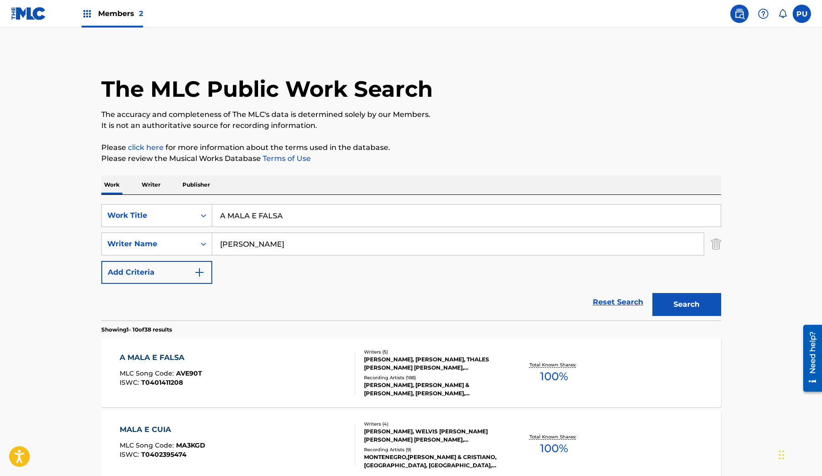
click at [269, 213] on input "A MALA E FALSA" at bounding box center [466, 215] width 508 height 22
paste input "DAY N' NIGHT"
type input "DAY N' NIGHT"
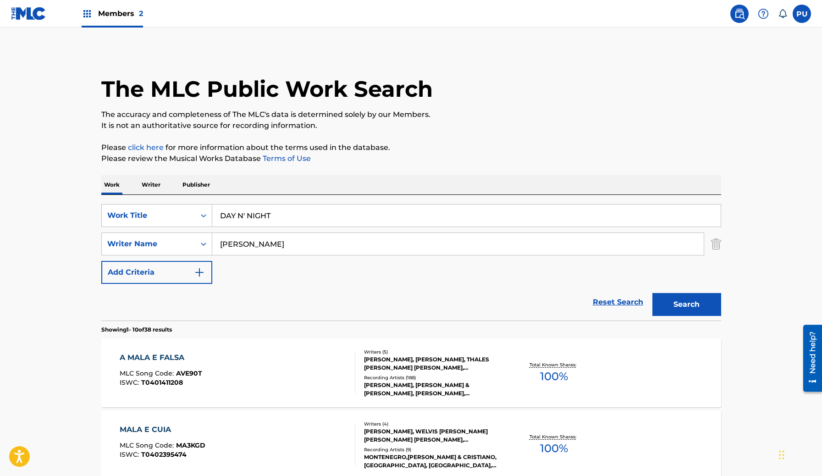
click at [285, 241] on input "[PERSON_NAME]" at bounding box center [457, 244] width 491 height 22
paste input "[PERSON_NAME]"
type input "[PERSON_NAME]"
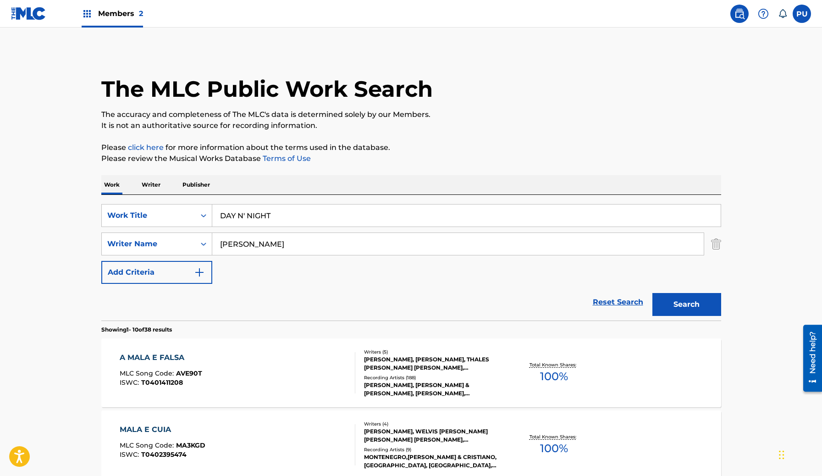
click at [652, 293] on button "Search" at bounding box center [686, 304] width 69 height 23
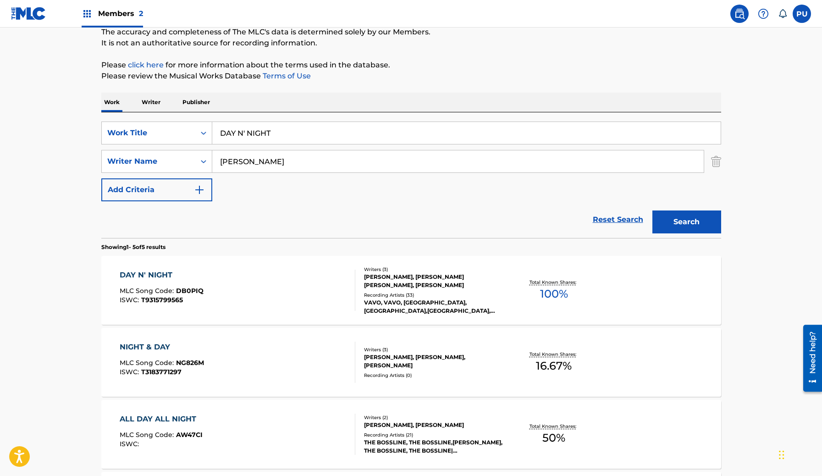
scroll to position [87, 0]
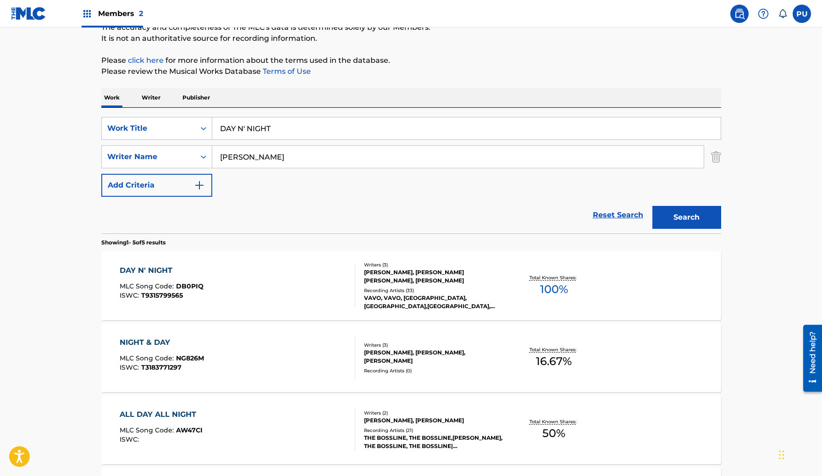
click at [286, 298] on div "DAY N' NIGHT MLC Song Code : DB0PIQ ISWC : T9315799565" at bounding box center [238, 285] width 236 height 41
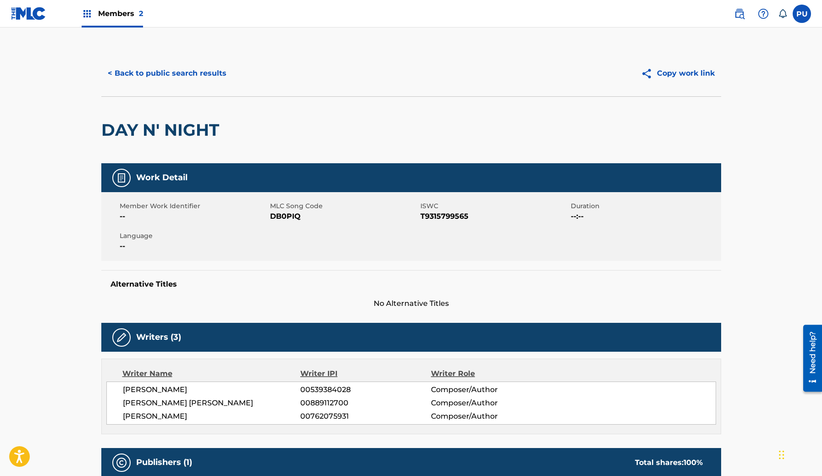
click at [277, 216] on span "DB0PIQ" at bounding box center [344, 216] width 148 height 11
copy span "DB0PIQ"
click at [201, 73] on button "< Back to public search results" at bounding box center [167, 73] width 132 height 23
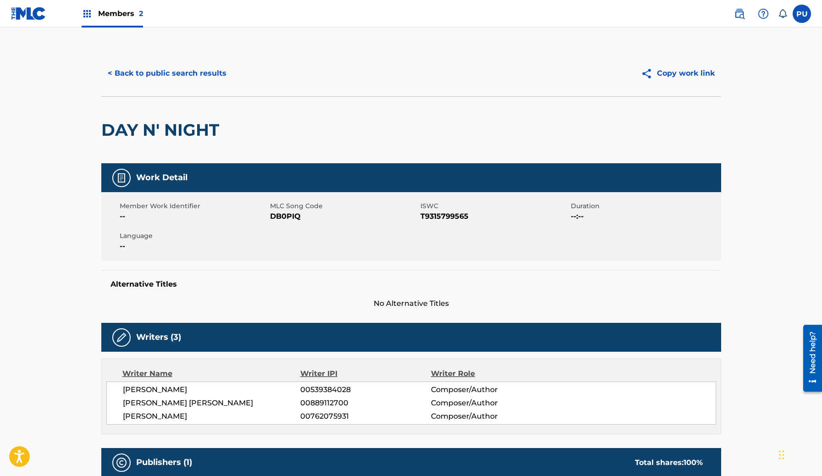
scroll to position [87, 0]
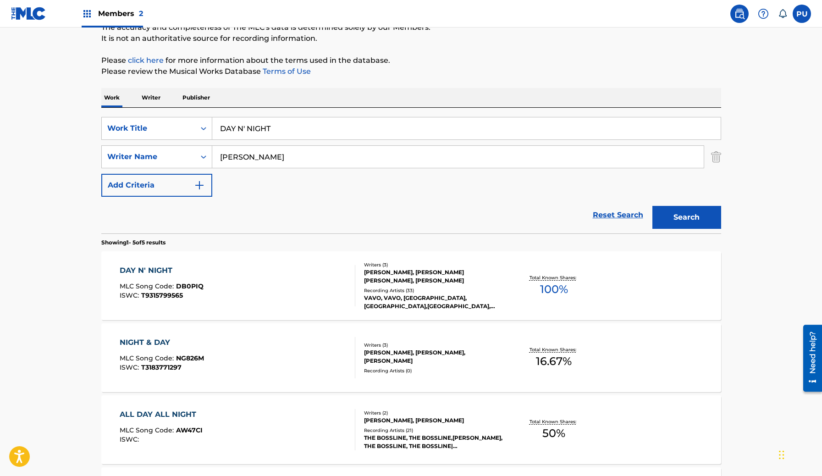
click at [275, 159] on input "[PERSON_NAME]" at bounding box center [457, 157] width 491 height 22
paste input "[PERSON_NAME]"
type input "[PERSON_NAME]"
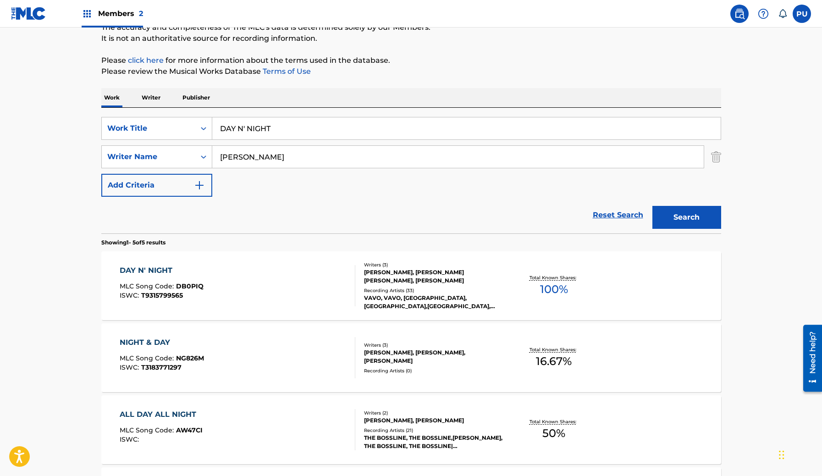
click at [241, 130] on input "DAY N' NIGHT" at bounding box center [466, 128] width 508 height 22
paste input "Stay Saved"
click at [241, 130] on input "stay saved" at bounding box center [466, 128] width 508 height 22
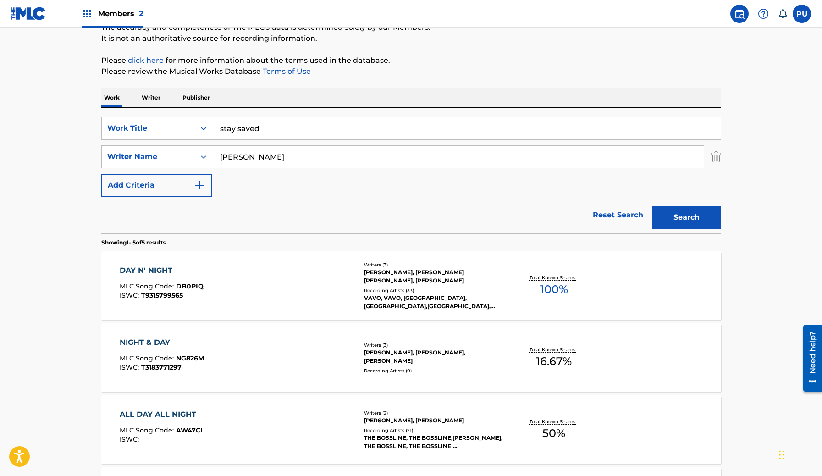
type input "stay saved"
click at [694, 218] on button "Search" at bounding box center [686, 217] width 69 height 23
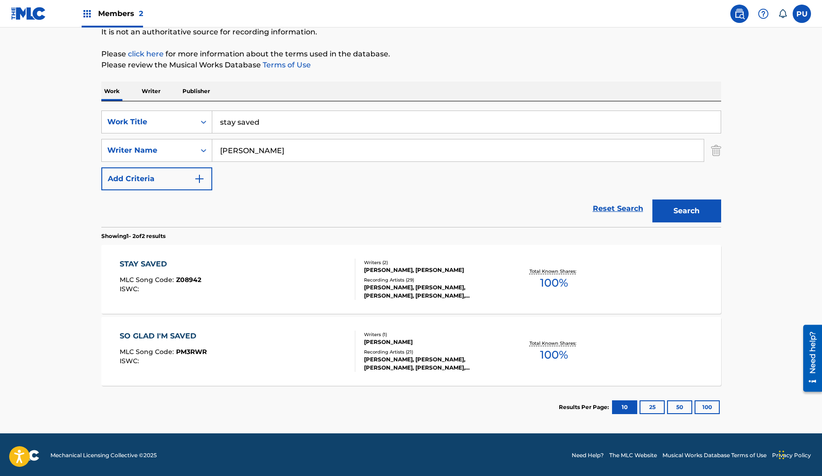
scroll to position [95, 0]
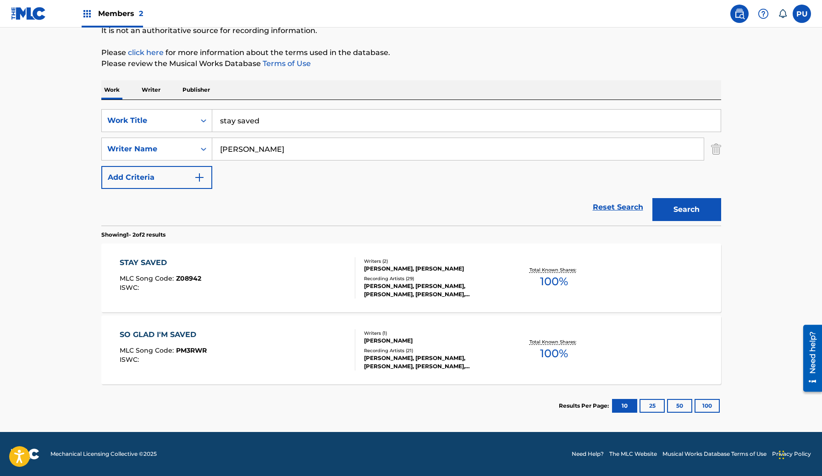
click at [313, 279] on div "STAY SAVED MLC Song Code : Z08942 ISWC :" at bounding box center [238, 277] width 236 height 41
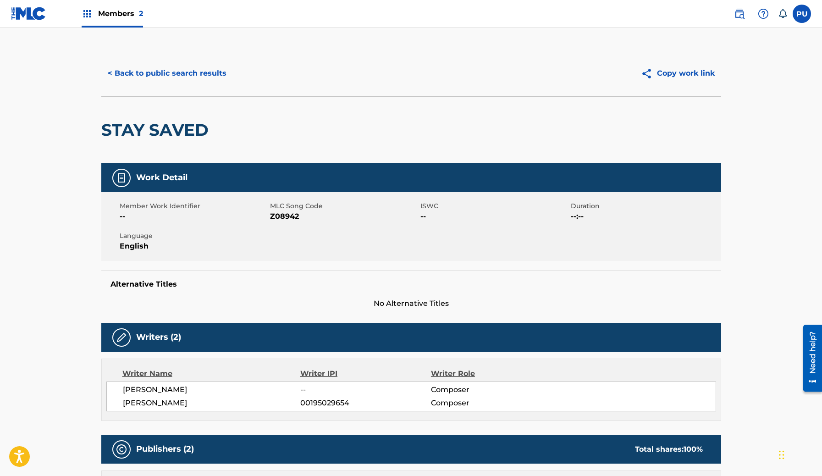
click at [289, 212] on span "Z08942" at bounding box center [344, 216] width 148 height 11
copy span "Z08942"
click at [187, 60] on div "< Back to public search results Copy work link" at bounding box center [411, 73] width 620 height 46
click at [187, 65] on button "< Back to public search results" at bounding box center [167, 73] width 132 height 23
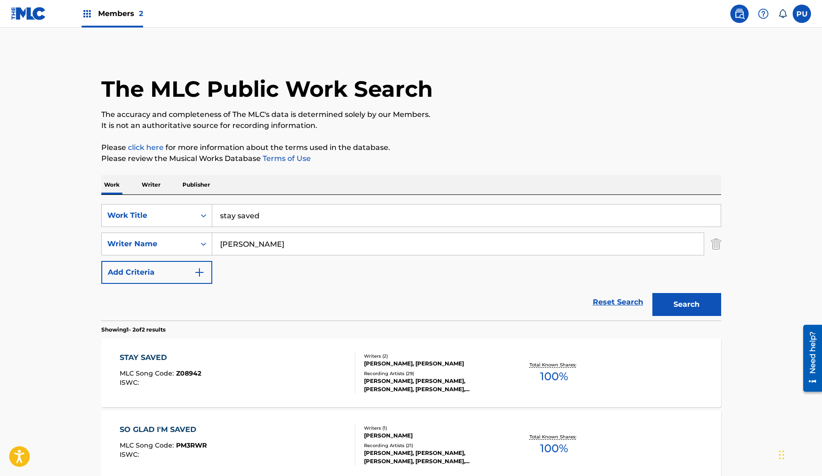
scroll to position [43, 0]
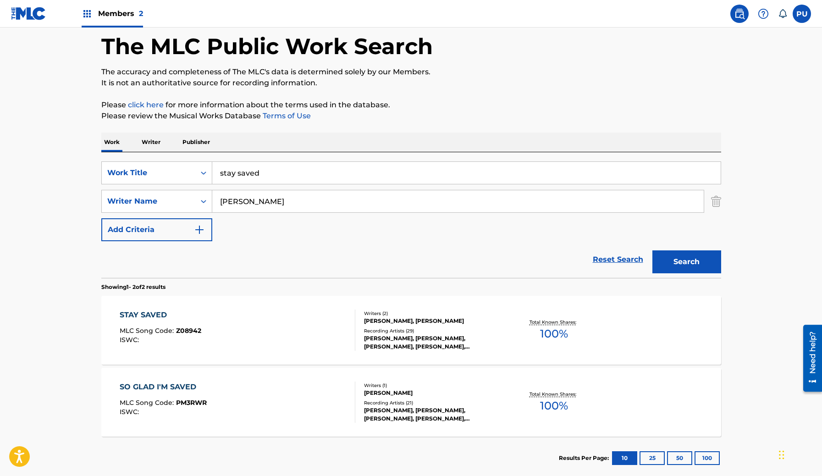
click at [258, 172] on input "stay saved" at bounding box center [466, 173] width 508 height 22
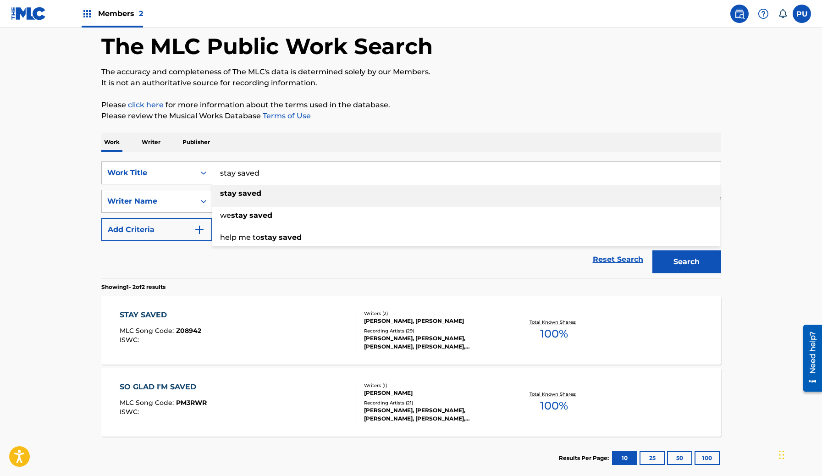
click at [258, 172] on input "stay saved" at bounding box center [466, 173] width 508 height 22
paste input "Who Cares"
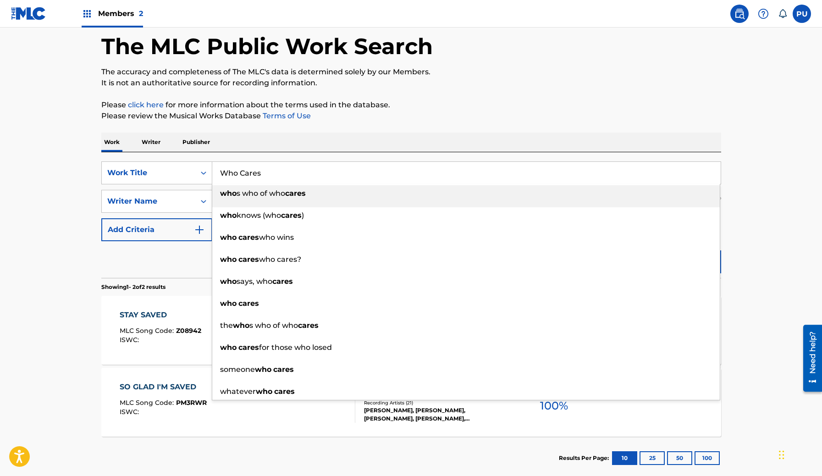
type input "Who Cares"
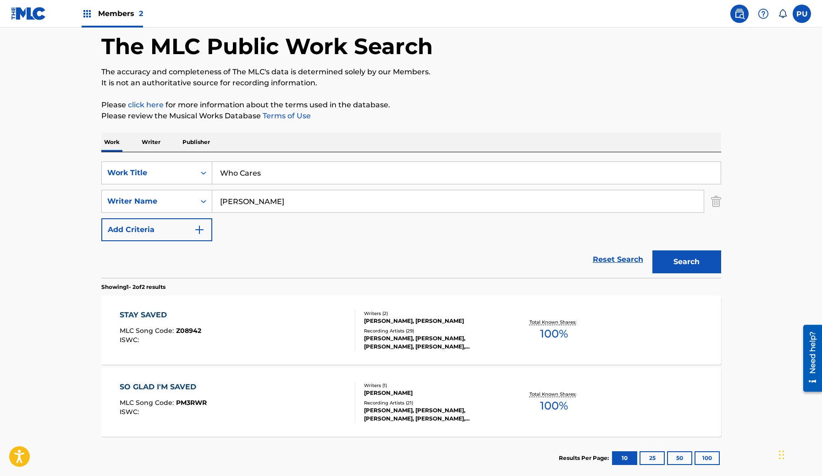
click at [271, 198] on input "[PERSON_NAME]" at bounding box center [457, 201] width 491 height 22
paste input "[PERSON_NAME]"
type input "[PERSON_NAME]"
click at [652, 250] on button "Search" at bounding box center [686, 261] width 69 height 23
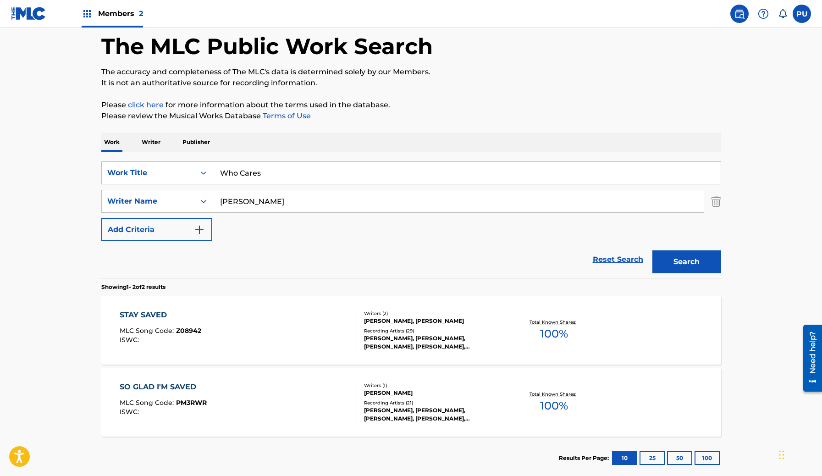
scroll to position [0, 0]
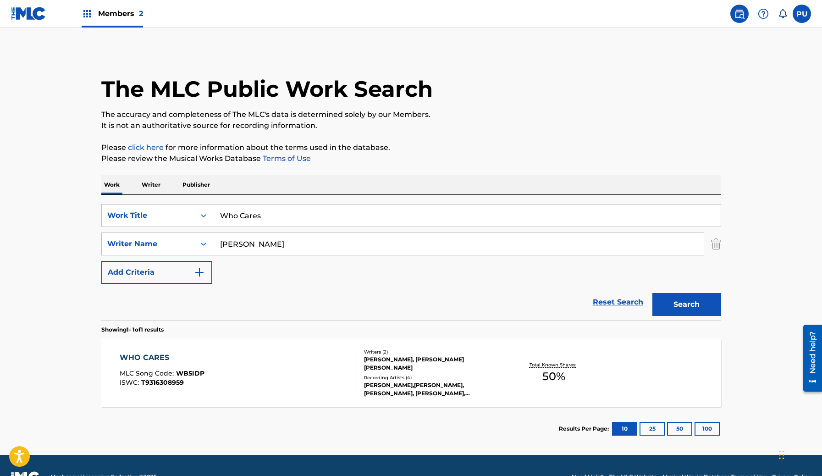
click at [264, 383] on div "WHO CARES MLC Song Code : WB5IDP ISWC : T9316308959" at bounding box center [238, 372] width 236 height 41
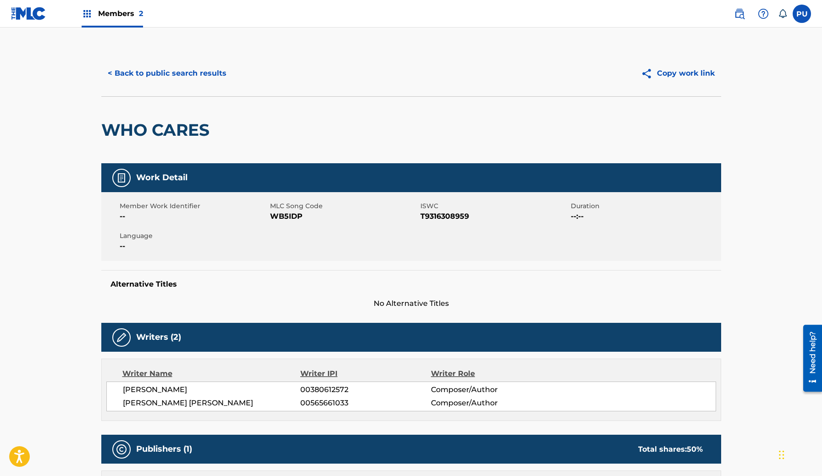
click at [278, 218] on span "WB5IDP" at bounding box center [344, 216] width 148 height 11
copy span "WB5IDP"
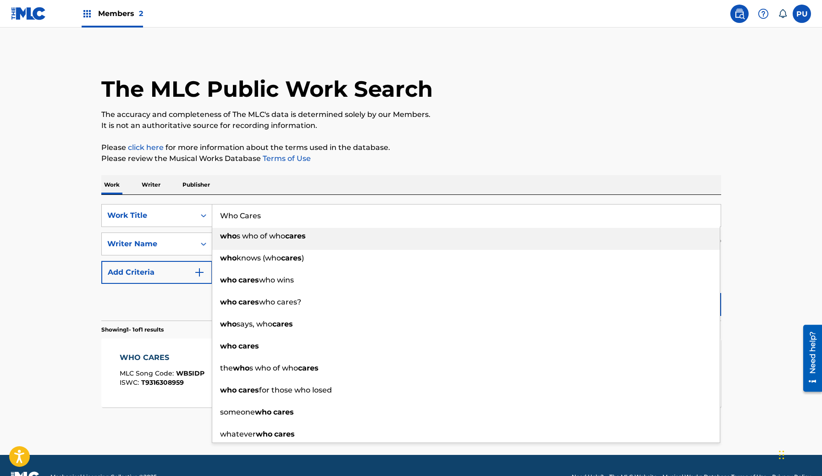
click at [286, 206] on input "Who Cares" at bounding box center [466, 215] width 508 height 22
paste input "[US_STATE]"
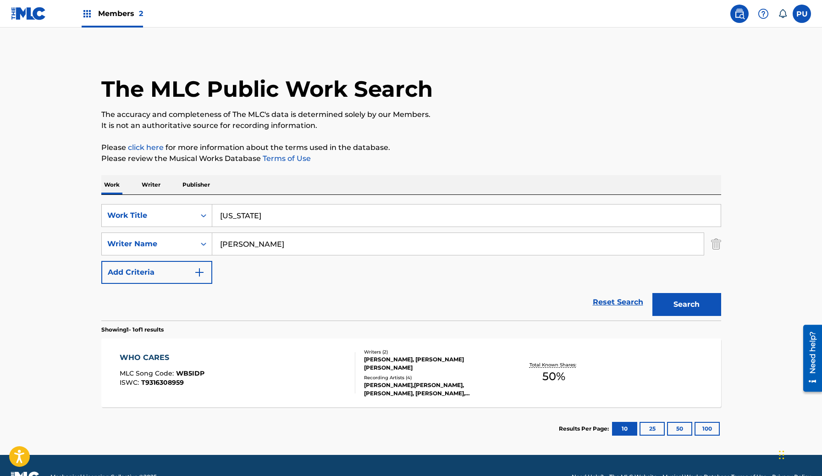
type input "[US_STATE] dream"
click at [315, 246] on input "[PERSON_NAME]" at bounding box center [457, 244] width 491 height 22
paste input "ter [PERSON_NAME]"
click at [652, 293] on button "Search" at bounding box center [686, 304] width 69 height 23
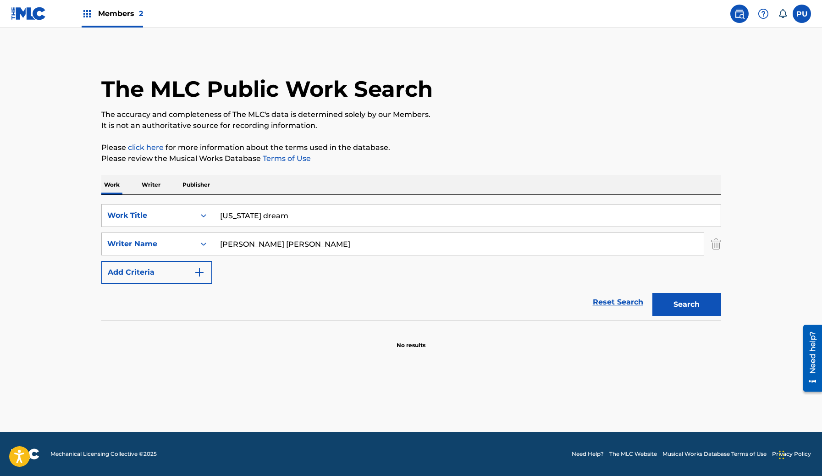
click at [254, 242] on input "[PERSON_NAME] [PERSON_NAME]" at bounding box center [457, 244] width 491 height 22
type input "[PERSON_NAME]"
click at [652, 293] on button "Search" at bounding box center [686, 304] width 69 height 23
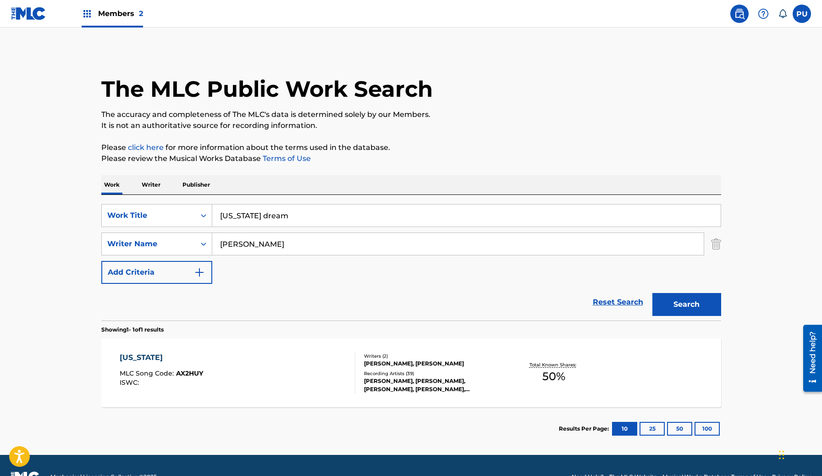
click at [254, 355] on div "[US_STATE] MLC Song Code : AX2HUY ISWC :" at bounding box center [238, 372] width 236 height 41
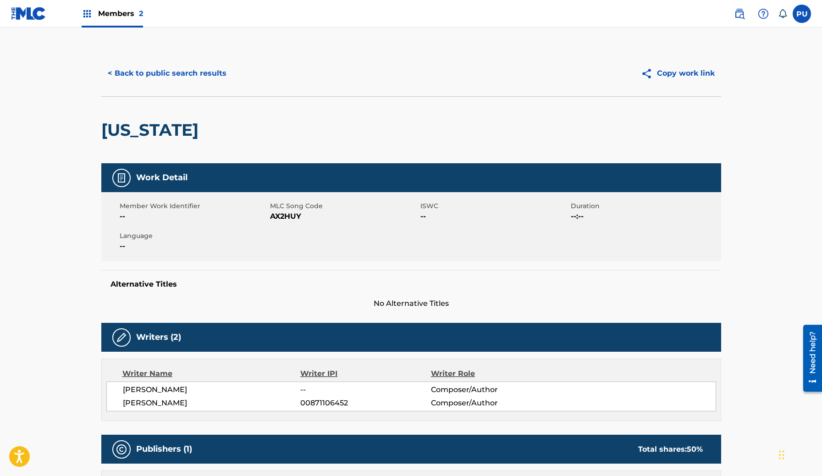
scroll to position [11, 0]
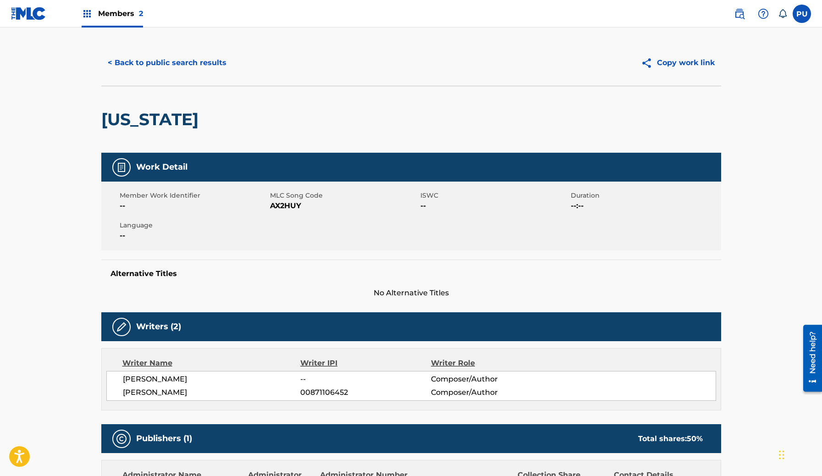
click at [283, 204] on span "AX2HUY" at bounding box center [344, 205] width 148 height 11
copy span "AX2HUY"
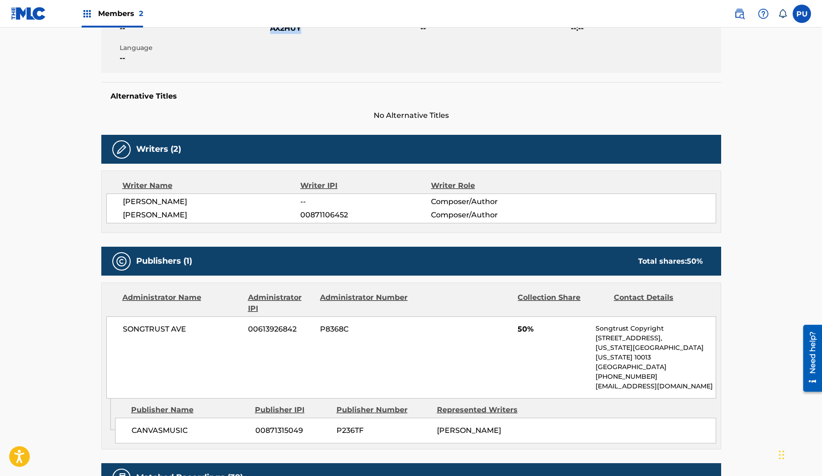
scroll to position [0, 0]
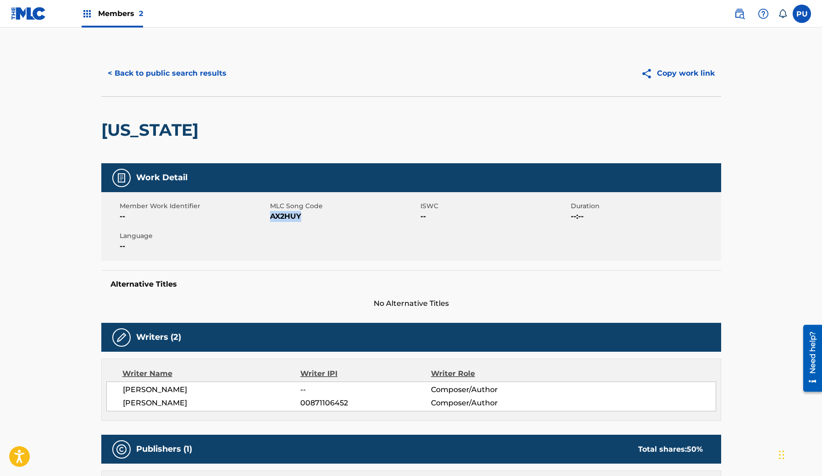
click at [129, 77] on button "< Back to public search results" at bounding box center [167, 73] width 132 height 23
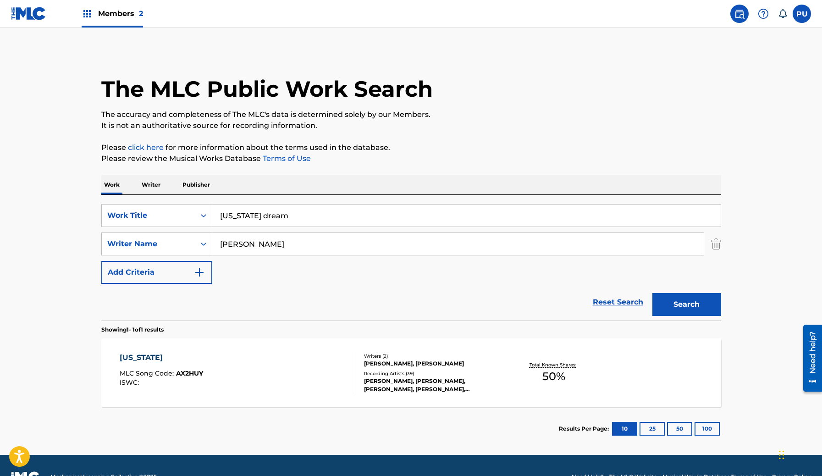
click at [281, 217] on input "[US_STATE] dream" at bounding box center [466, 215] width 508 height 22
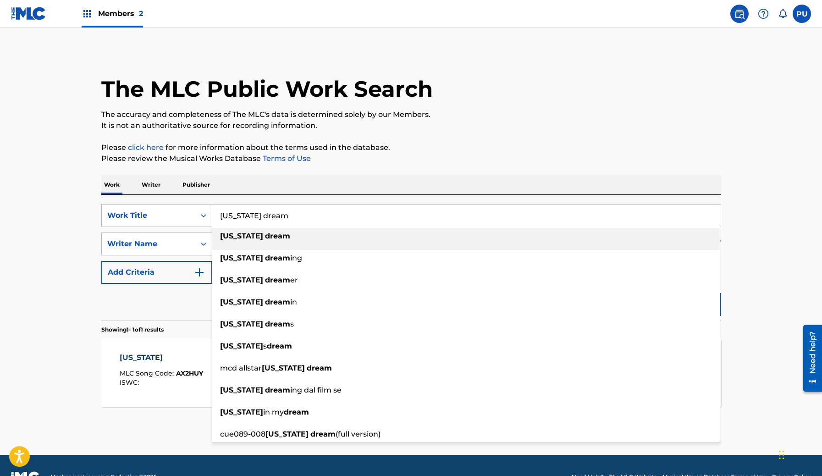
click at [281, 217] on input "[US_STATE] dream" at bounding box center [466, 215] width 508 height 22
paste input "Destination"
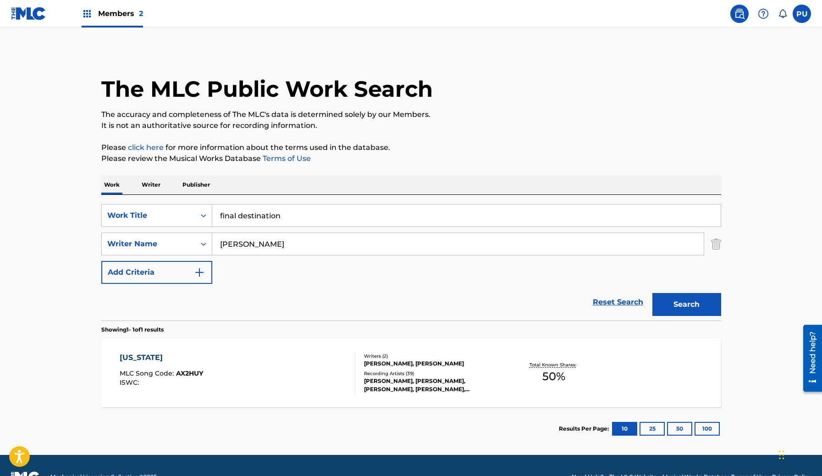
click at [652, 293] on button "Search" at bounding box center [686, 304] width 69 height 23
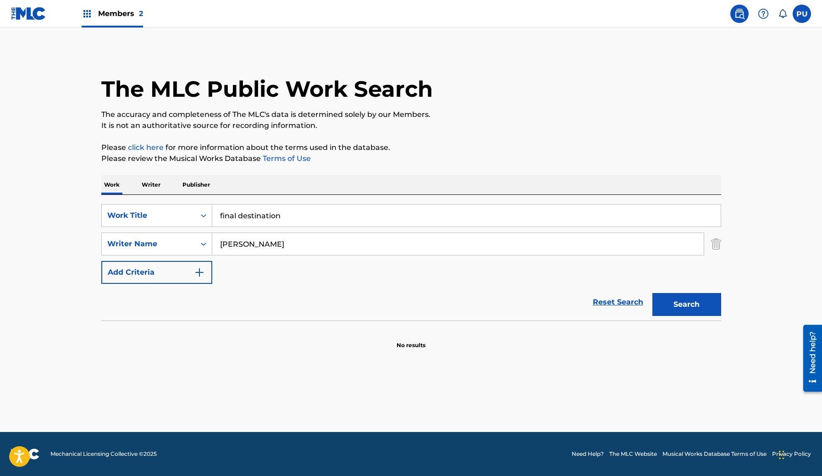
click at [264, 216] on input "final destination" at bounding box center [466, 215] width 508 height 22
type input "D"
paste input "Destination"
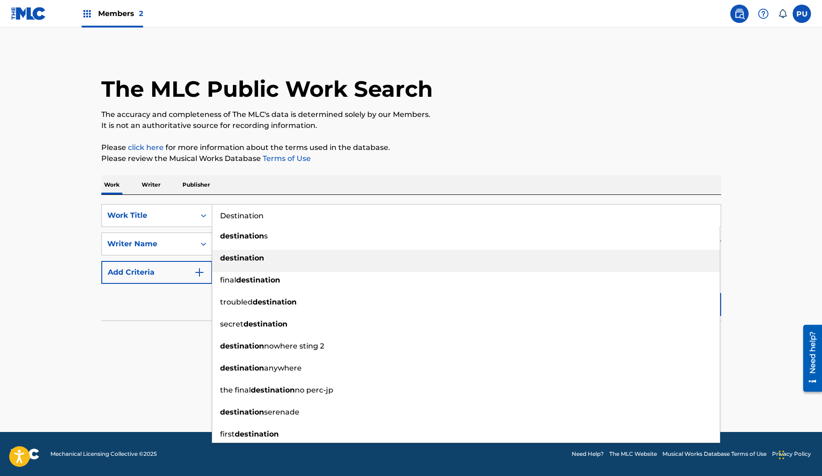
click at [278, 260] on div "destination" at bounding box center [465, 258] width 507 height 16
type input "destination"
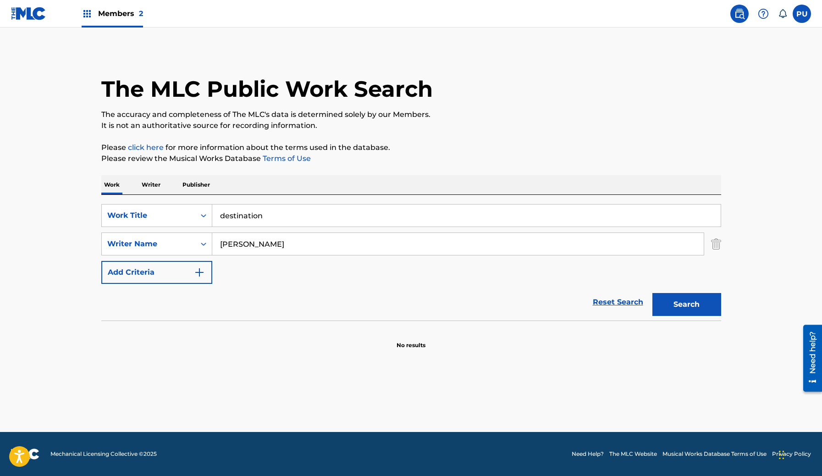
click at [669, 306] on button "Search" at bounding box center [686, 304] width 69 height 23
click at [307, 246] on input "[PERSON_NAME]" at bounding box center [457, 244] width 491 height 22
paste input "tlin Chin"
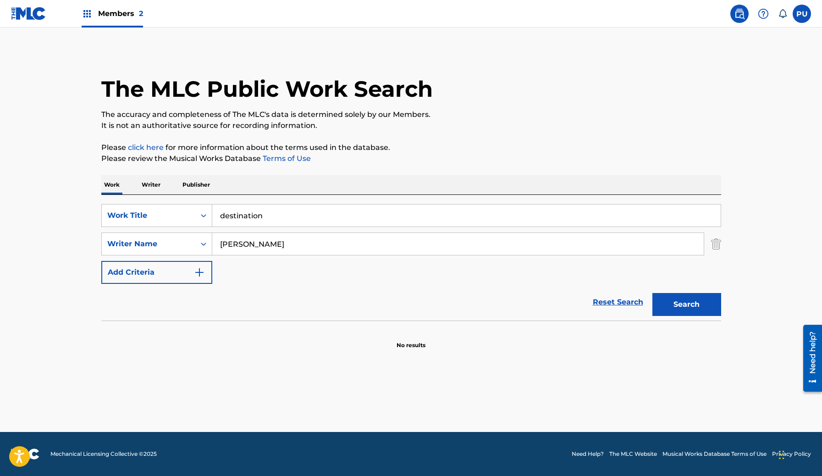
type input "[PERSON_NAME]"
click at [652, 293] on button "Search" at bounding box center [686, 304] width 69 height 23
click at [255, 217] on input "destination" at bounding box center [466, 215] width 508 height 22
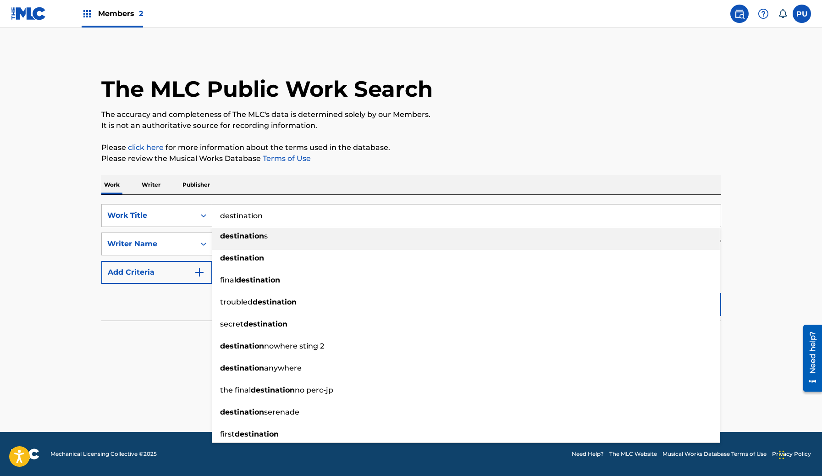
paste input "D"
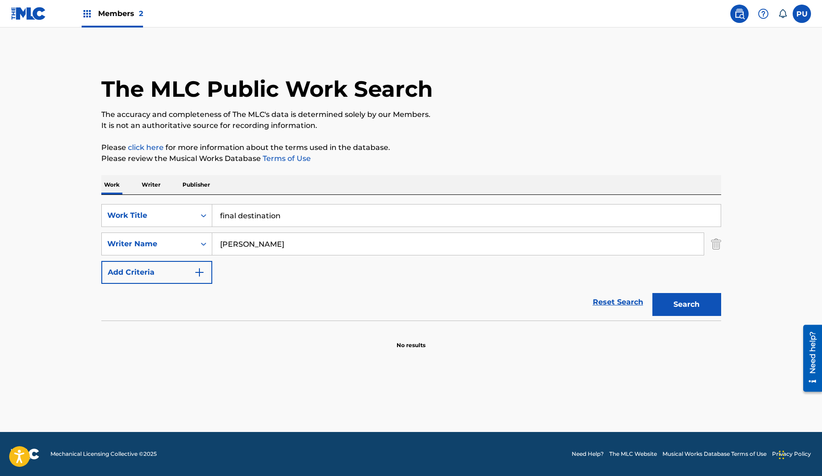
click at [255, 217] on input "final destination" at bounding box center [466, 215] width 508 height 22
paste input "D"
click at [255, 217] on input "final destination" at bounding box center [466, 215] width 508 height 22
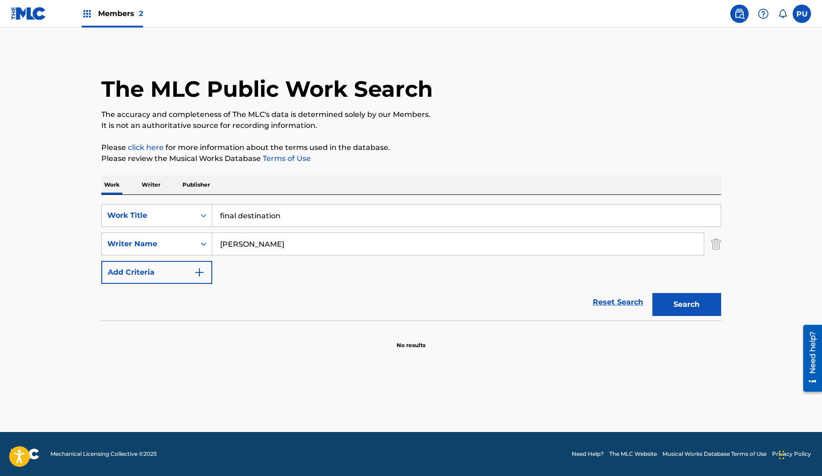
click at [255, 217] on input "final destination" at bounding box center [466, 215] width 508 height 22
paste input "D"
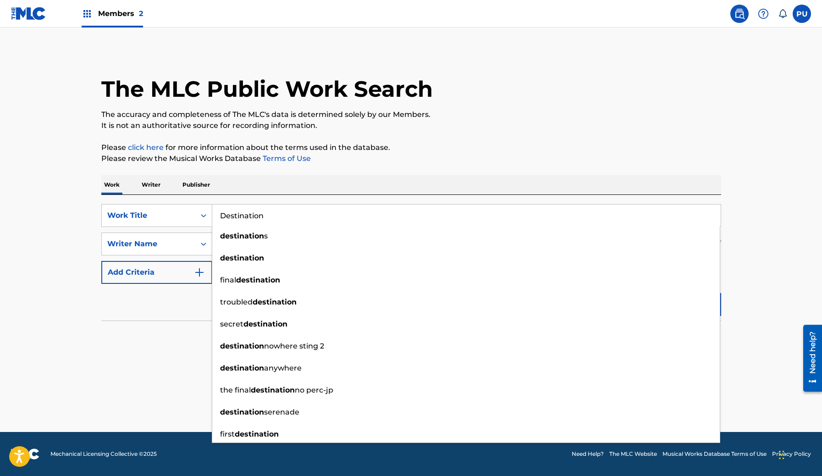
type input "Destination"
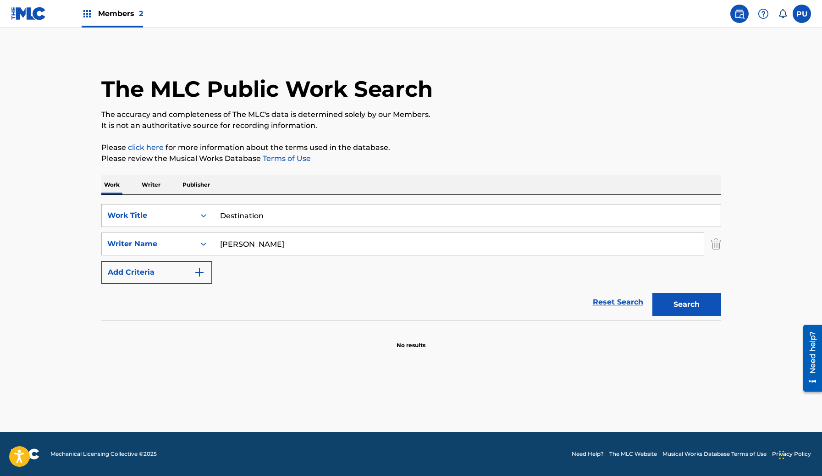
click at [185, 330] on section "No results" at bounding box center [411, 337] width 620 height 24
click at [704, 301] on button "Search" at bounding box center [686, 304] width 69 height 23
click at [234, 245] on input "[PERSON_NAME]" at bounding box center [457, 244] width 491 height 22
type input "Chin"
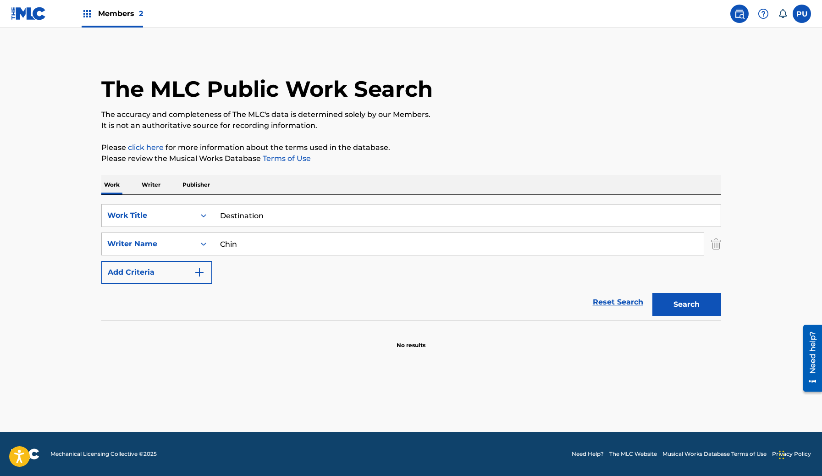
click at [652, 293] on button "Search" at bounding box center [686, 304] width 69 height 23
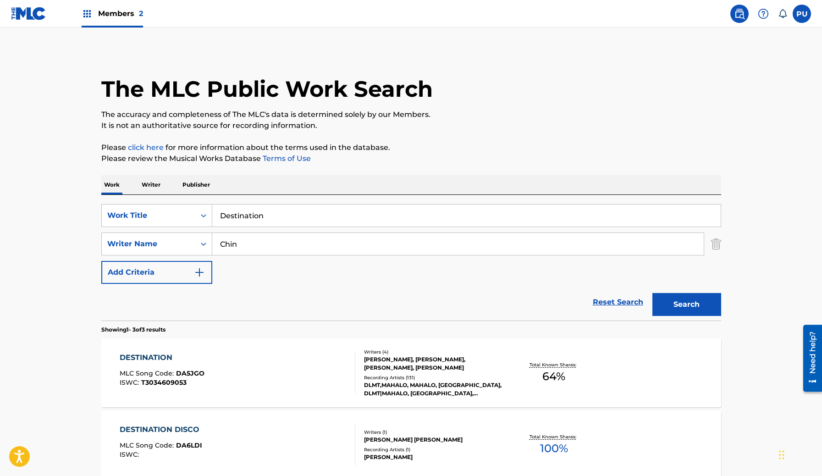
click at [269, 361] on div "DESTINATION MLC Song Code : DA5JGO ISWC : T3034609053" at bounding box center [238, 372] width 236 height 41
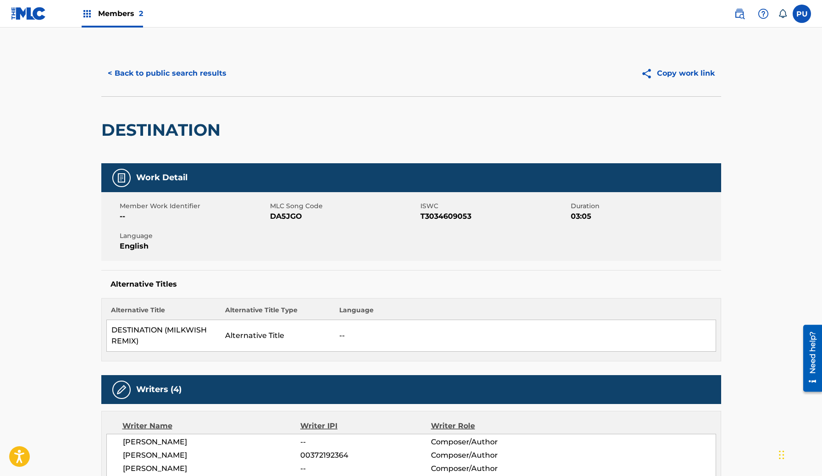
click at [284, 217] on span "DA5JGO" at bounding box center [344, 216] width 148 height 11
copy span "DA5JGO"
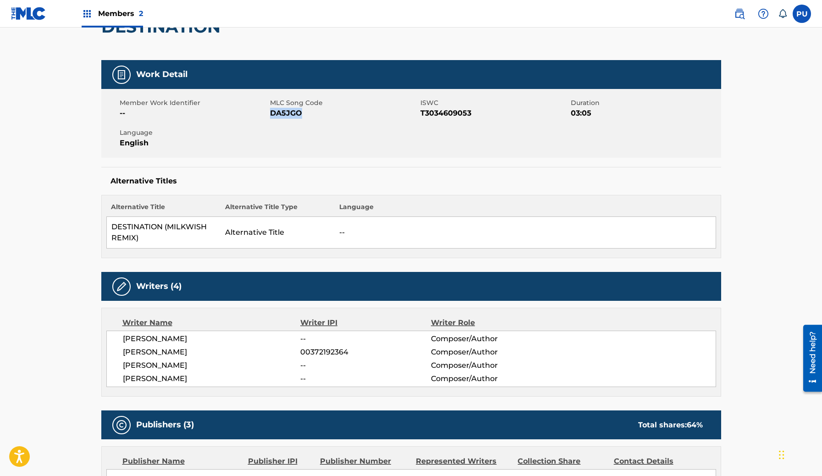
scroll to position [56, 0]
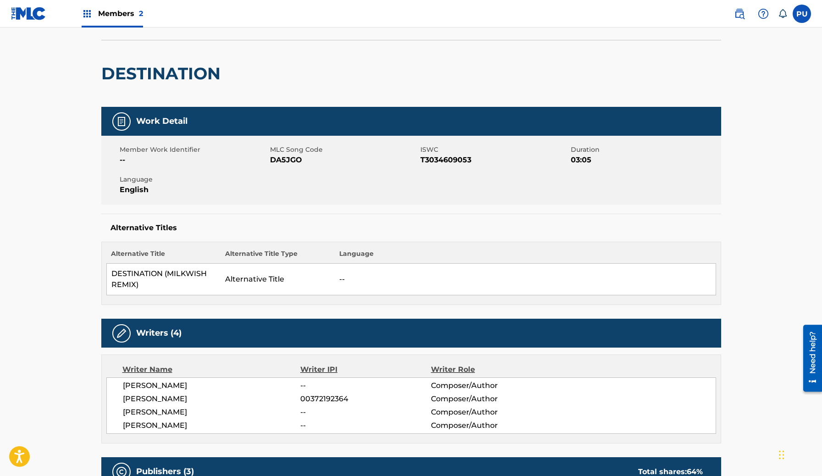
click at [282, 158] on span "DA5JGO" at bounding box center [344, 159] width 148 height 11
copy span "DA5JGO"
drag, startPoint x: 178, startPoint y: 379, endPoint x: 158, endPoint y: 379, distance: 19.7
click at [158, 379] on div "[PERSON_NAME] -- Composer/Author [PERSON_NAME] 00372192364 Composer/Author [PER…" at bounding box center [411, 405] width 610 height 56
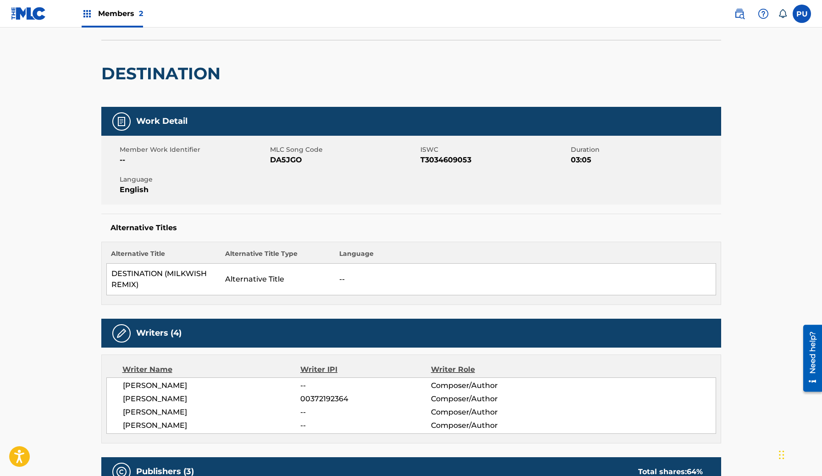
click at [141, 384] on span "[PERSON_NAME]" at bounding box center [212, 385] width 178 height 11
copy div "[PERSON_NAME]"
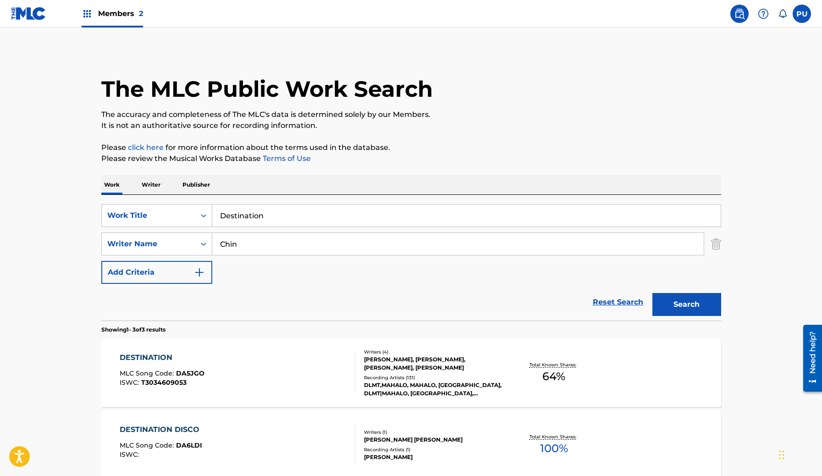
click at [258, 215] on input "Destination" at bounding box center [466, 215] width 508 height 22
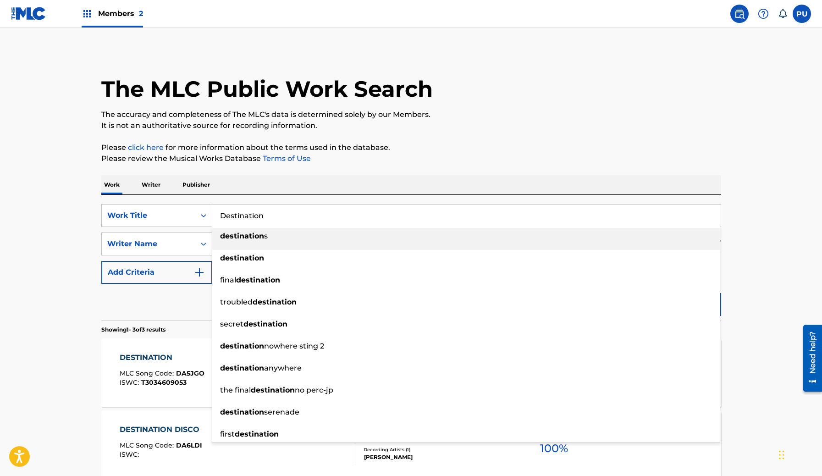
click at [258, 215] on input "Destination" at bounding box center [466, 215] width 508 height 22
paste input "Talk To Da Dead"
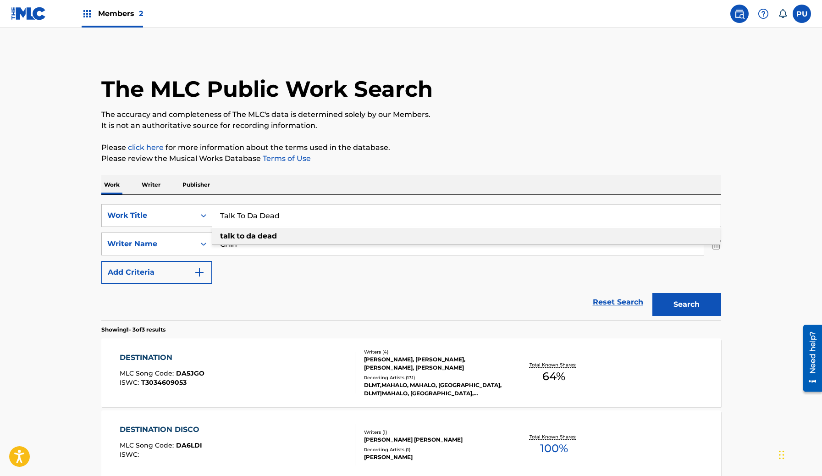
click at [258, 215] on input "Talk To Da Dead" at bounding box center [466, 215] width 508 height 22
click at [264, 231] on div "talk to da dead" at bounding box center [465, 236] width 507 height 16
type input "talk to da dead"
click at [266, 248] on input "Chin" at bounding box center [457, 244] width 491 height 22
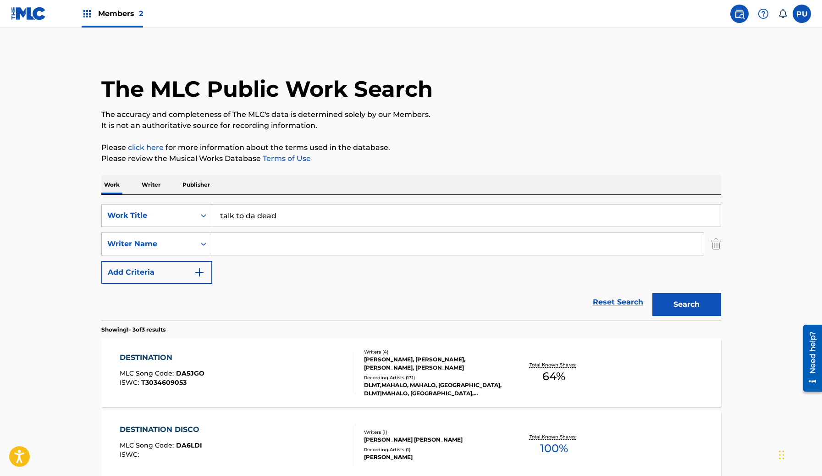
click at [276, 244] on input "Search Form" at bounding box center [457, 244] width 491 height 22
paste input "[PERSON_NAME] [PERSON_NAME]"
click at [276, 244] on input "[PERSON_NAME] [PERSON_NAME]" at bounding box center [457, 244] width 491 height 22
click at [269, 244] on input "[PERSON_NAME] [PERSON_NAME]" at bounding box center [457, 244] width 491 height 22
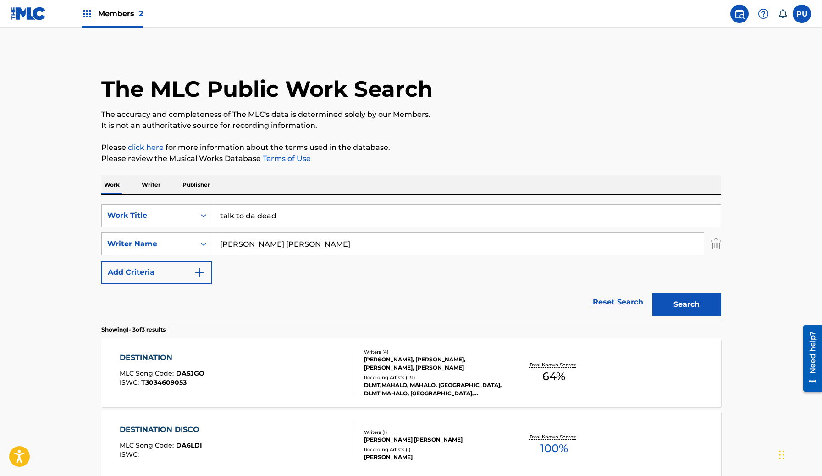
click at [269, 244] on input "[PERSON_NAME] [PERSON_NAME]" at bounding box center [457, 244] width 491 height 22
type input "[PERSON_NAME]"
click at [652, 293] on button "Search" at bounding box center [686, 304] width 69 height 23
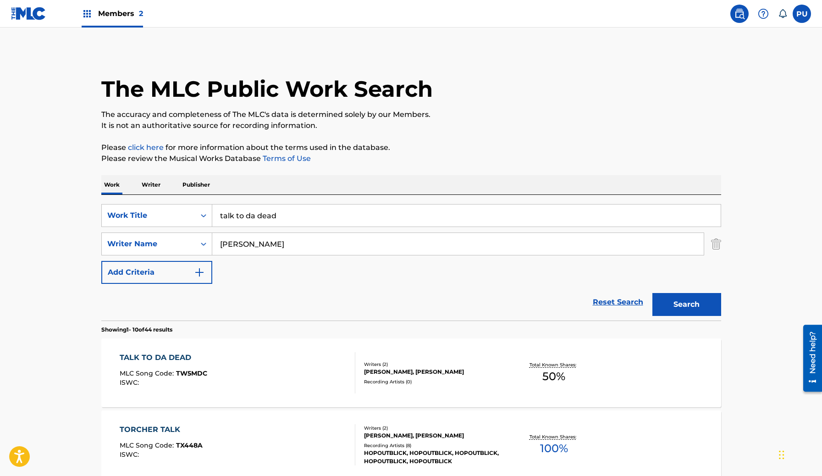
click at [328, 376] on div "TALK TO DA DEAD MLC Song Code : TW5MDC ISWC :" at bounding box center [238, 372] width 236 height 41
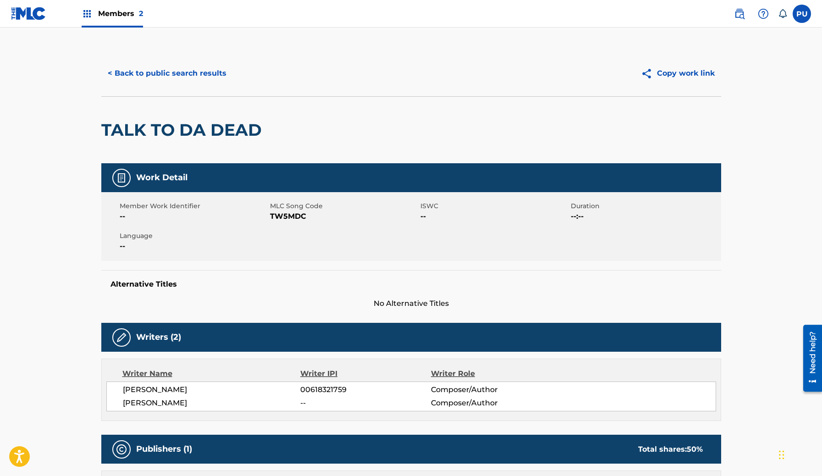
click at [305, 220] on span "TW5MDC" at bounding box center [344, 216] width 148 height 11
click at [294, 220] on span "TW5MDC" at bounding box center [344, 216] width 148 height 11
copy span "TW5MDC"
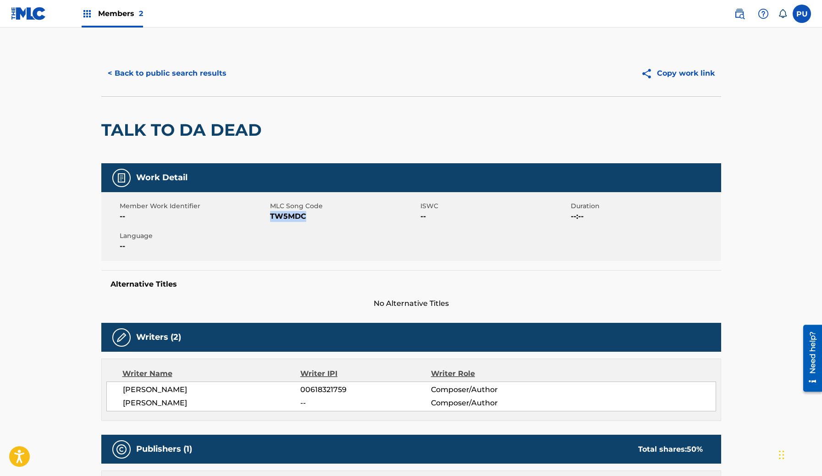
click at [194, 79] on button "< Back to public search results" at bounding box center [167, 73] width 132 height 23
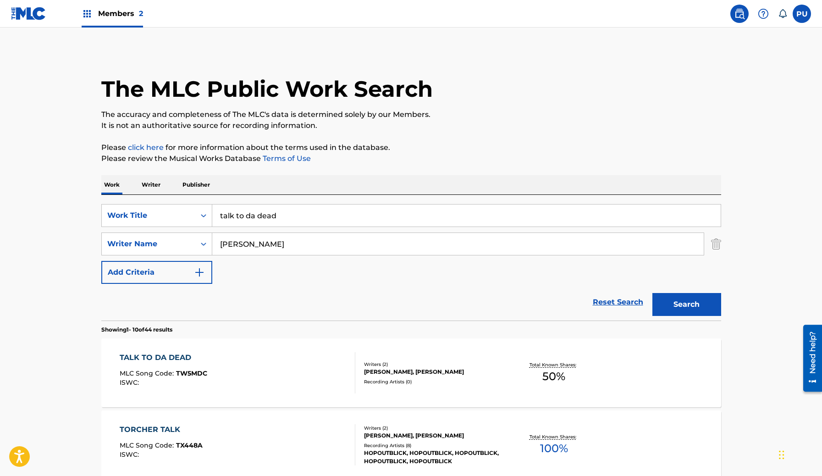
click at [286, 213] on input "talk to da dead" at bounding box center [466, 215] width 508 height 22
paste input "Outro"
type input "outro"
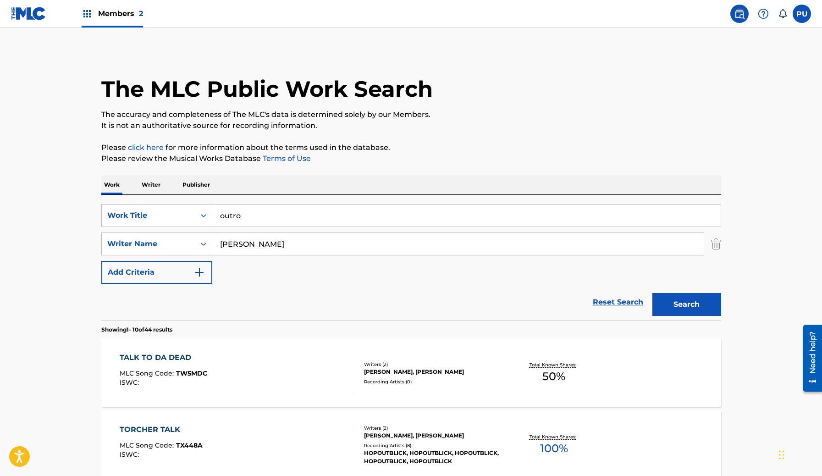
click at [652, 293] on button "Search" at bounding box center [686, 304] width 69 height 23
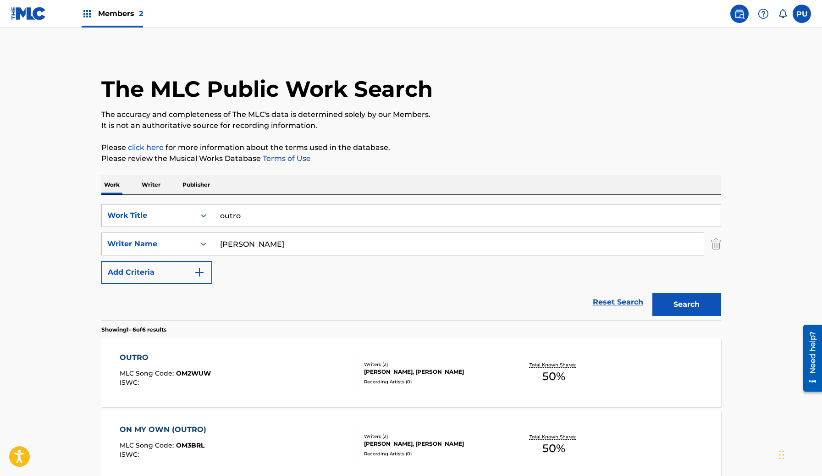
click at [286, 371] on div "OUTRO MLC Song Code : OM2WUW ISWC :" at bounding box center [238, 372] width 236 height 41
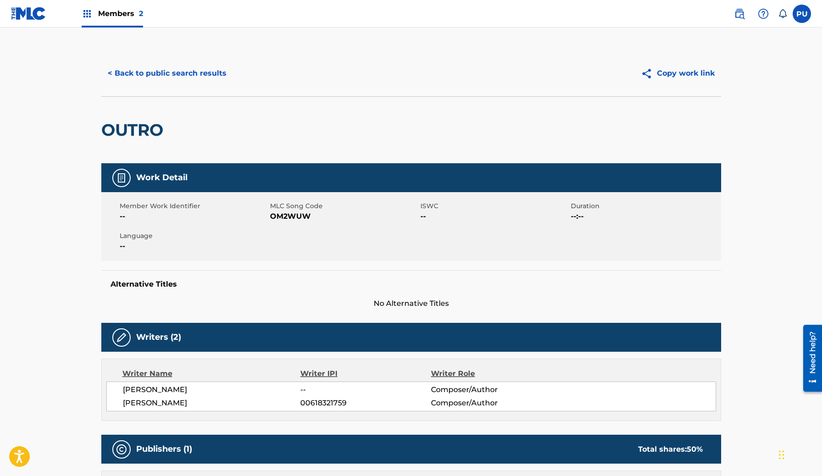
click at [286, 216] on span "OM2WUW" at bounding box center [344, 216] width 148 height 11
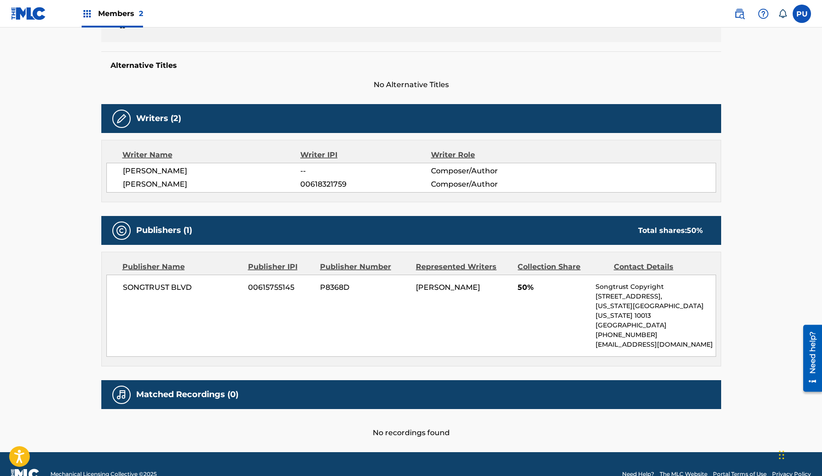
scroll to position [228, 0]
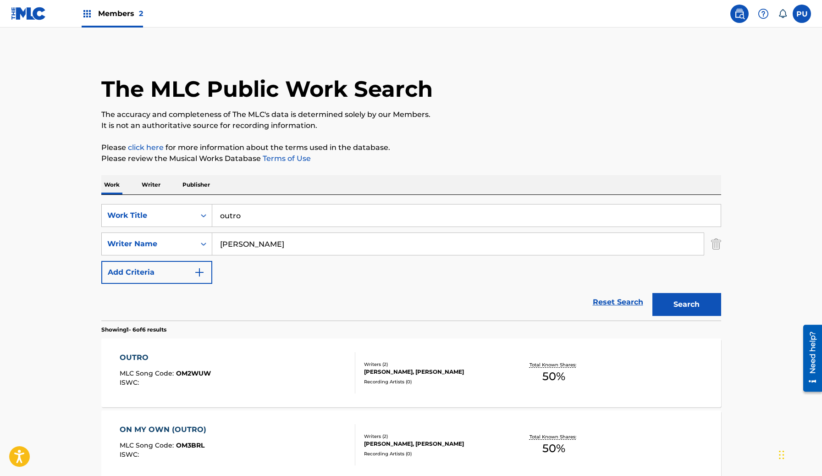
click at [262, 209] on input "outro" at bounding box center [466, 215] width 508 height 22
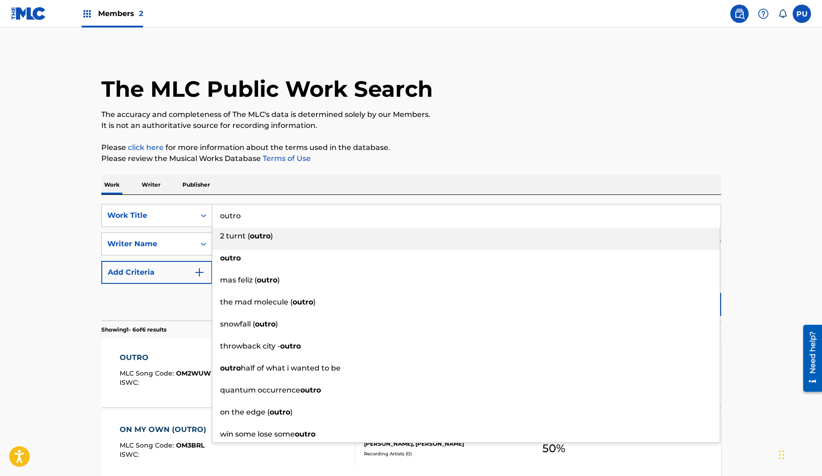
click at [262, 209] on input "outro" at bounding box center [466, 215] width 508 height 22
paste input "[PERSON_NAME]"
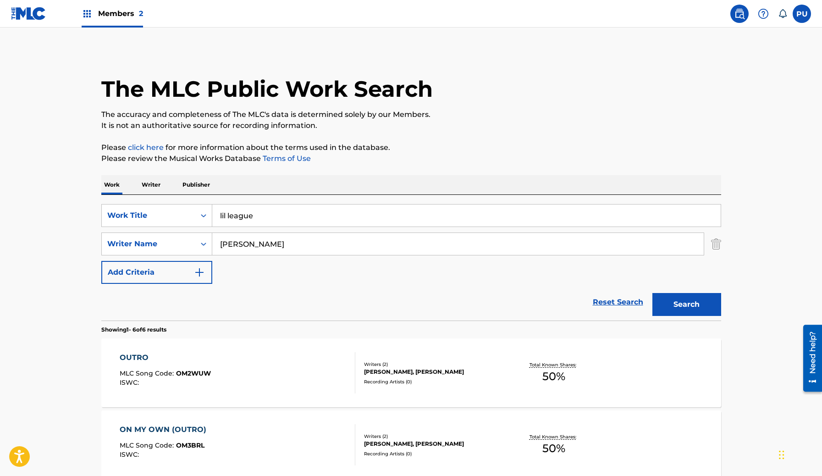
type input "lil league"
click at [689, 304] on button "Search" at bounding box center [686, 304] width 69 height 23
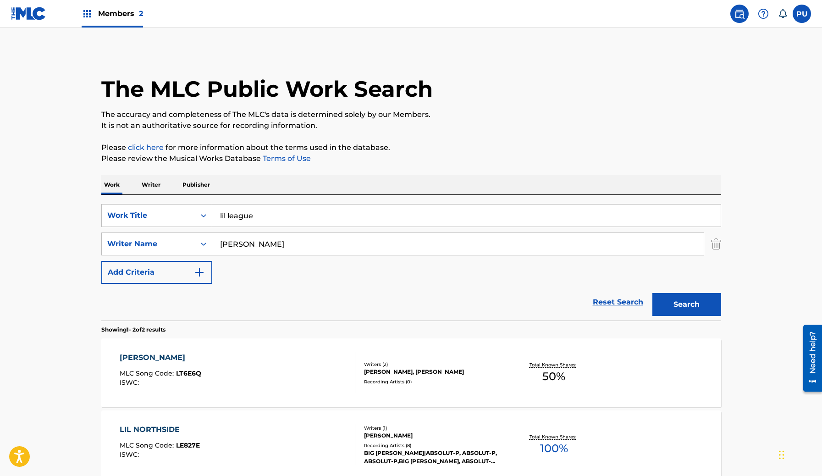
click at [268, 386] on div "[PERSON_NAME] MLC Song Code : LT6E6Q ISWC :" at bounding box center [238, 372] width 236 height 41
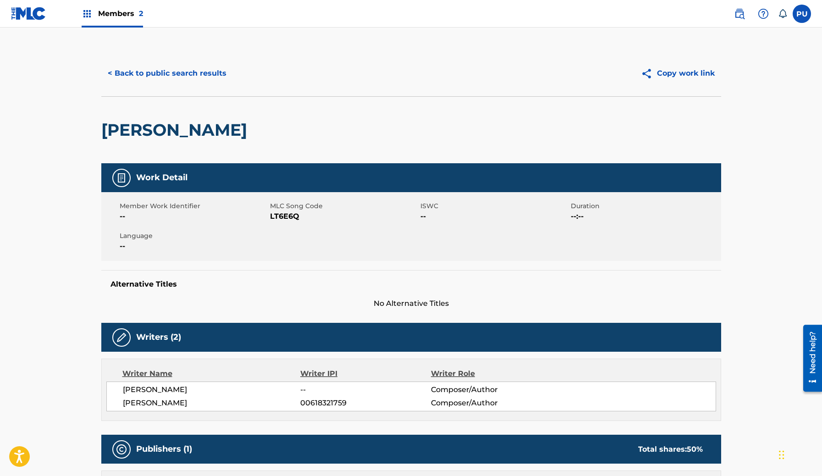
click at [280, 219] on span "LT6E6Q" at bounding box center [344, 216] width 148 height 11
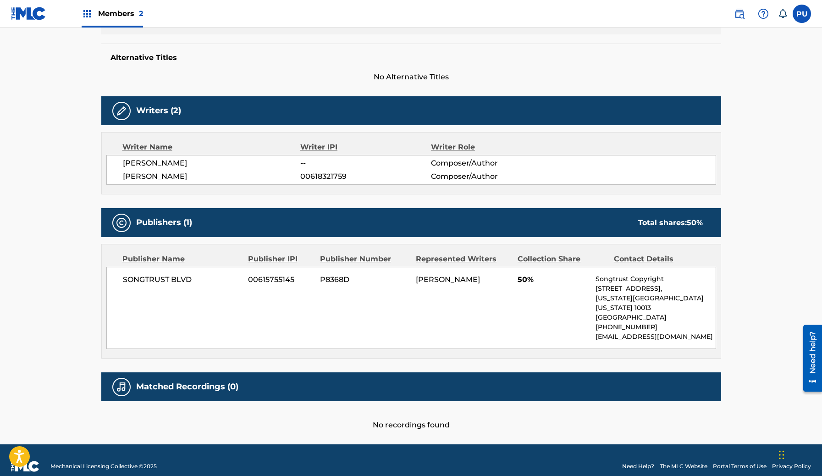
scroll to position [228, 0]
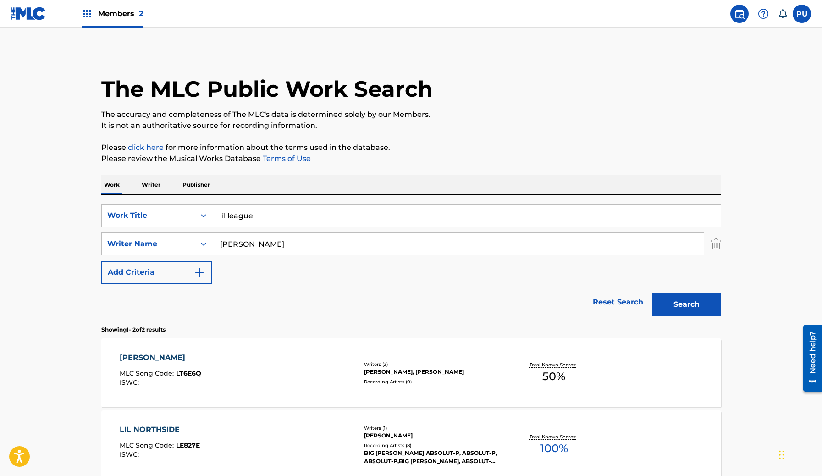
click at [269, 212] on input "lil league" at bounding box center [466, 215] width 508 height 22
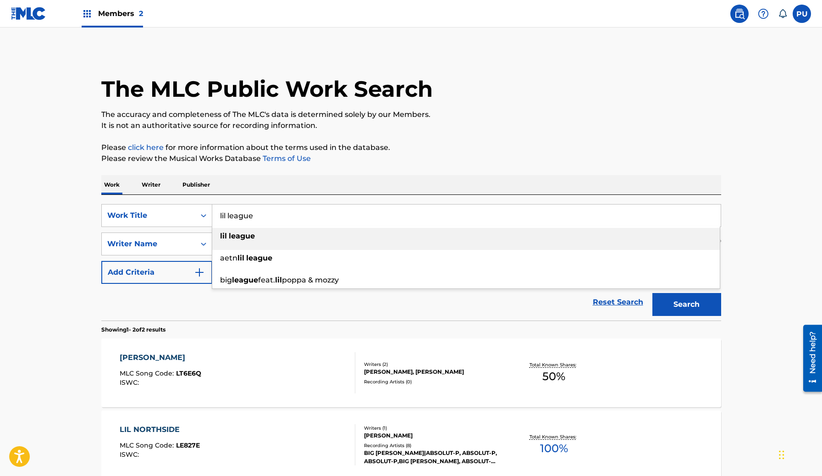
click at [269, 212] on input "lil league" at bounding box center [466, 215] width 508 height 22
paste input "Go Get Activ"
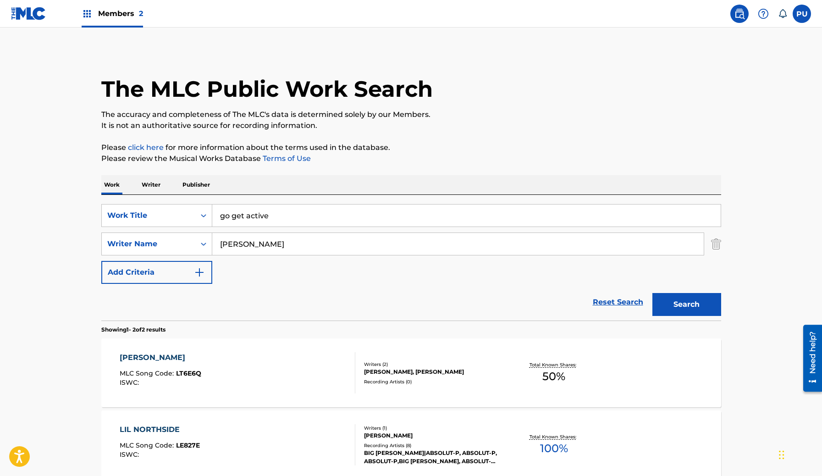
type input "go get active"
click at [652, 293] on button "Search" at bounding box center [686, 304] width 69 height 23
click at [241, 361] on div "GO GET ACTIVE MLC Song Code : GB8YQT ISWC :" at bounding box center [238, 372] width 236 height 41
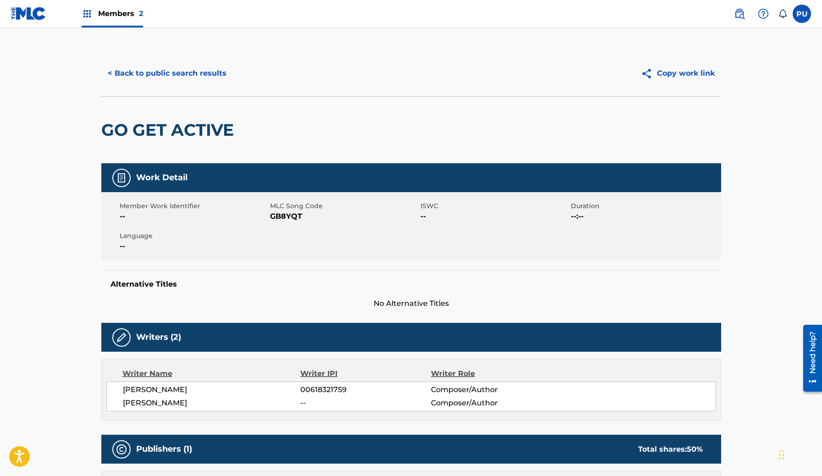
click at [274, 220] on span "GB8YQT" at bounding box center [344, 216] width 148 height 11
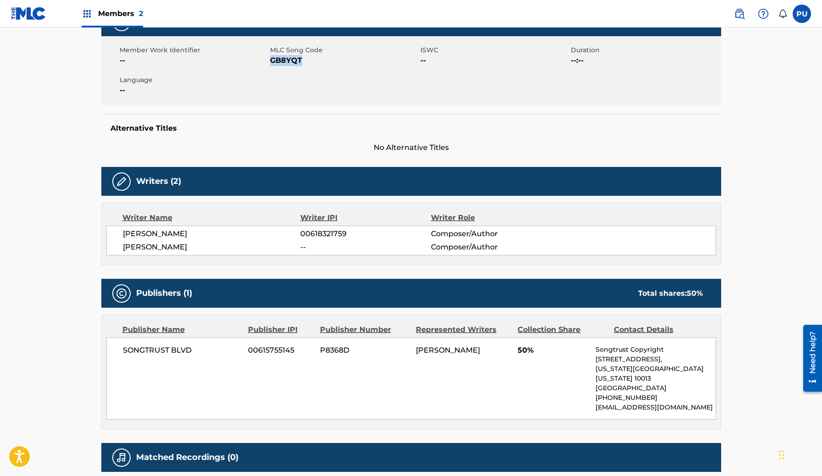
scroll to position [228, 0]
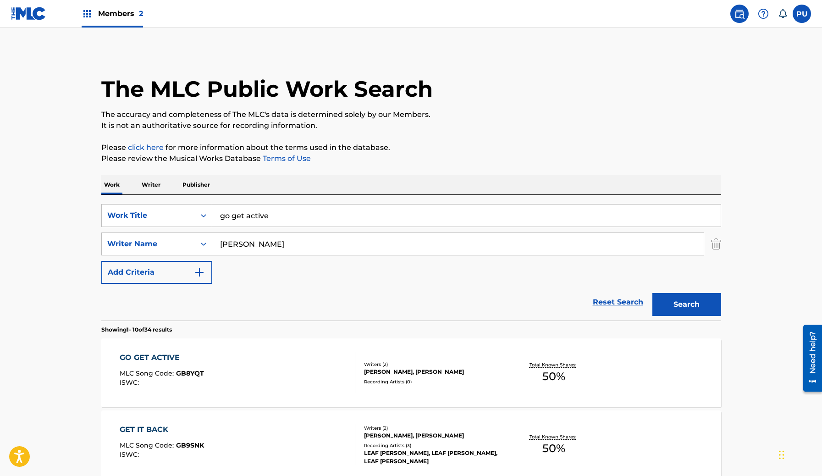
click at [301, 215] on input "go get active" at bounding box center [466, 215] width 508 height 22
paste input "OT7 Styl"
type input "ot7 style"
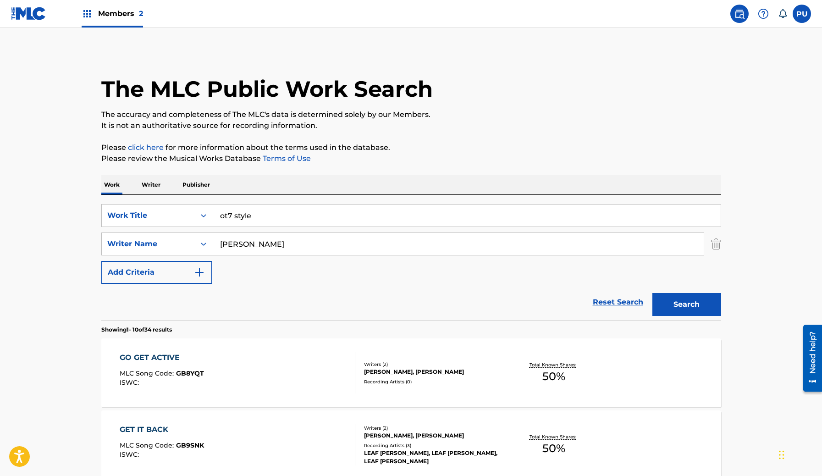
click at [652, 293] on button "Search" at bounding box center [686, 304] width 69 height 23
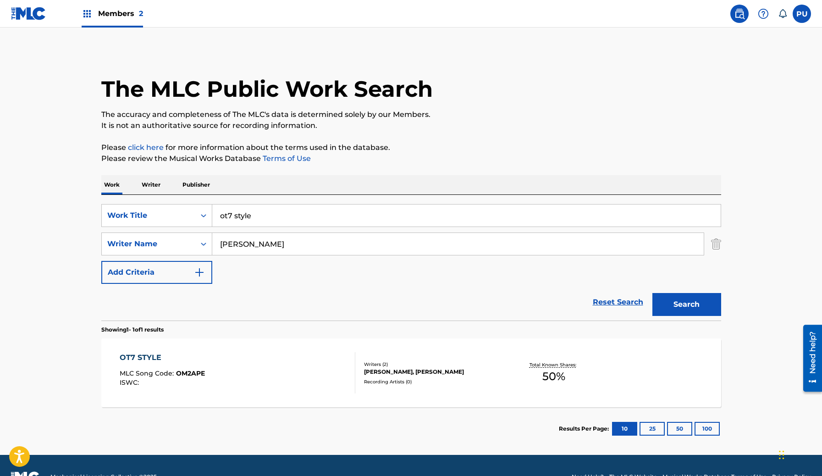
click at [260, 377] on div "OT7 STYLE MLC Song Code : OM2APE ISWC :" at bounding box center [238, 372] width 236 height 41
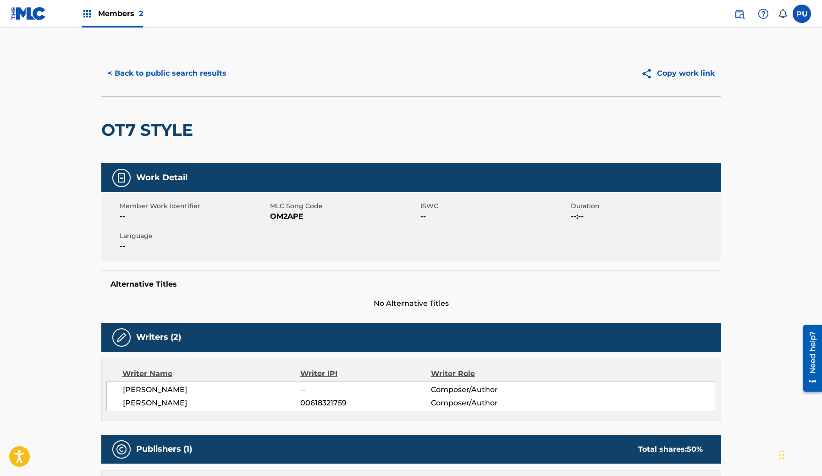
click at [288, 216] on span "OM2APE" at bounding box center [344, 216] width 148 height 11
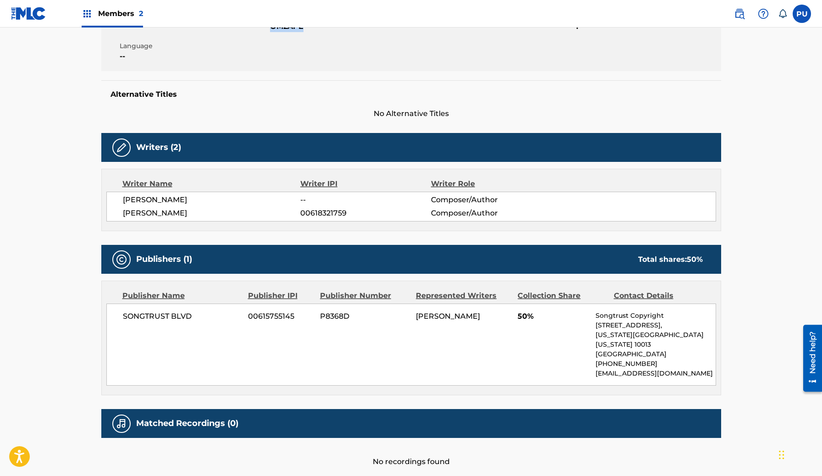
scroll to position [228, 0]
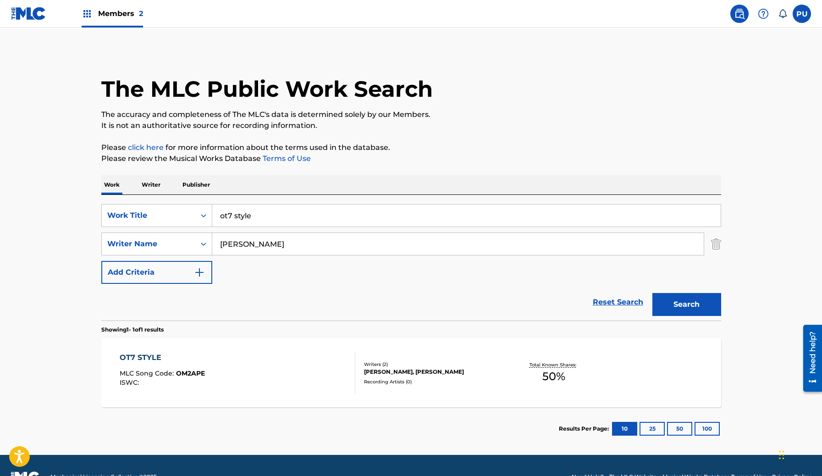
click at [274, 216] on input "ot7 style" at bounding box center [466, 215] width 508 height 22
paste input "Take Off Running"
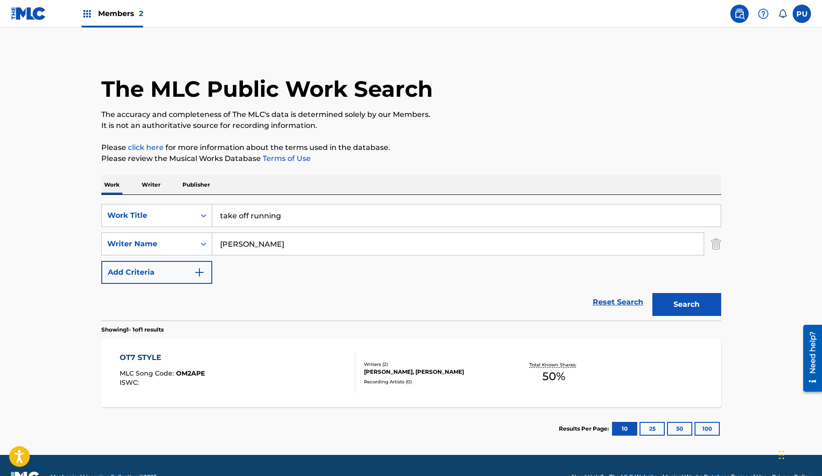
type input "take off running"
click at [652, 293] on button "Search" at bounding box center [686, 304] width 69 height 23
